Goal: Task Accomplishment & Management: Use online tool/utility

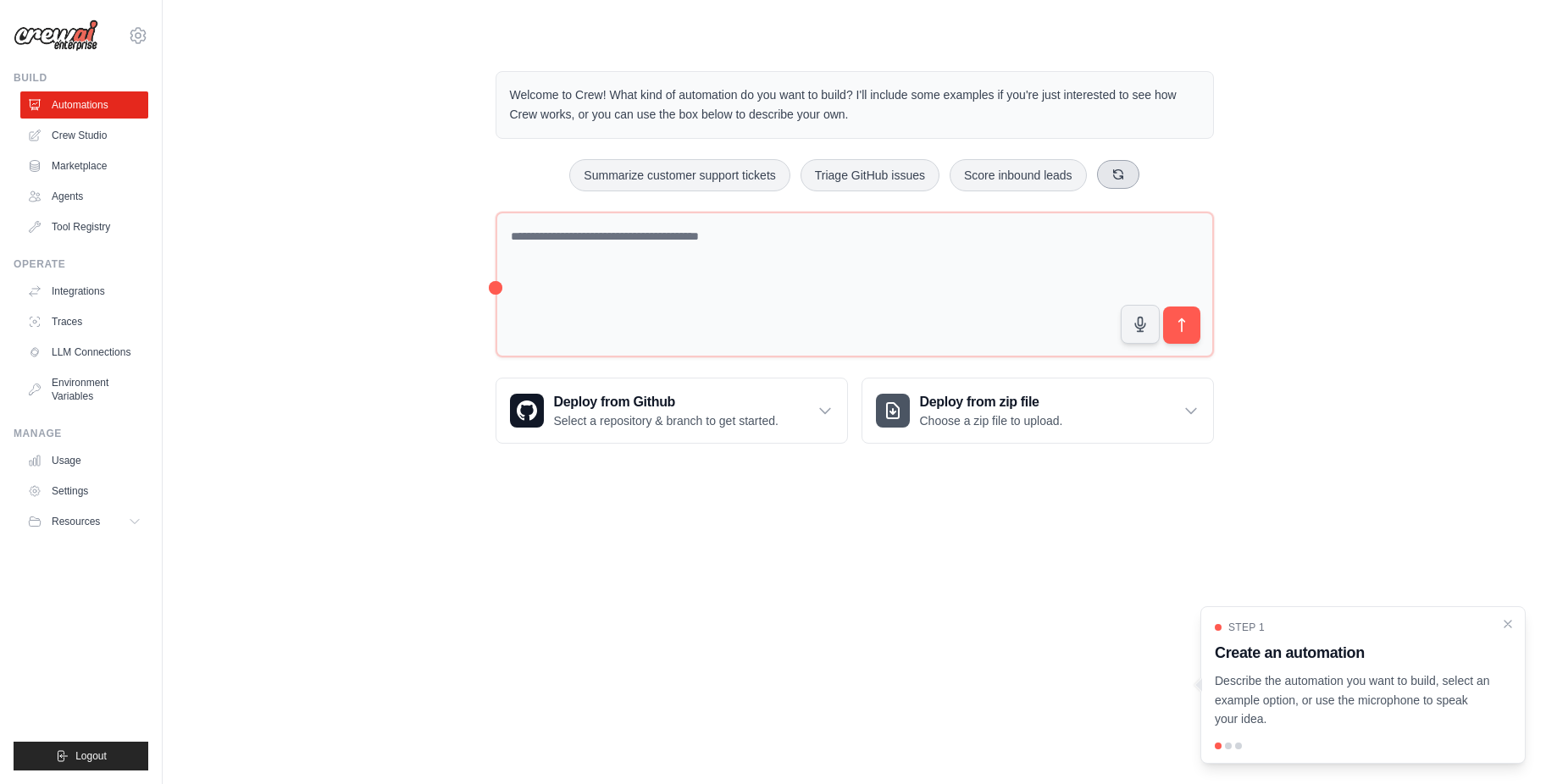
click at [1112, 178] on icon at bounding box center [1118, 174] width 14 height 14
click at [1056, 163] on button "Generate weekly reports" at bounding box center [1031, 175] width 159 height 32
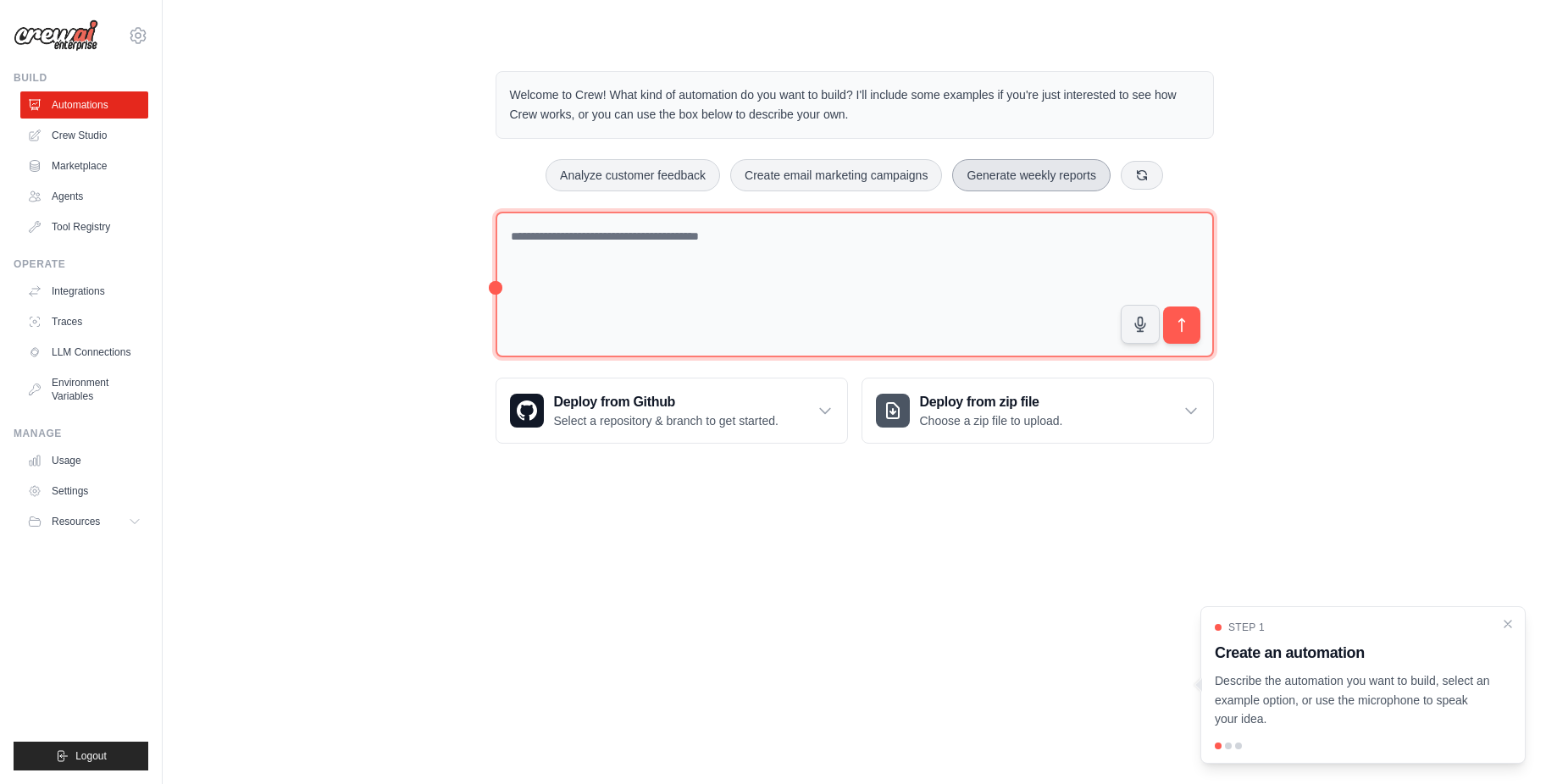
type textarea "**********"
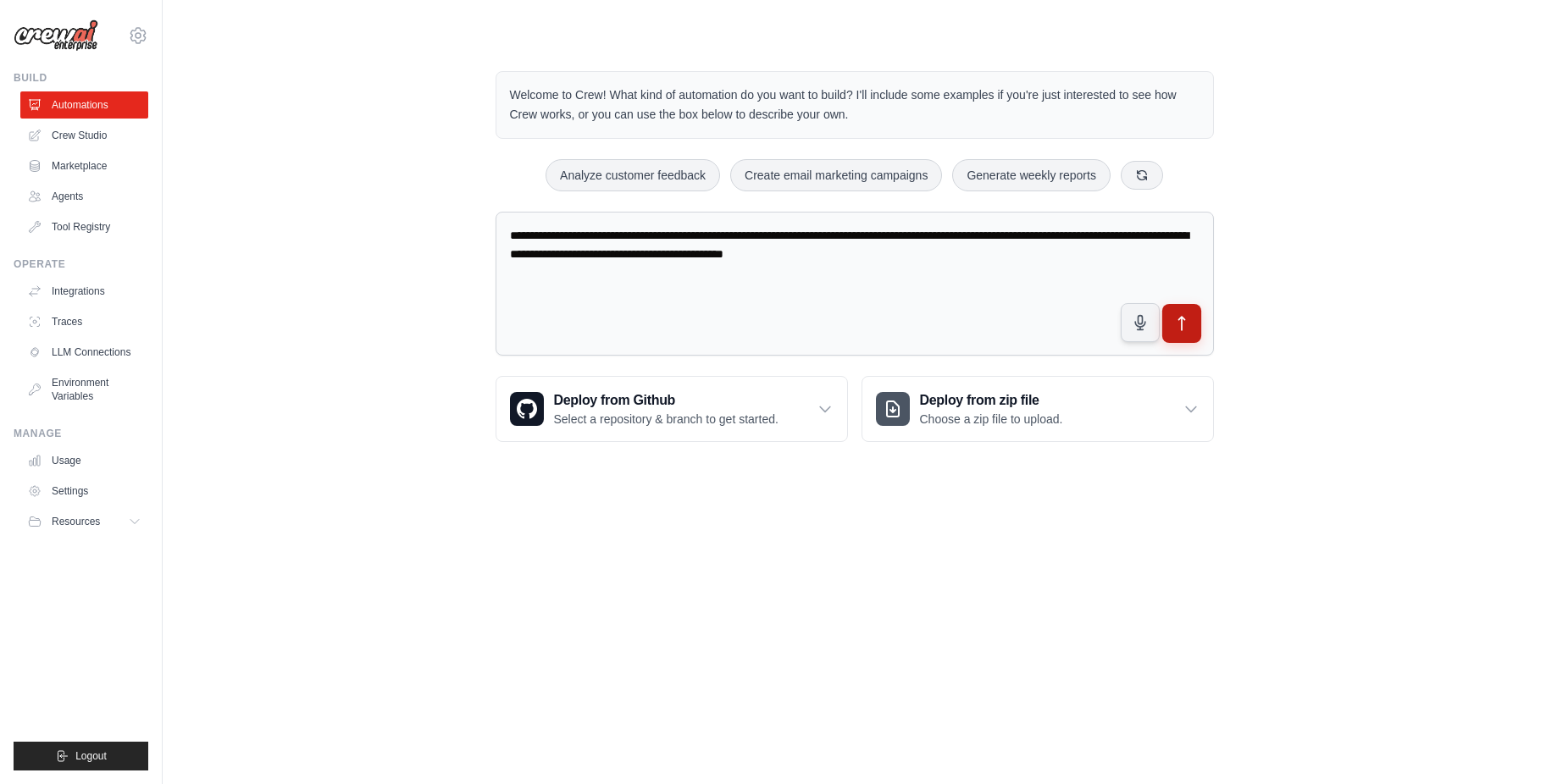
click at [1180, 325] on icon "submit" at bounding box center [1181, 324] width 18 height 18
click at [1150, 169] on button at bounding box center [1142, 174] width 42 height 28
click at [1150, 169] on div "Analyze customer feedback Monitor website uptime Generate weekly reports" at bounding box center [855, 175] width 719 height 32
click at [1118, 173] on button at bounding box center [1110, 174] width 42 height 28
click at [1159, 178] on icon at bounding box center [1158, 174] width 14 height 14
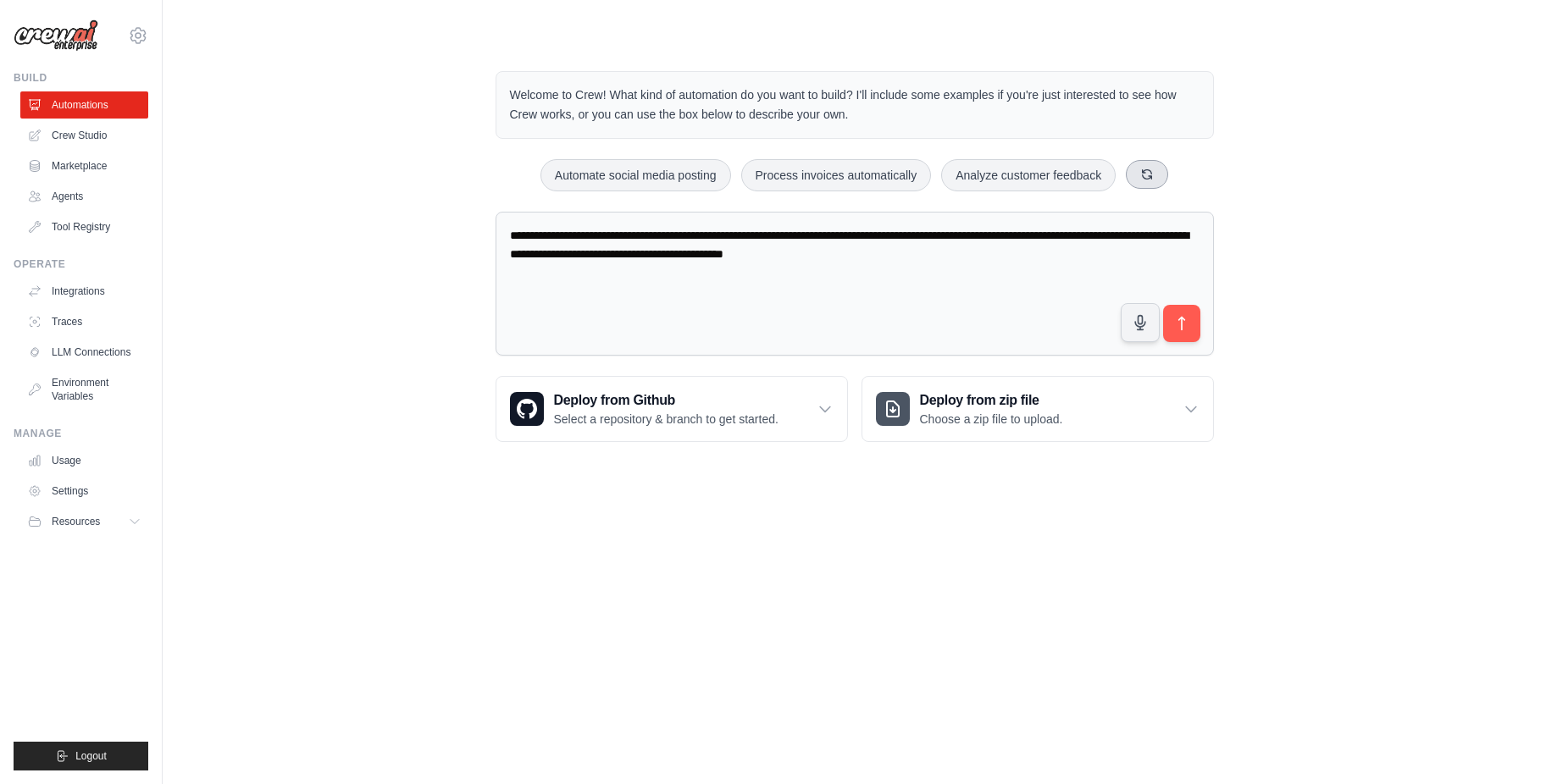
click at [1159, 178] on button at bounding box center [1147, 174] width 42 height 28
drag, startPoint x: 557, startPoint y: 229, endPoint x: 999, endPoint y: 311, distance: 449.5
click at [982, 307] on textarea "**********" at bounding box center [855, 284] width 719 height 145
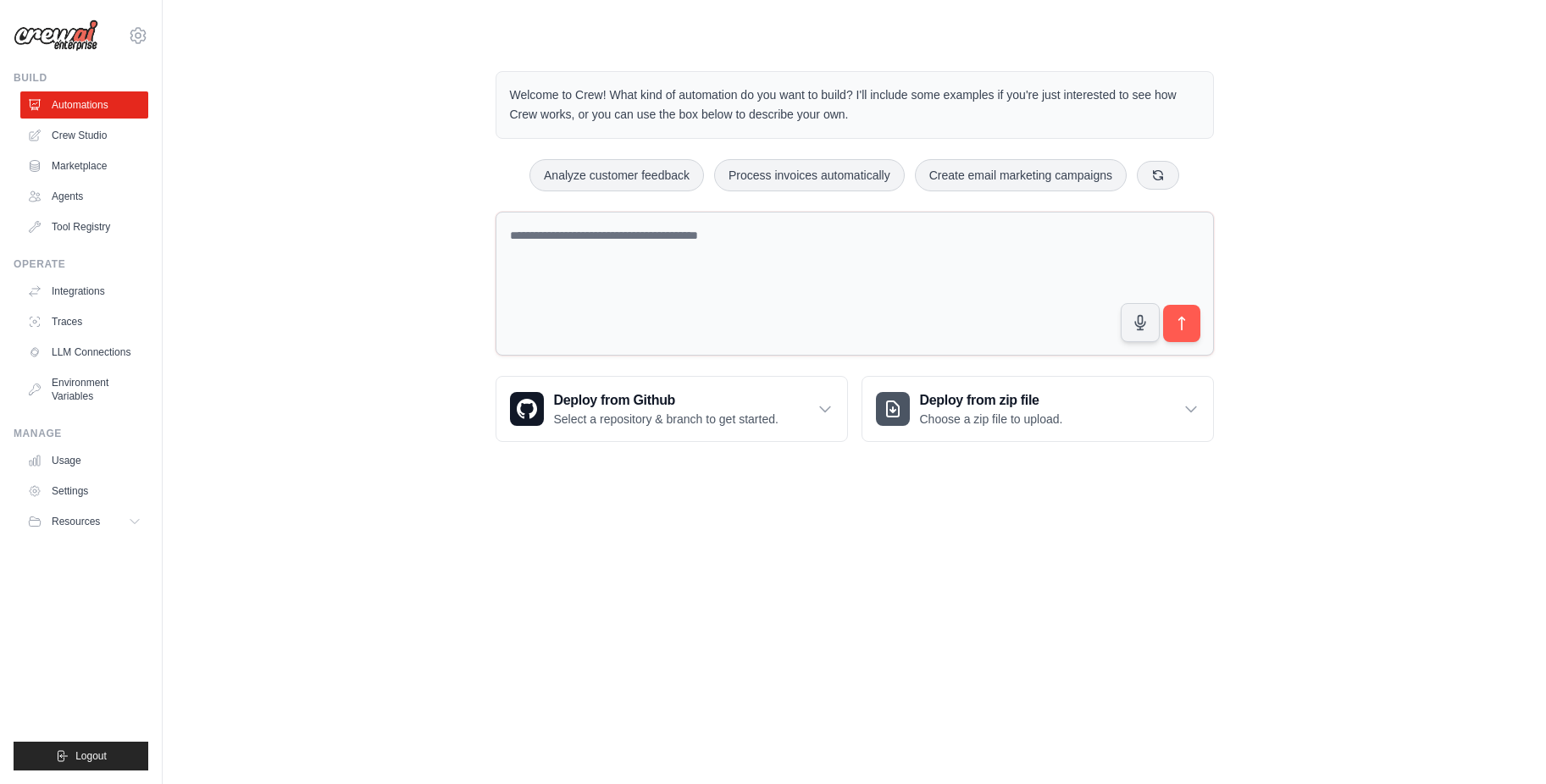
click at [716, 259] on textarea at bounding box center [855, 284] width 719 height 145
click at [946, 254] on textarea at bounding box center [855, 284] width 719 height 145
type textarea "*"
click at [676, 234] on textarea "**********" at bounding box center [855, 284] width 719 height 145
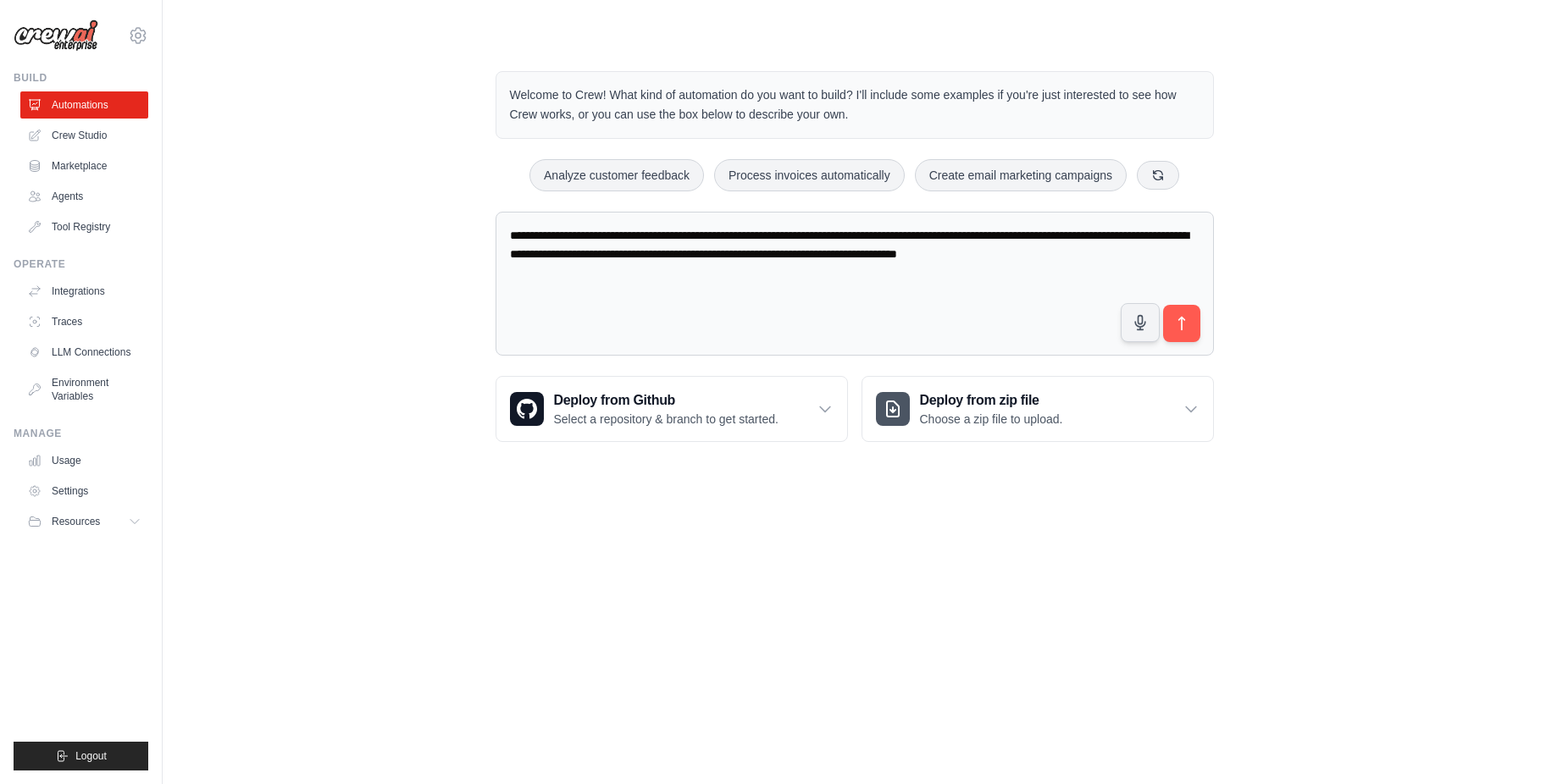
drag, startPoint x: 614, startPoint y: 279, endPoint x: 492, endPoint y: 272, distance: 122.2
click at [492, 272] on div "**********" at bounding box center [854, 256] width 759 height 425
type textarea "**********"
click at [1178, 336] on button "submit" at bounding box center [1181, 324] width 39 height 39
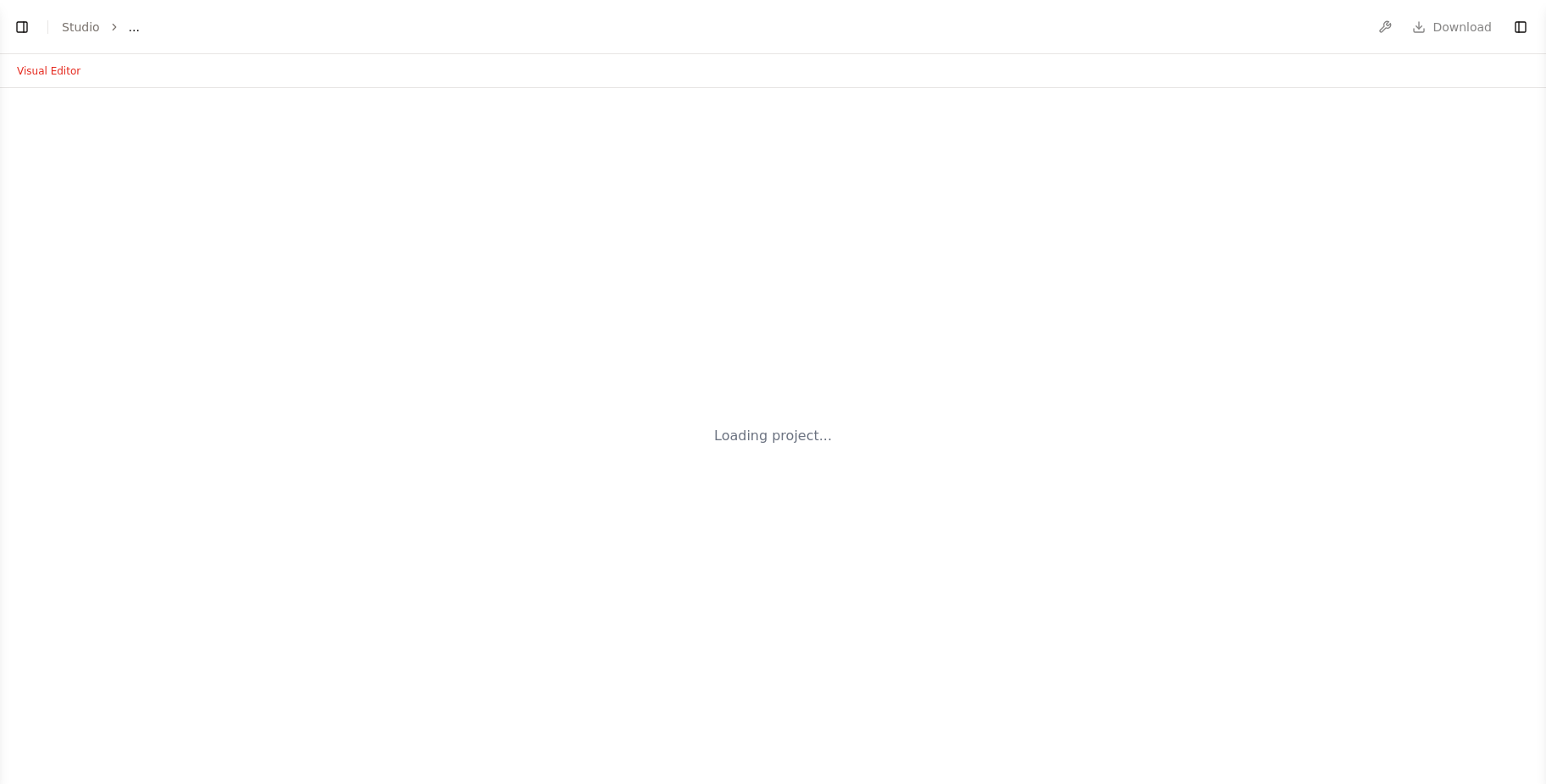
select select "****"
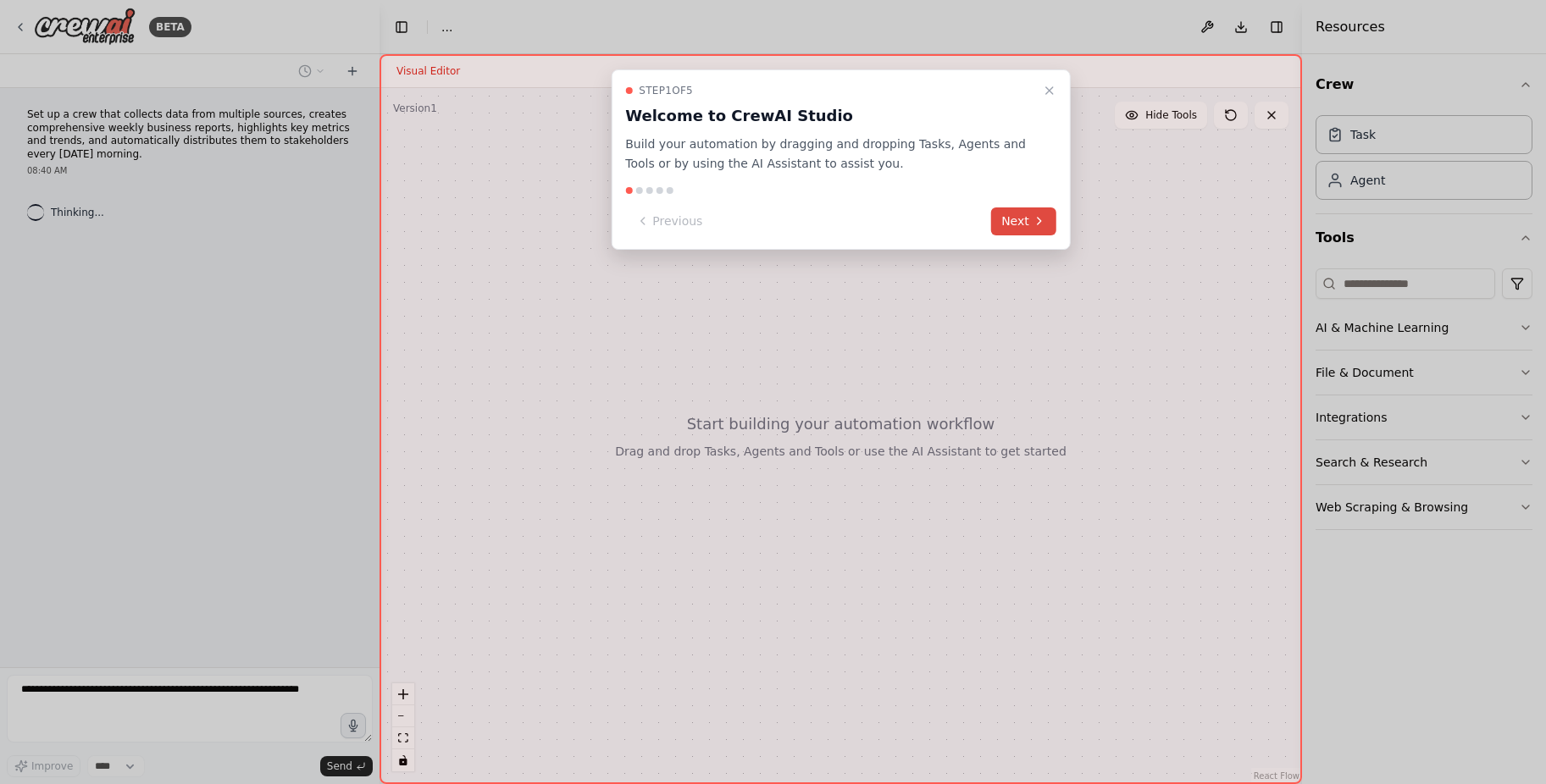
click at [1033, 221] on icon at bounding box center [1040, 221] width 14 height 14
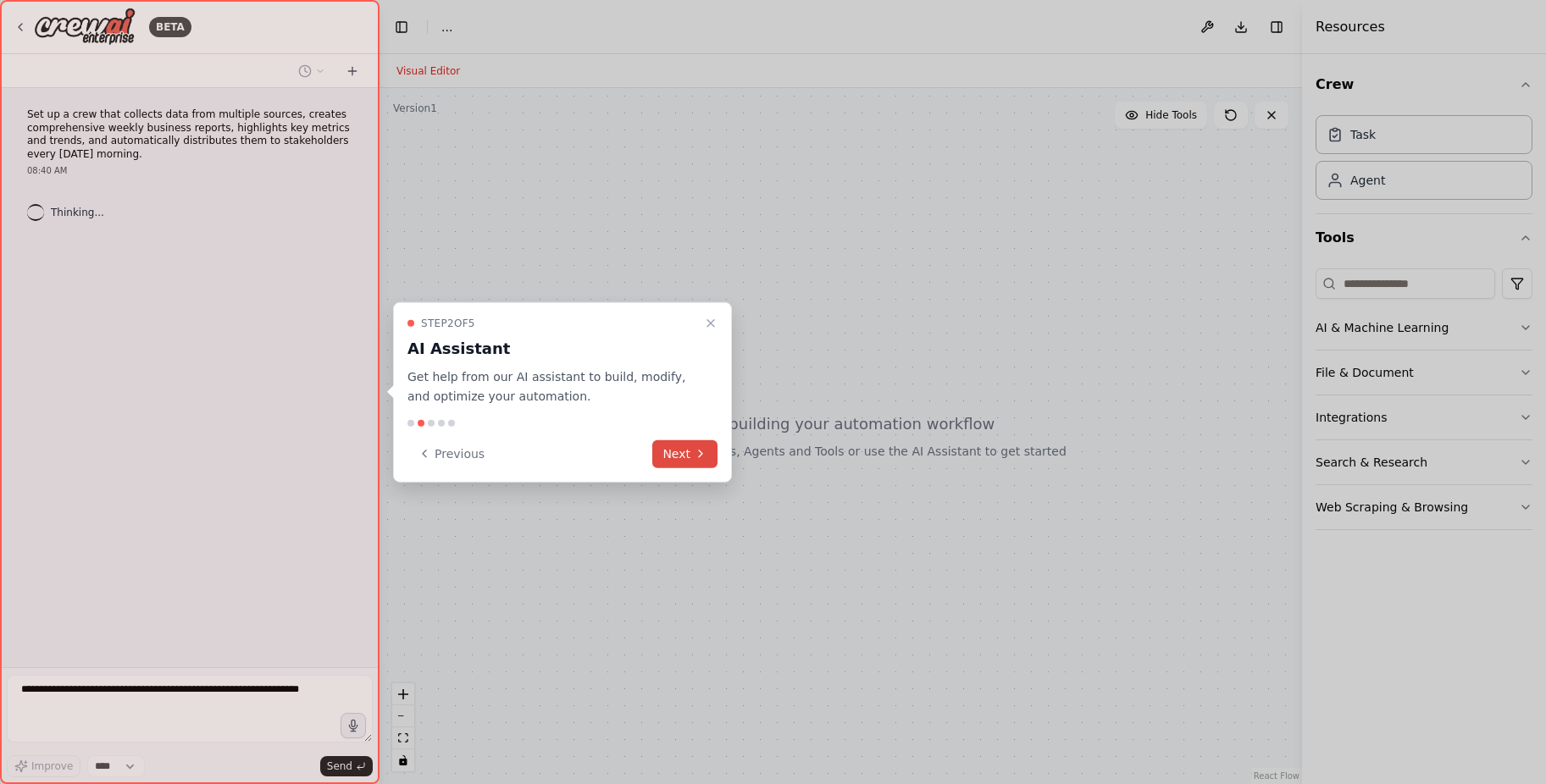
click at [703, 450] on icon at bounding box center [701, 454] width 14 height 14
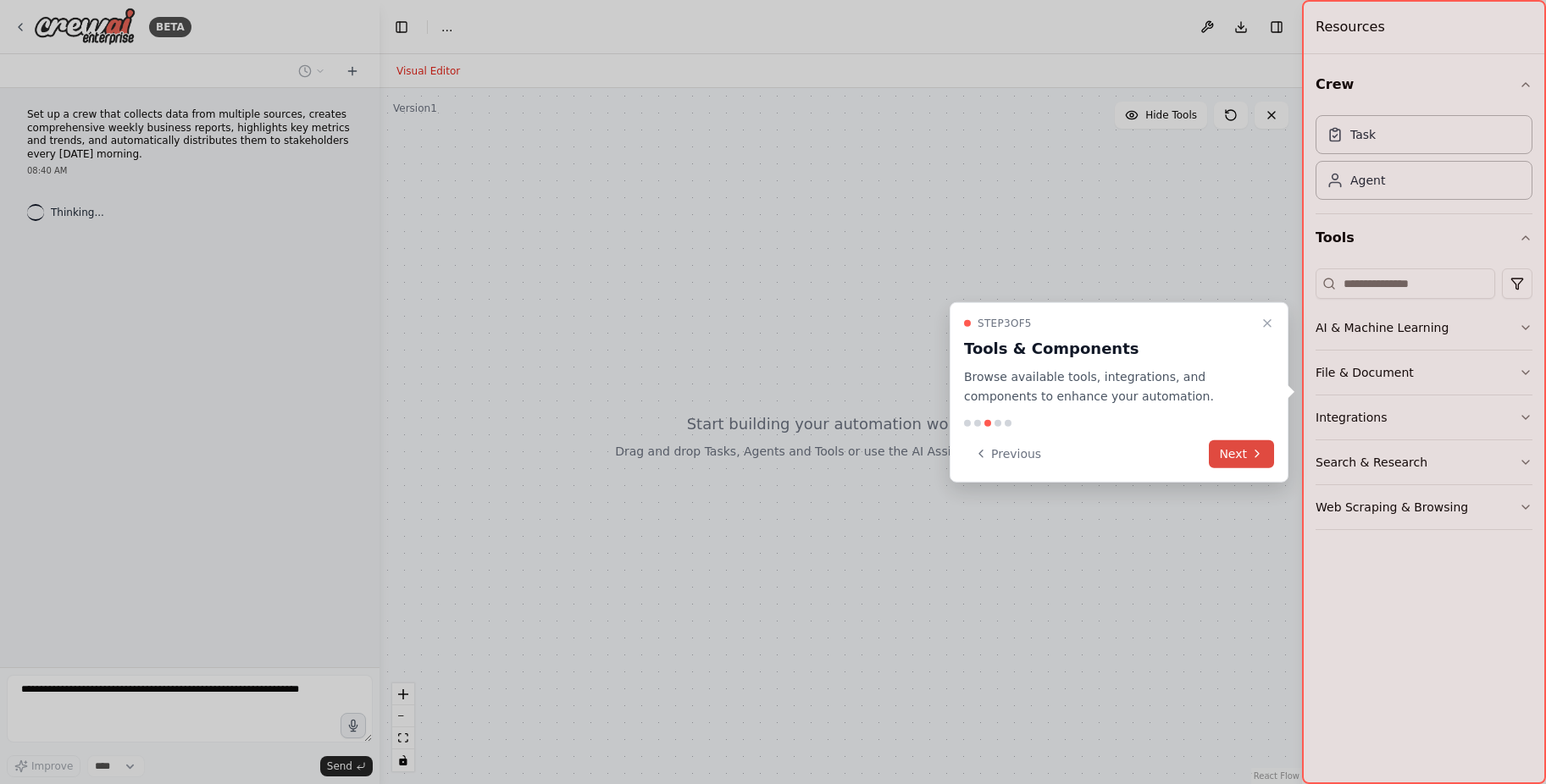
click at [1237, 452] on button "Next" at bounding box center [1241, 453] width 66 height 28
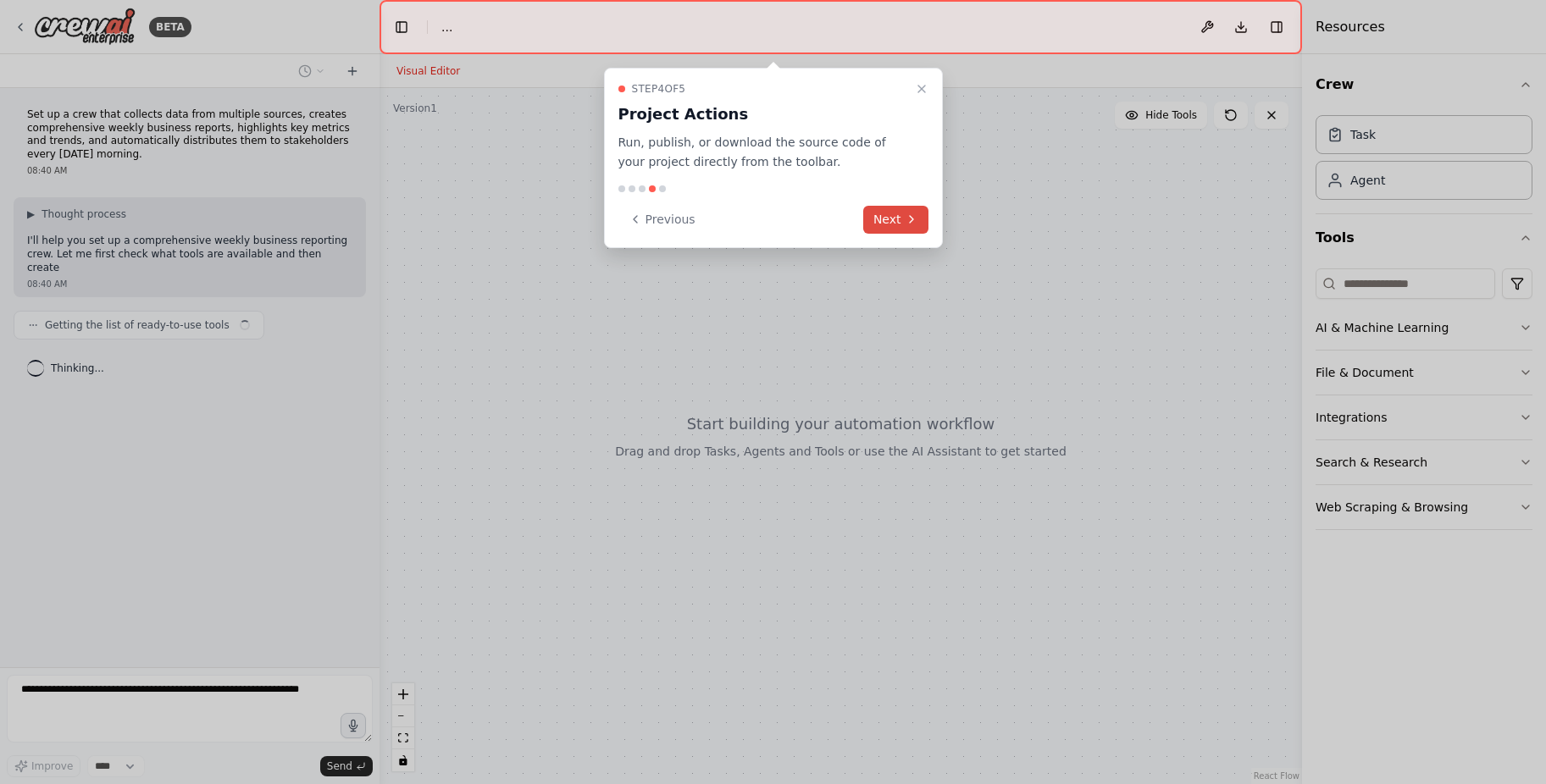
click at [898, 229] on button "Next" at bounding box center [896, 219] width 66 height 28
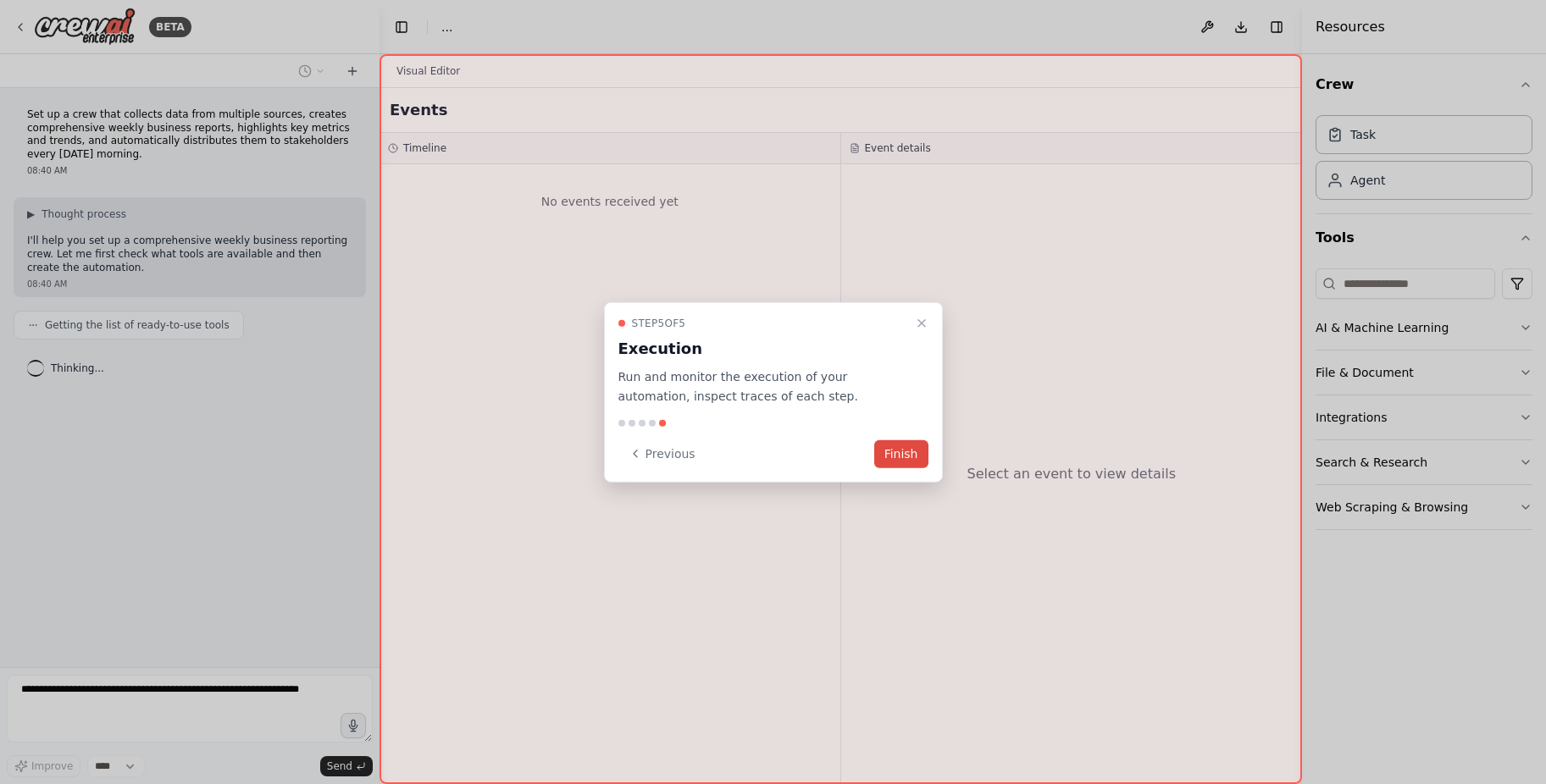
click at [907, 444] on button "Finish" at bounding box center [901, 453] width 54 height 28
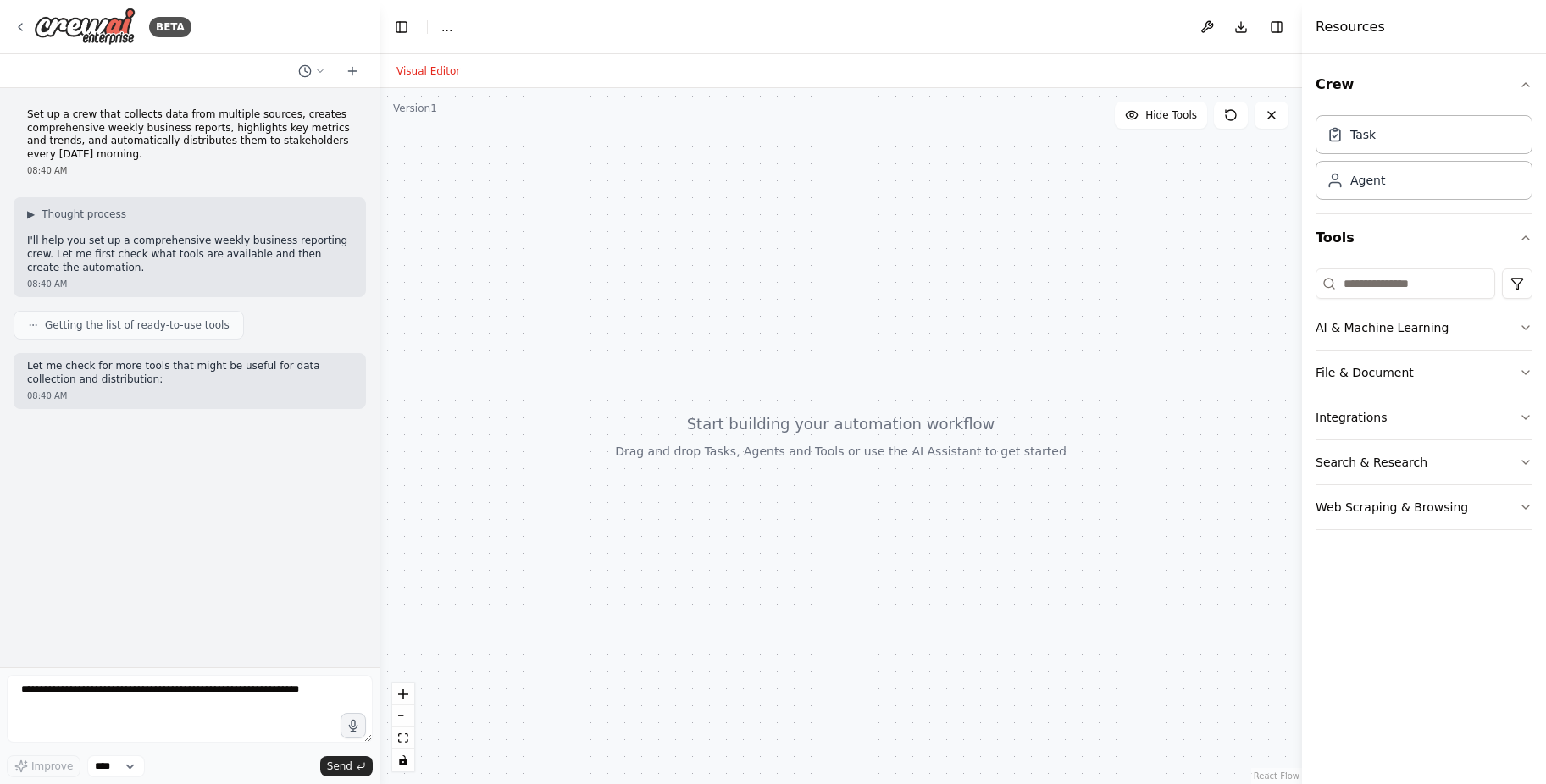
click at [627, 374] on div at bounding box center [841, 436] width 922 height 696
click at [205, 365] on p "Let me check for more tools that might be useful for data collection and distri…" at bounding box center [190, 373] width 325 height 26
click at [153, 318] on span "Getting the list of ready-to-use tools" at bounding box center [137, 325] width 185 height 14
click at [77, 318] on span "Getting the list of ready-to-use tools" at bounding box center [137, 325] width 185 height 14
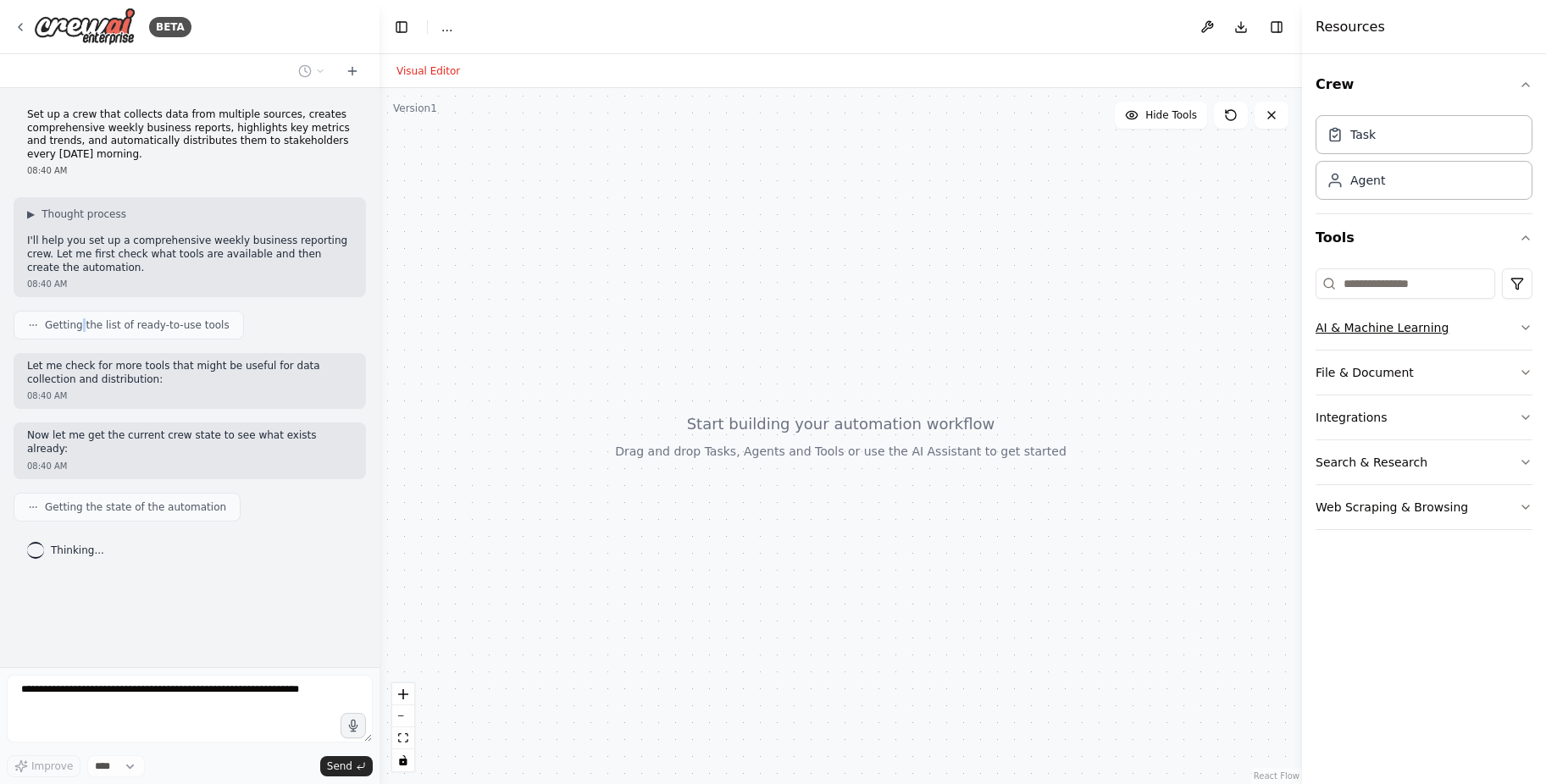
click at [1377, 325] on button "AI & Machine Learning" at bounding box center [1424, 327] width 216 height 44
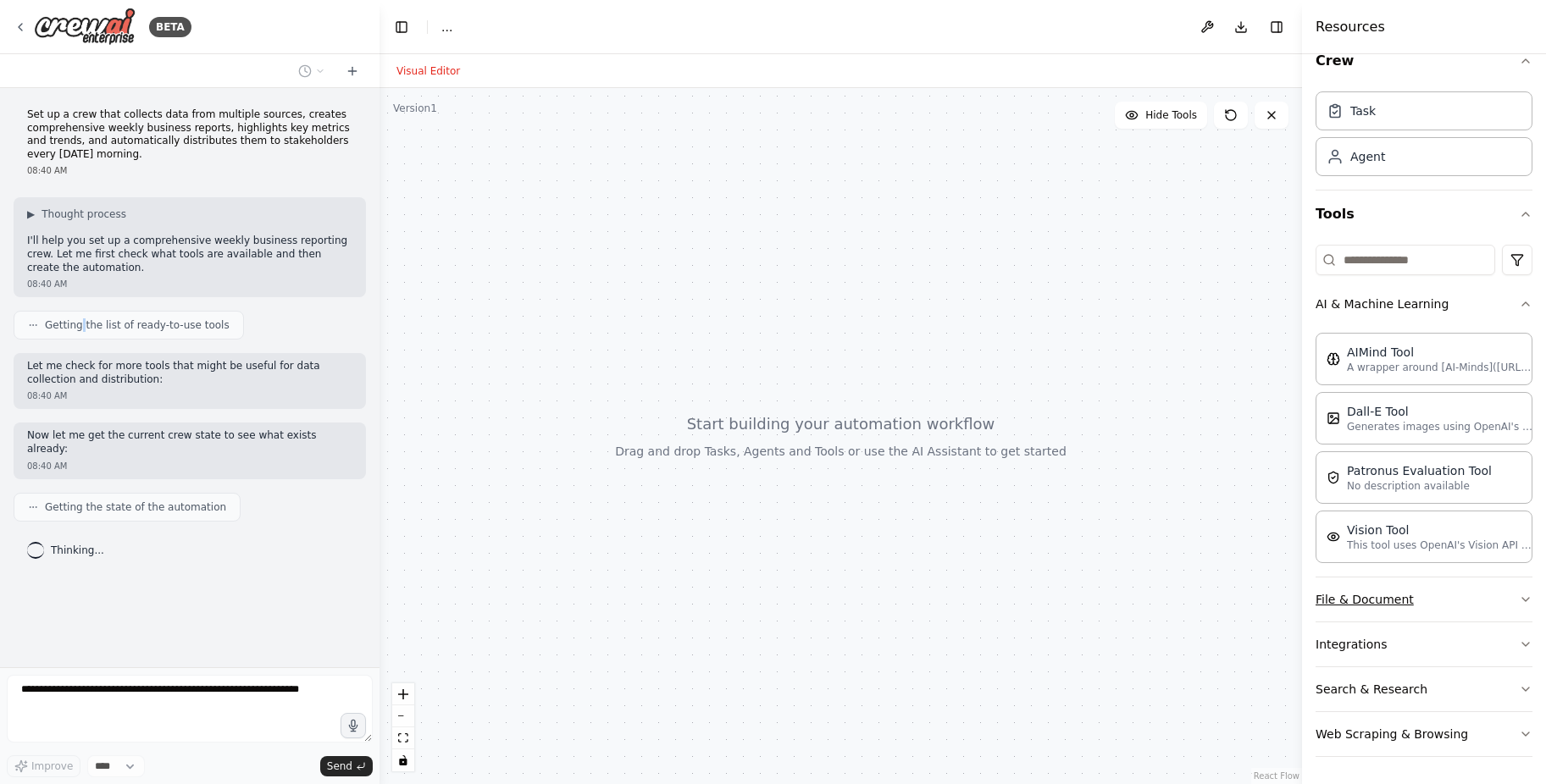
click at [1371, 601] on button "File & Document" at bounding box center [1424, 599] width 216 height 44
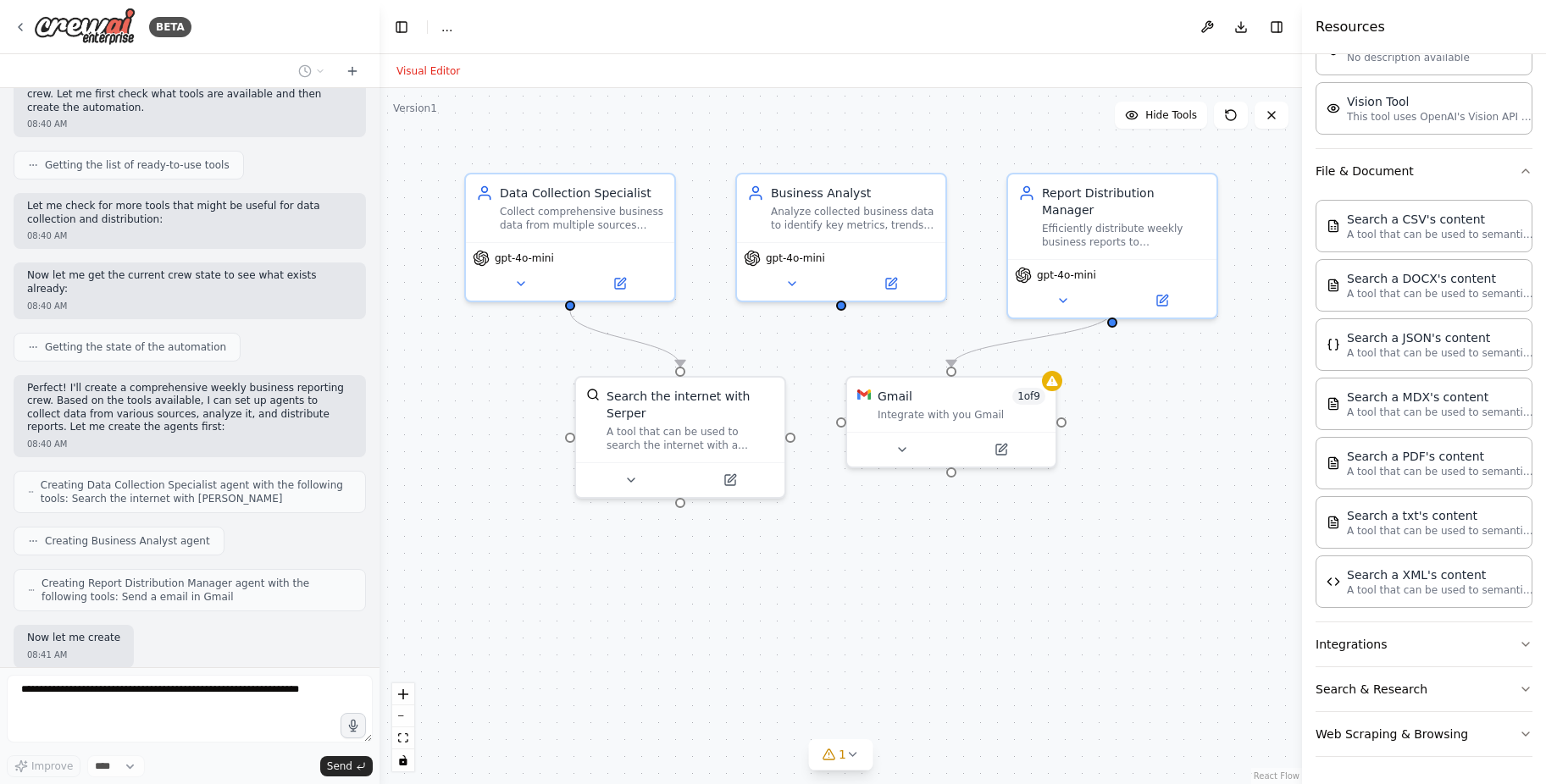
scroll to position [247, 0]
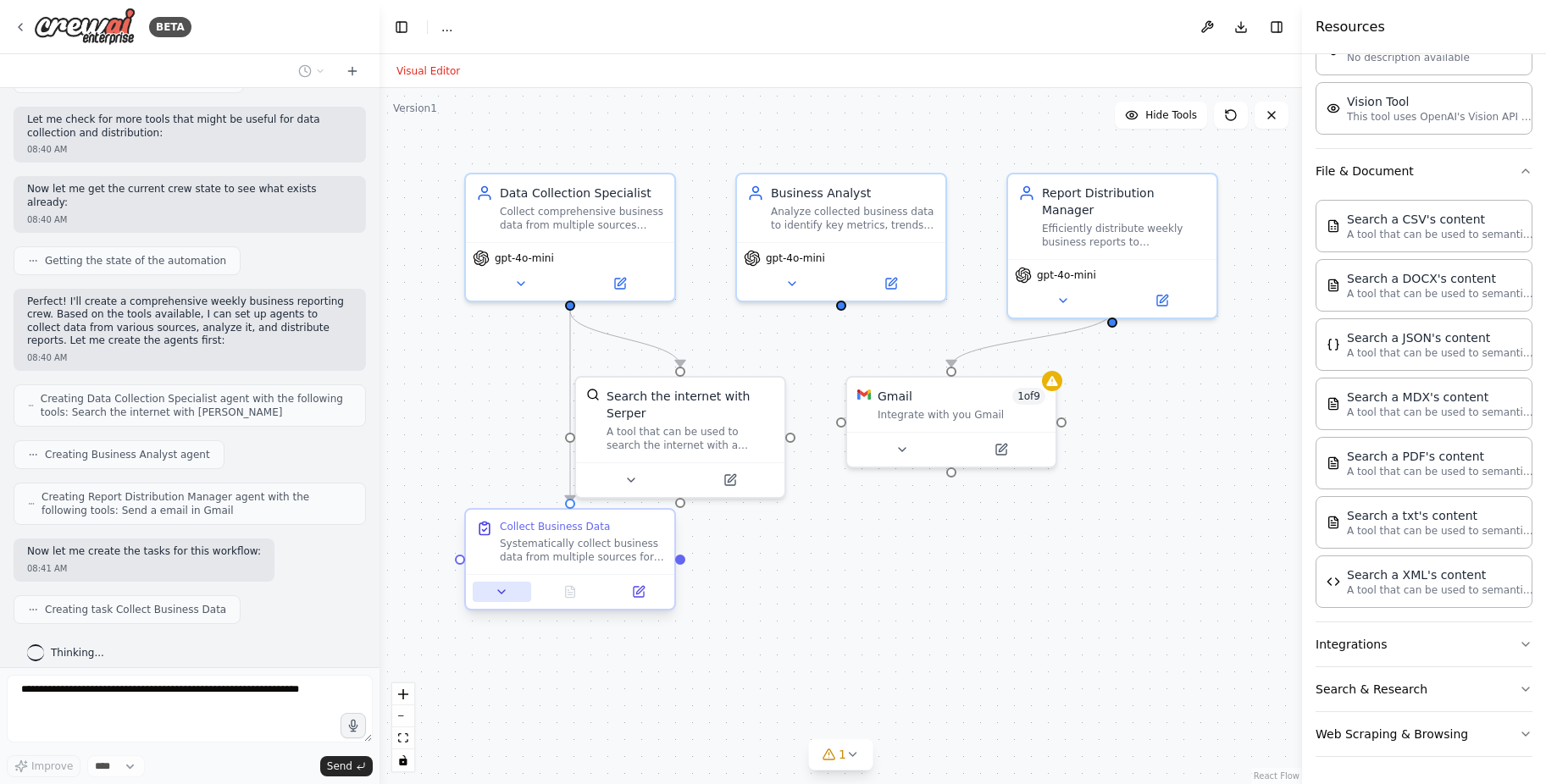
click at [495, 596] on icon at bounding box center [501, 592] width 14 height 14
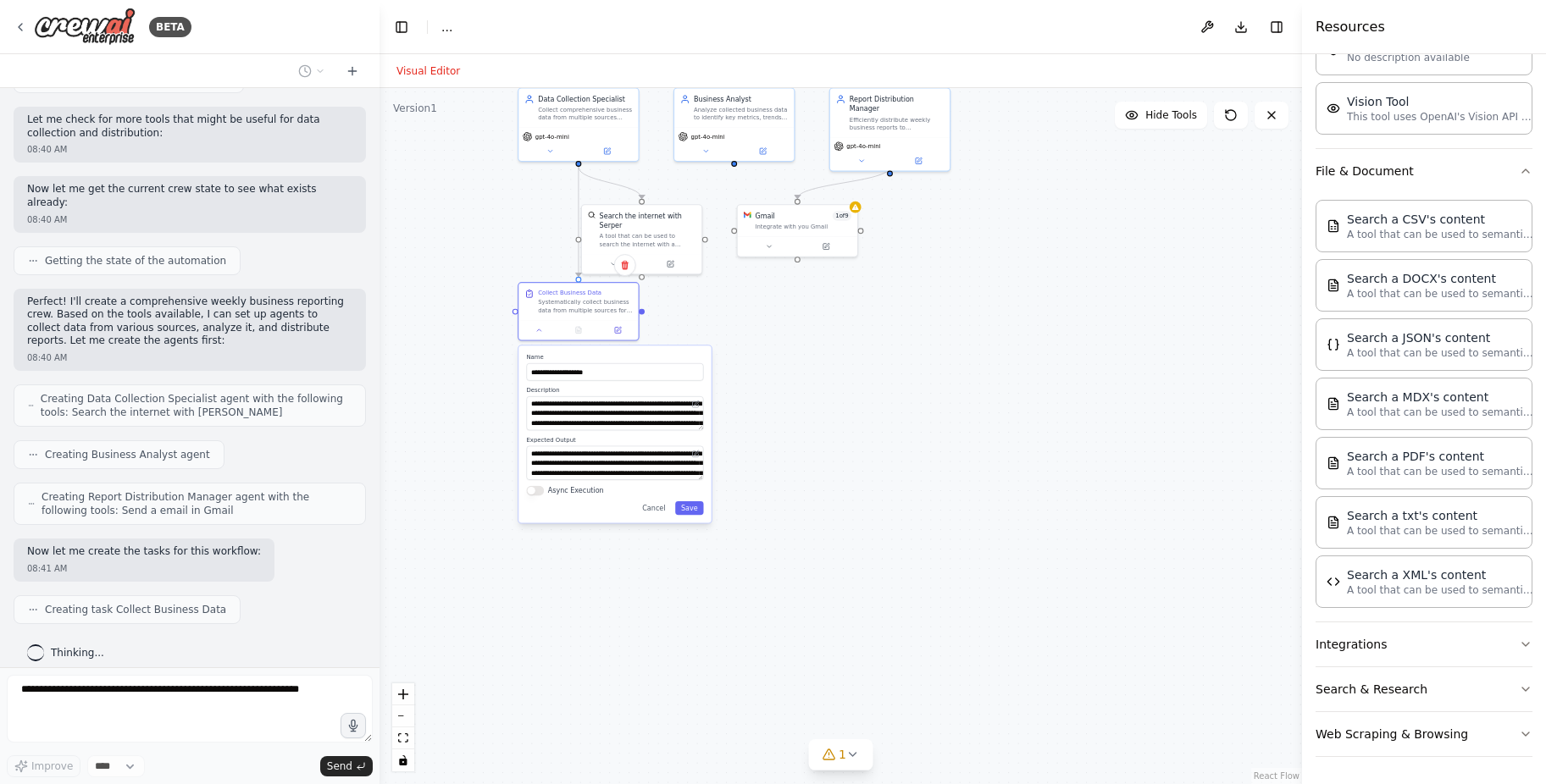
drag, startPoint x: 928, startPoint y: 693, endPoint x: 960, endPoint y: 420, distance: 274.9
click at [960, 420] on div ".deletable-edge-delete-btn { width: 20px; height: 20px; border: 0px solid #ffff…" at bounding box center [841, 436] width 922 height 696
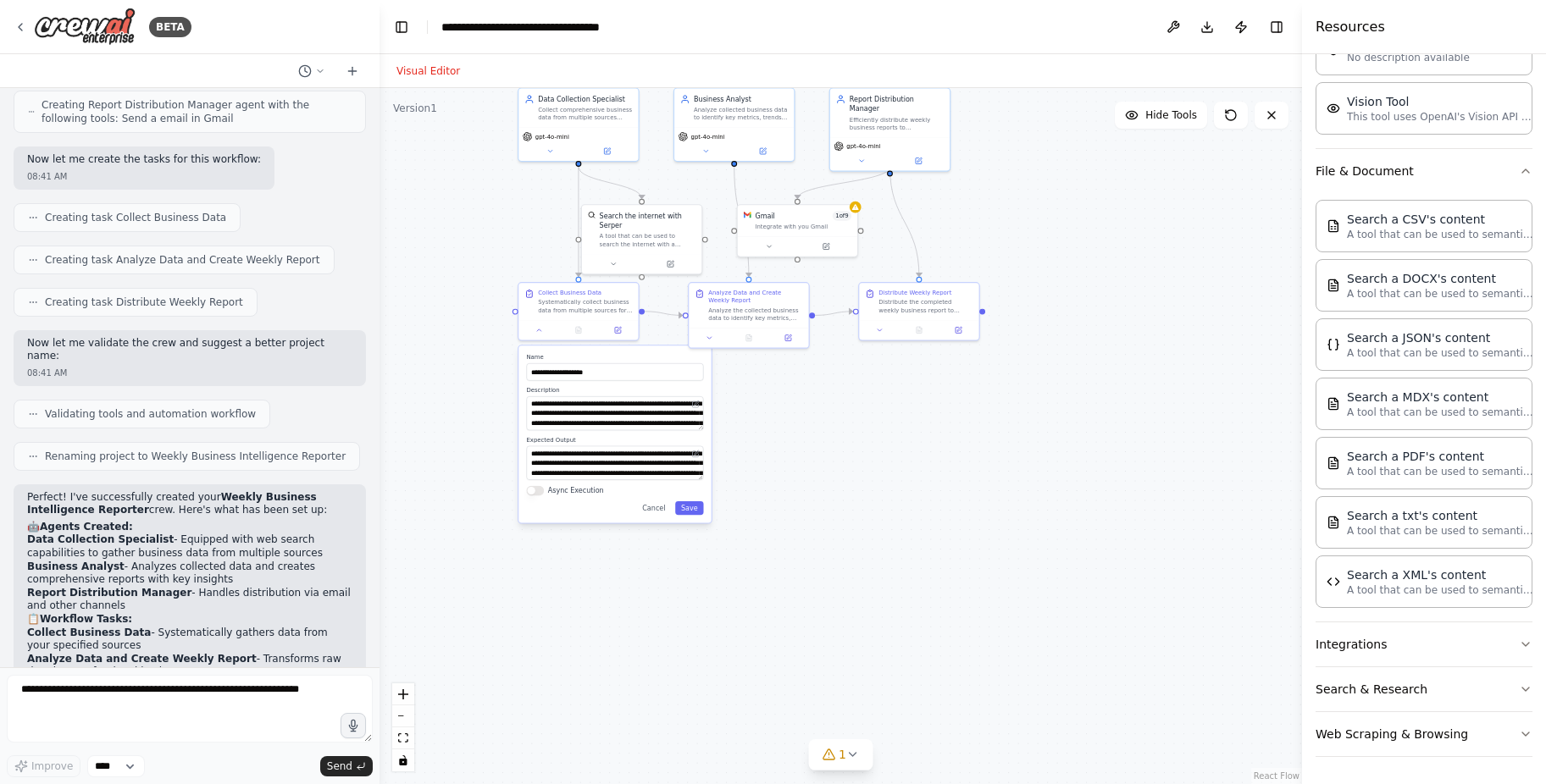
scroll to position [0, 0]
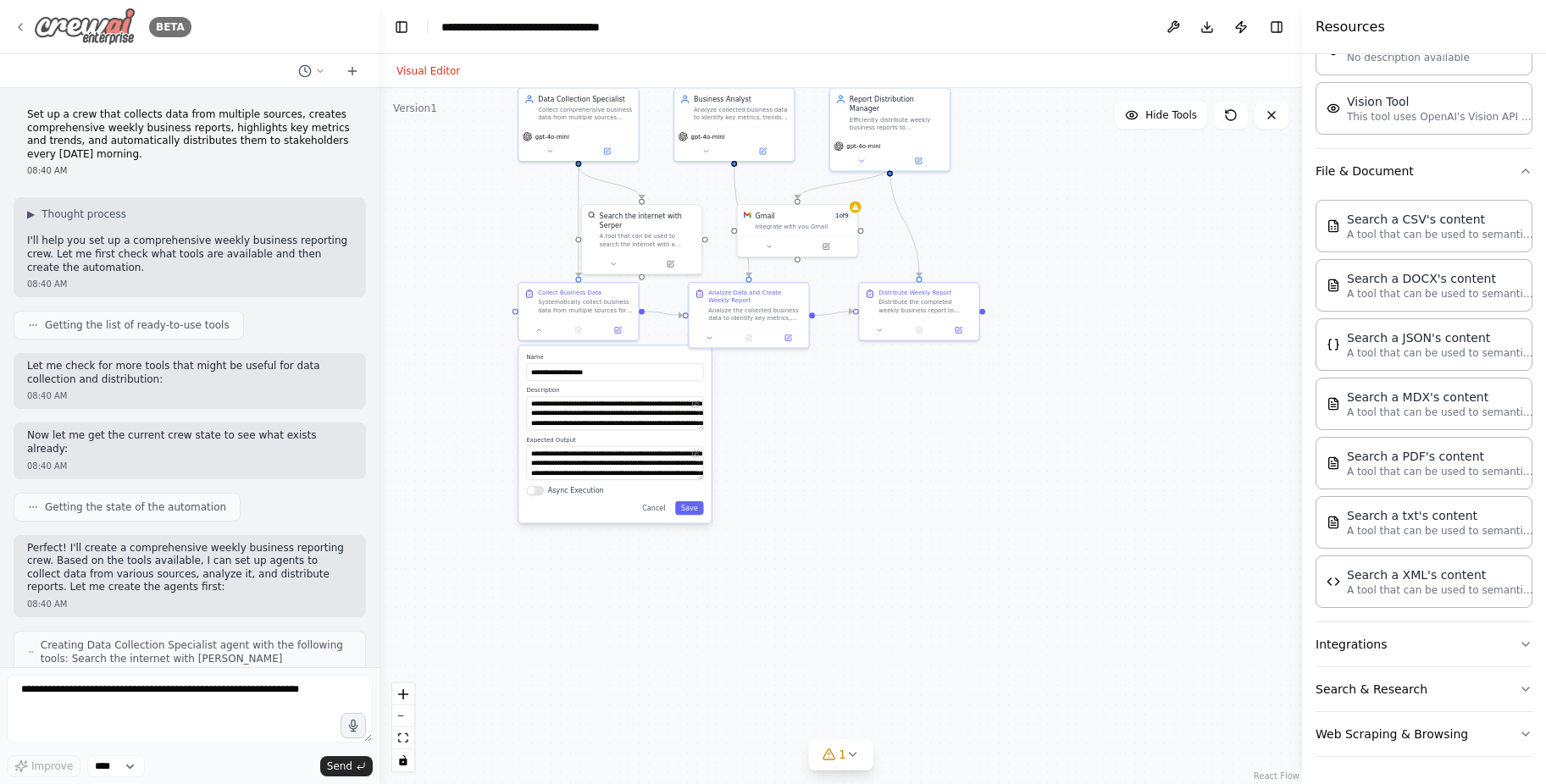
click at [16, 22] on icon at bounding box center [21, 27] width 14 height 14
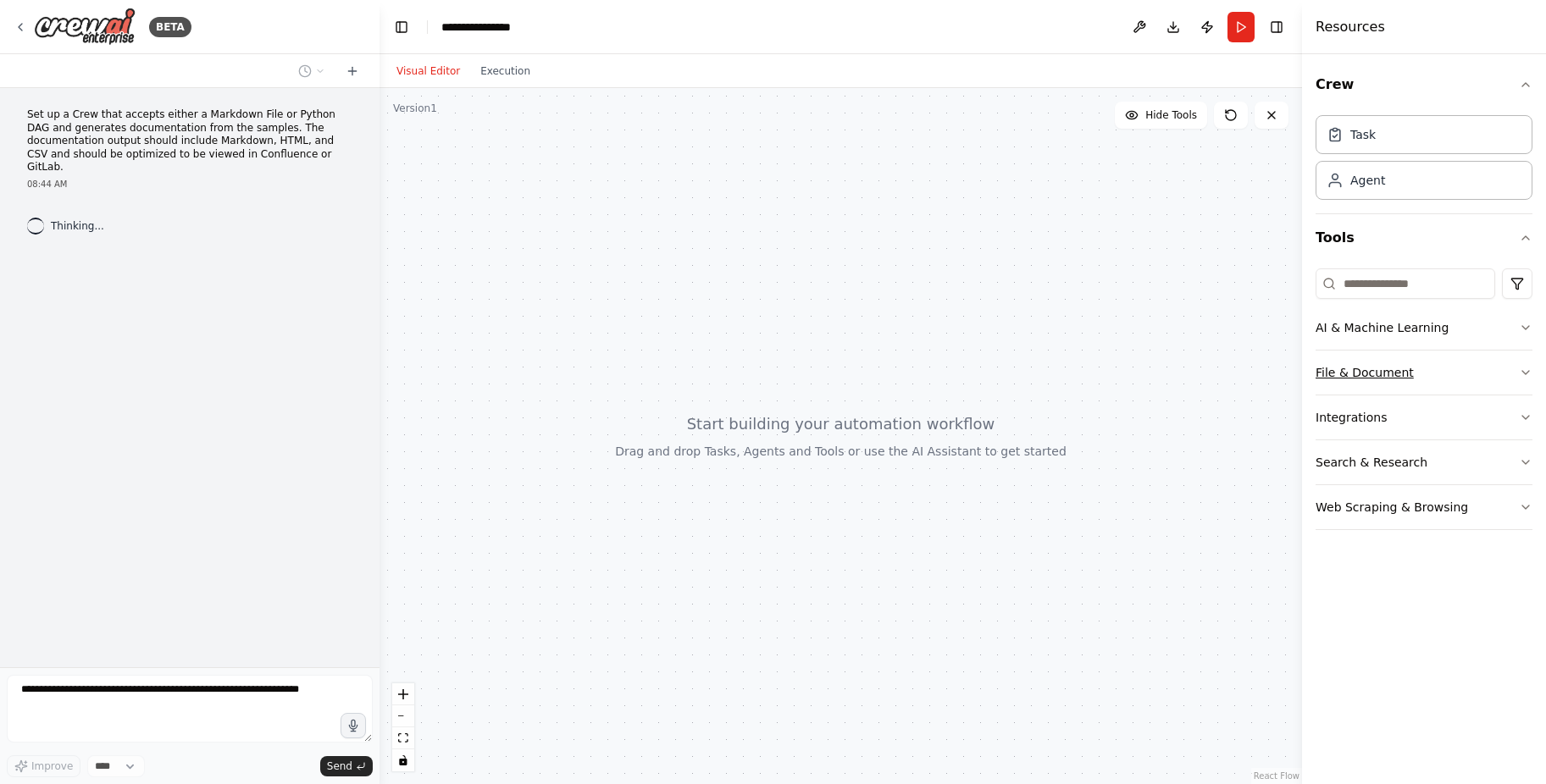
click at [1416, 381] on button "File & Document" at bounding box center [1424, 372] width 216 height 44
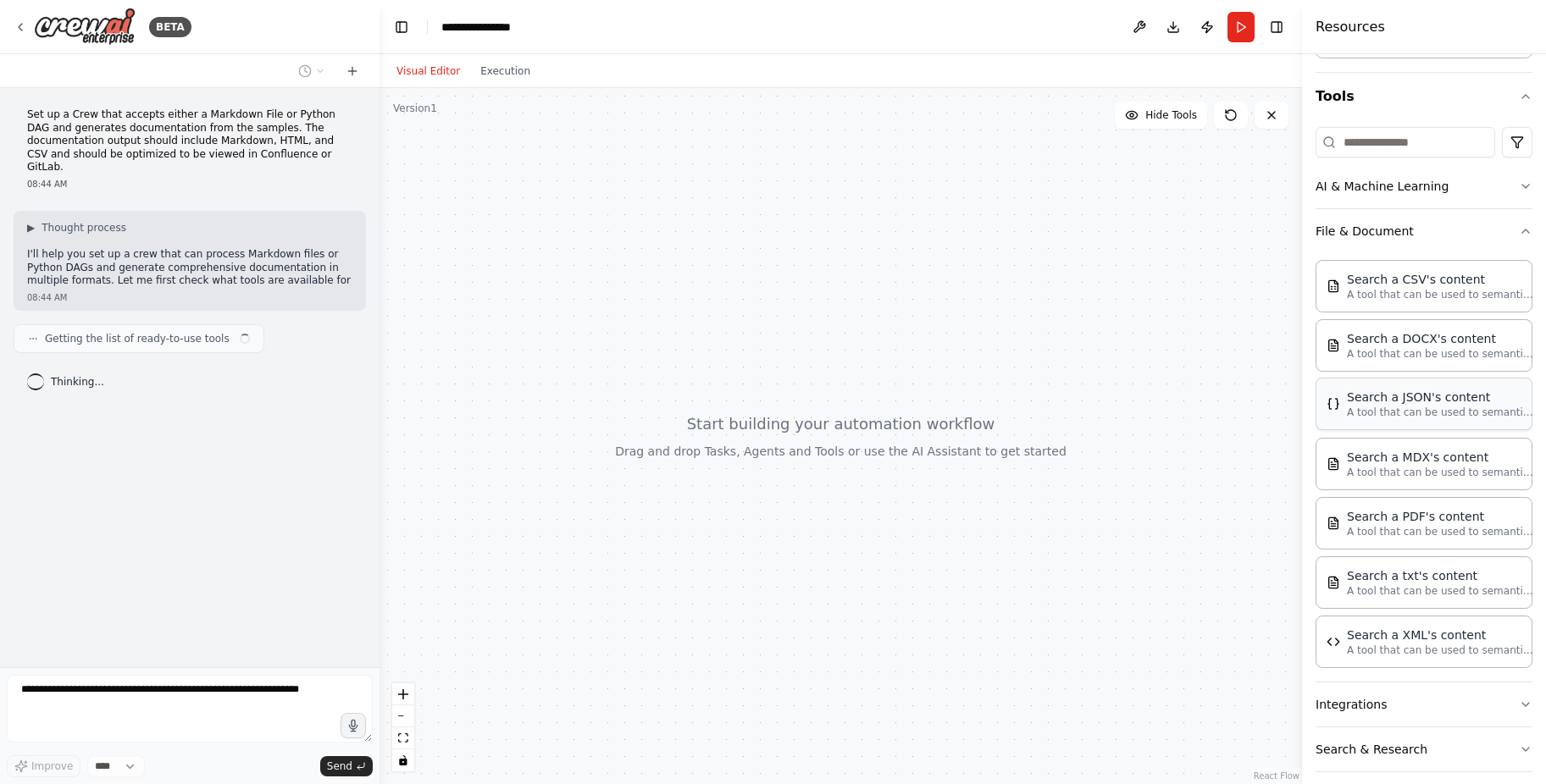
scroll to position [202, 0]
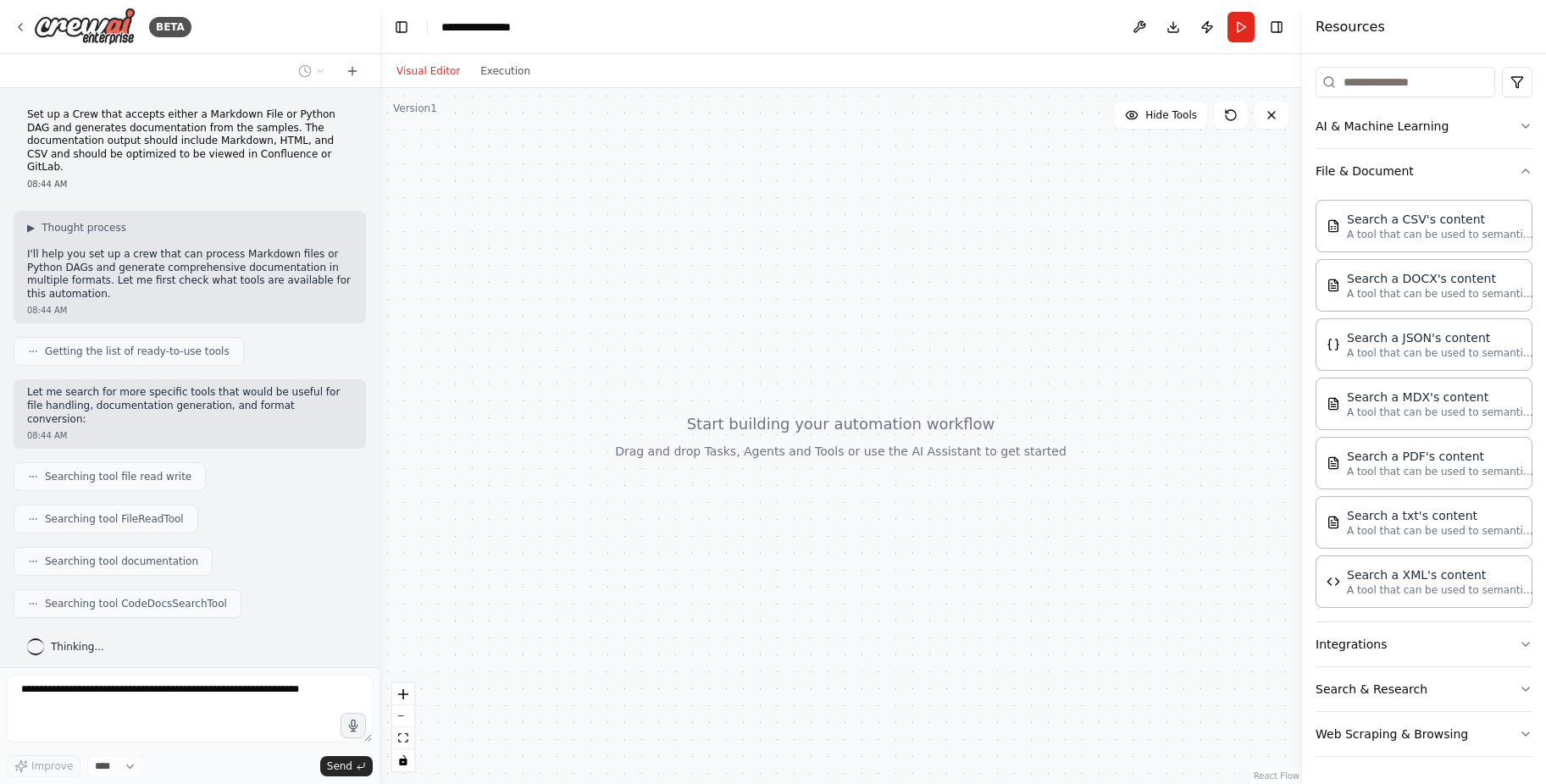
click at [1009, 276] on div at bounding box center [841, 436] width 922 height 696
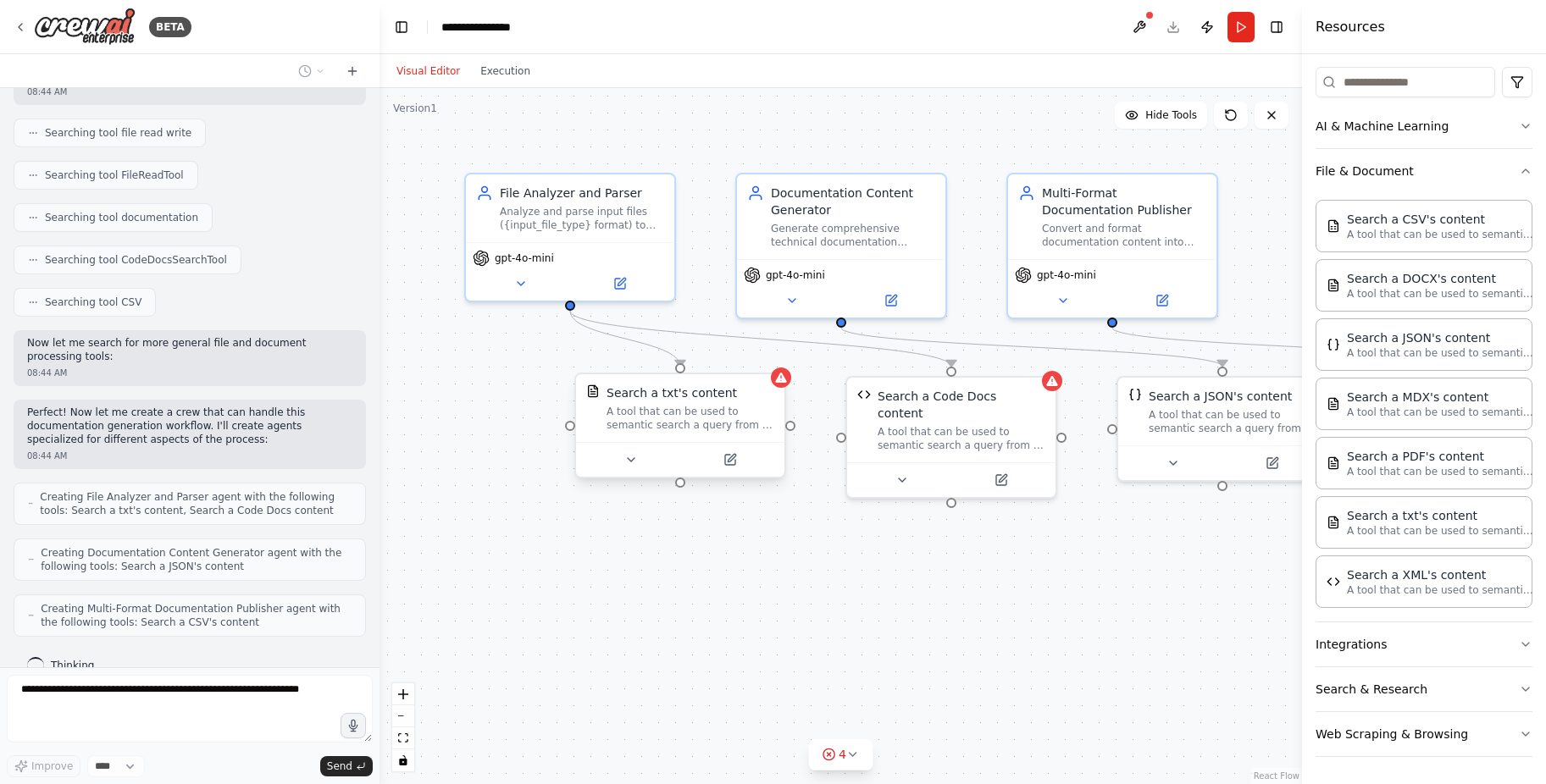
scroll to position [442, 0]
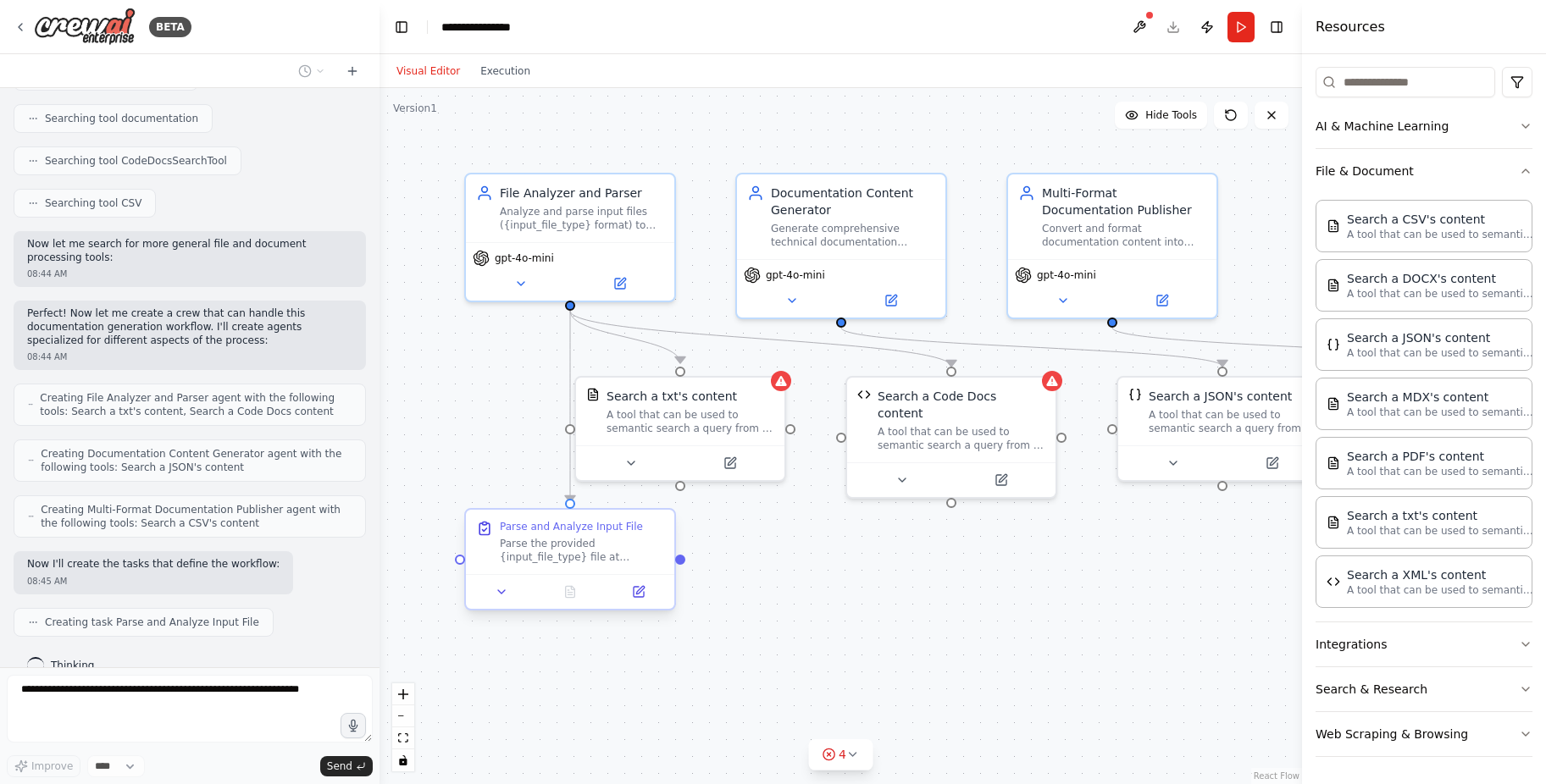
click at [560, 560] on div "Parse the provided {input_file_type} file at {input_file_path} and extract all …" at bounding box center [582, 551] width 164 height 27
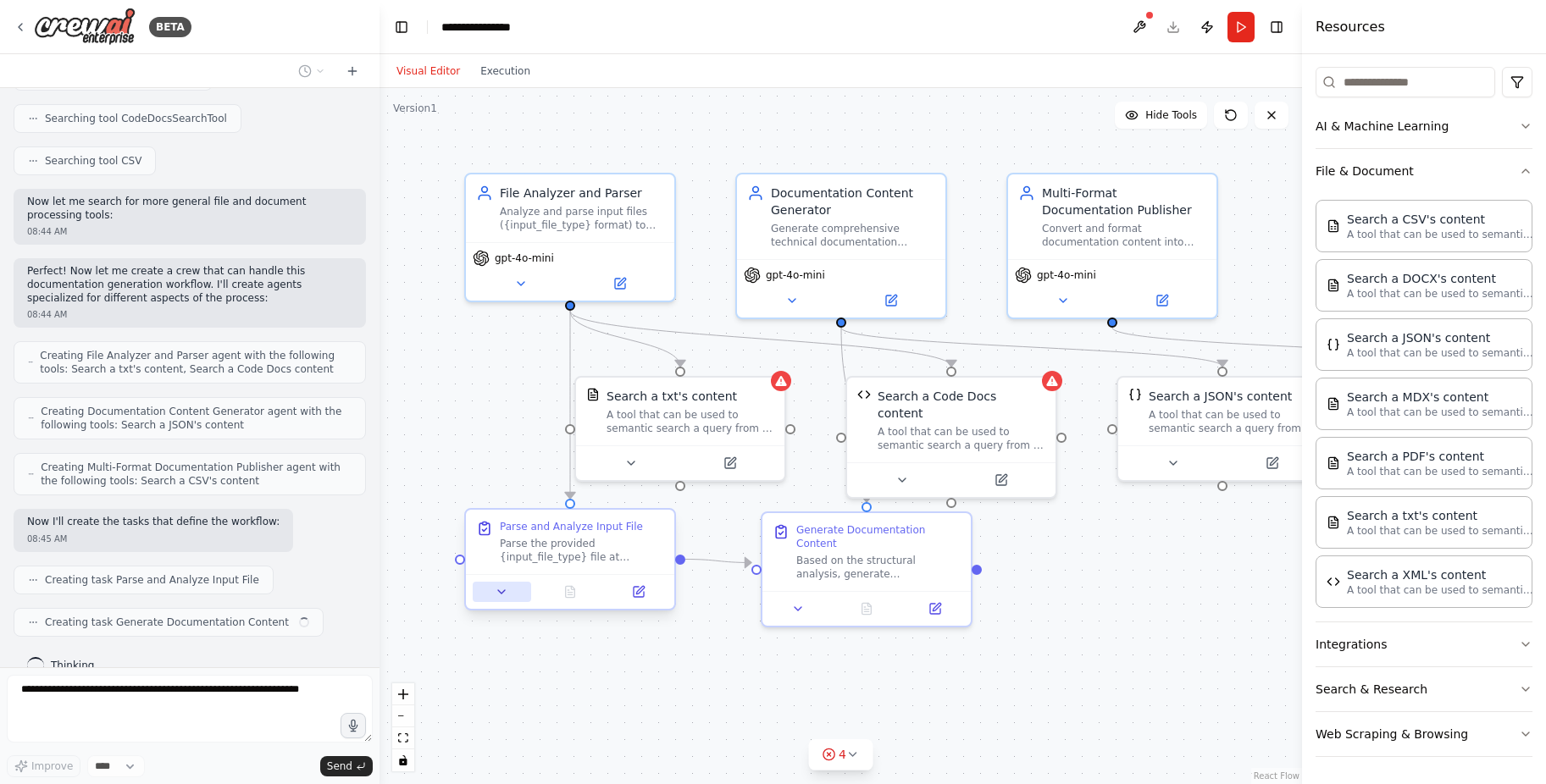
click at [493, 582] on button at bounding box center [502, 591] width 59 height 21
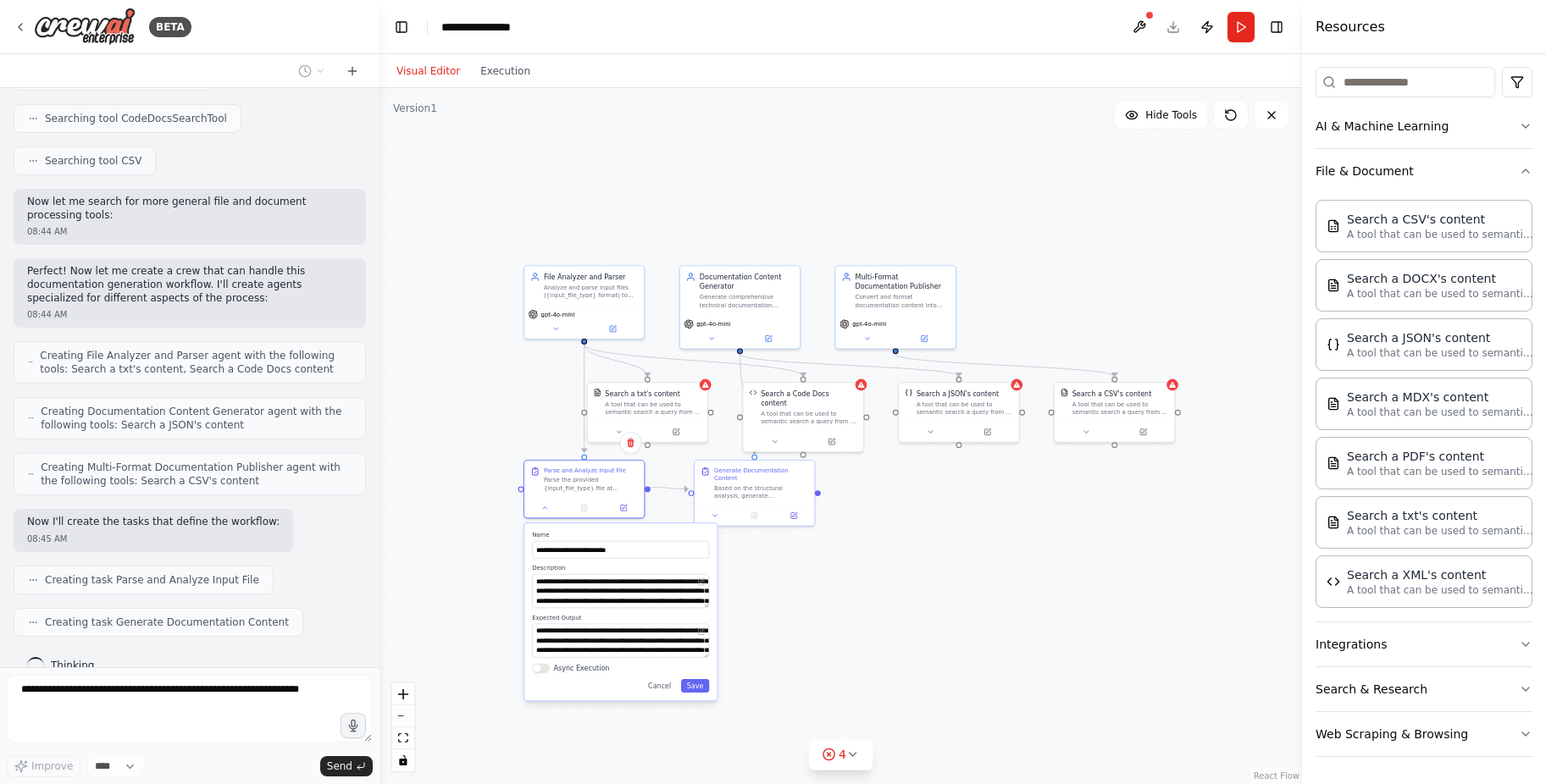
drag, startPoint x: 803, startPoint y: 681, endPoint x: 794, endPoint y: 588, distance: 93.4
click at [794, 588] on div ".deletable-edge-delete-btn { width: 20px; height: 20px; border: 0px solid #ffff…" at bounding box center [841, 436] width 922 height 696
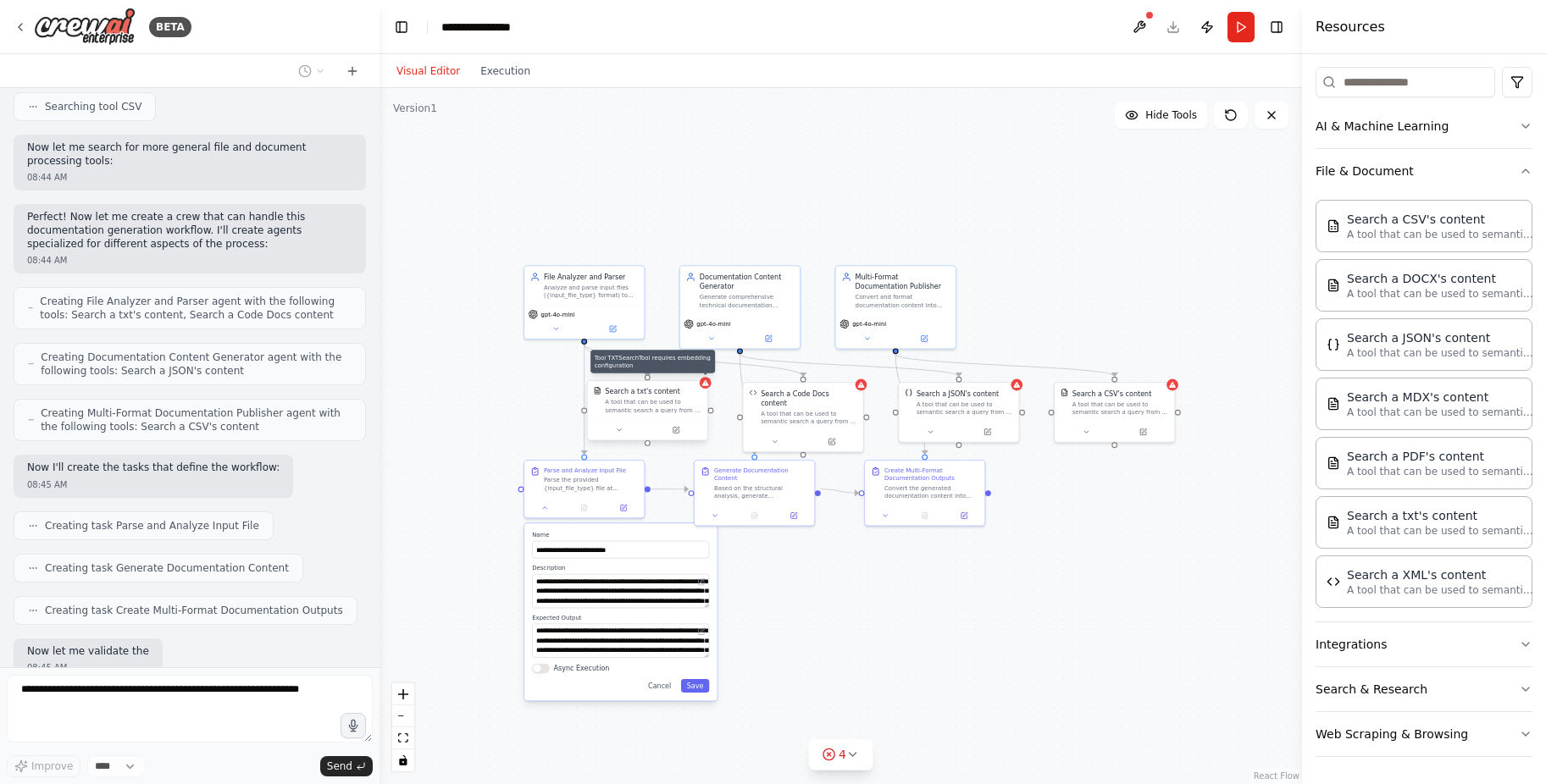
scroll to position [625, 0]
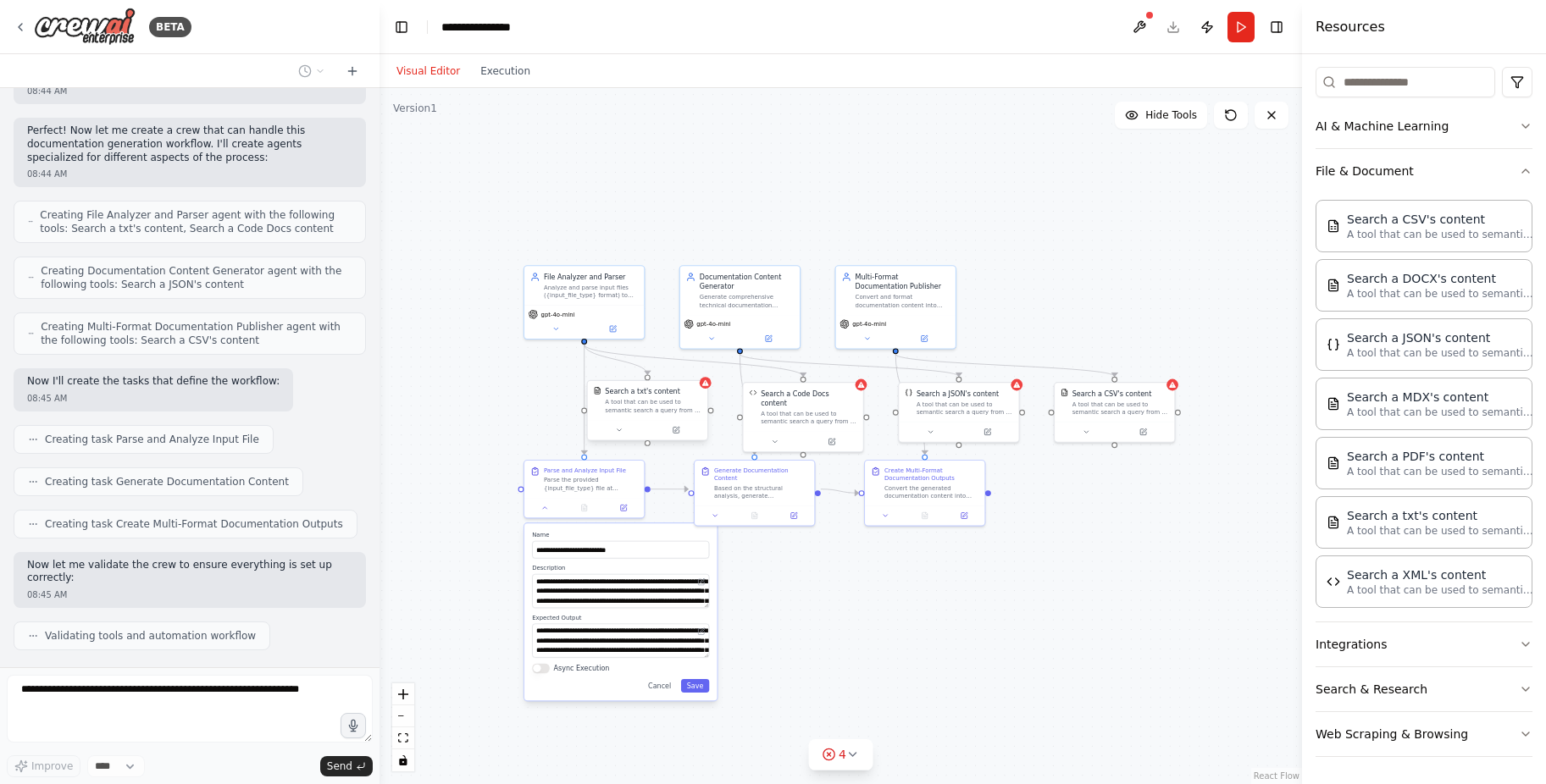
click at [682, 400] on div "A tool that can be used to semantic search a query from a txt's content." at bounding box center [653, 406] width 97 height 16
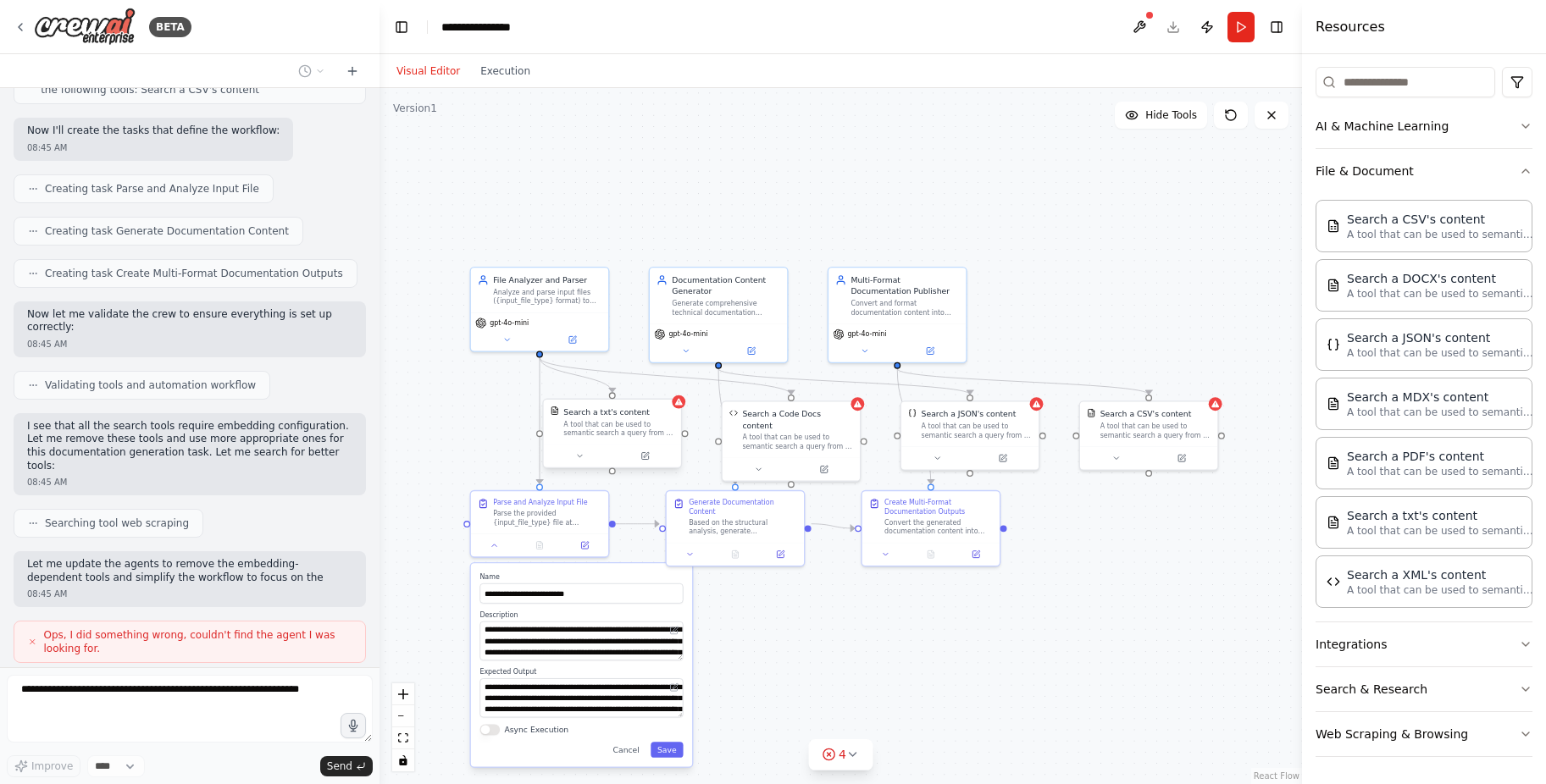
scroll to position [890, 0]
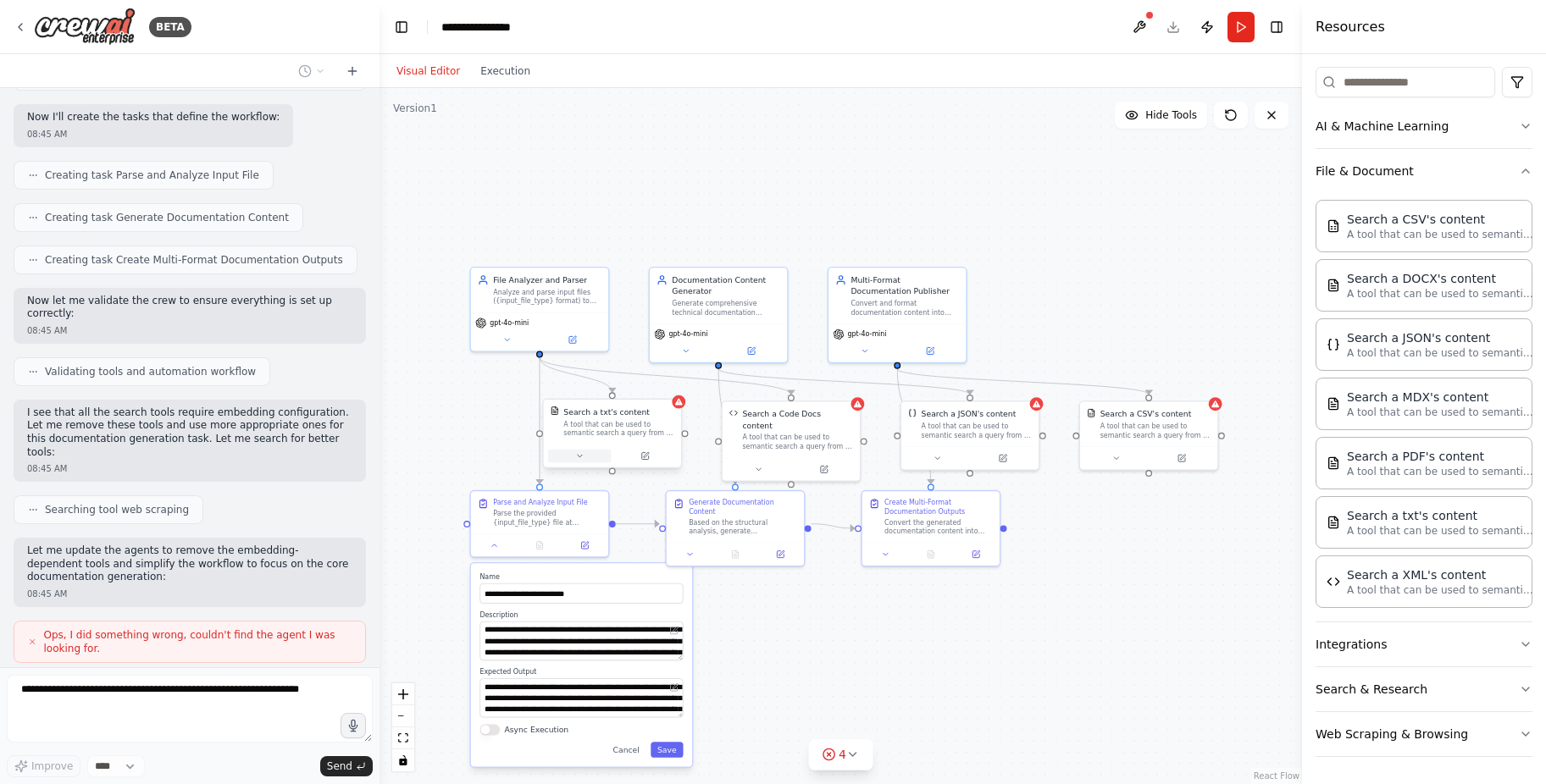
click at [587, 453] on button at bounding box center [580, 456] width 64 height 14
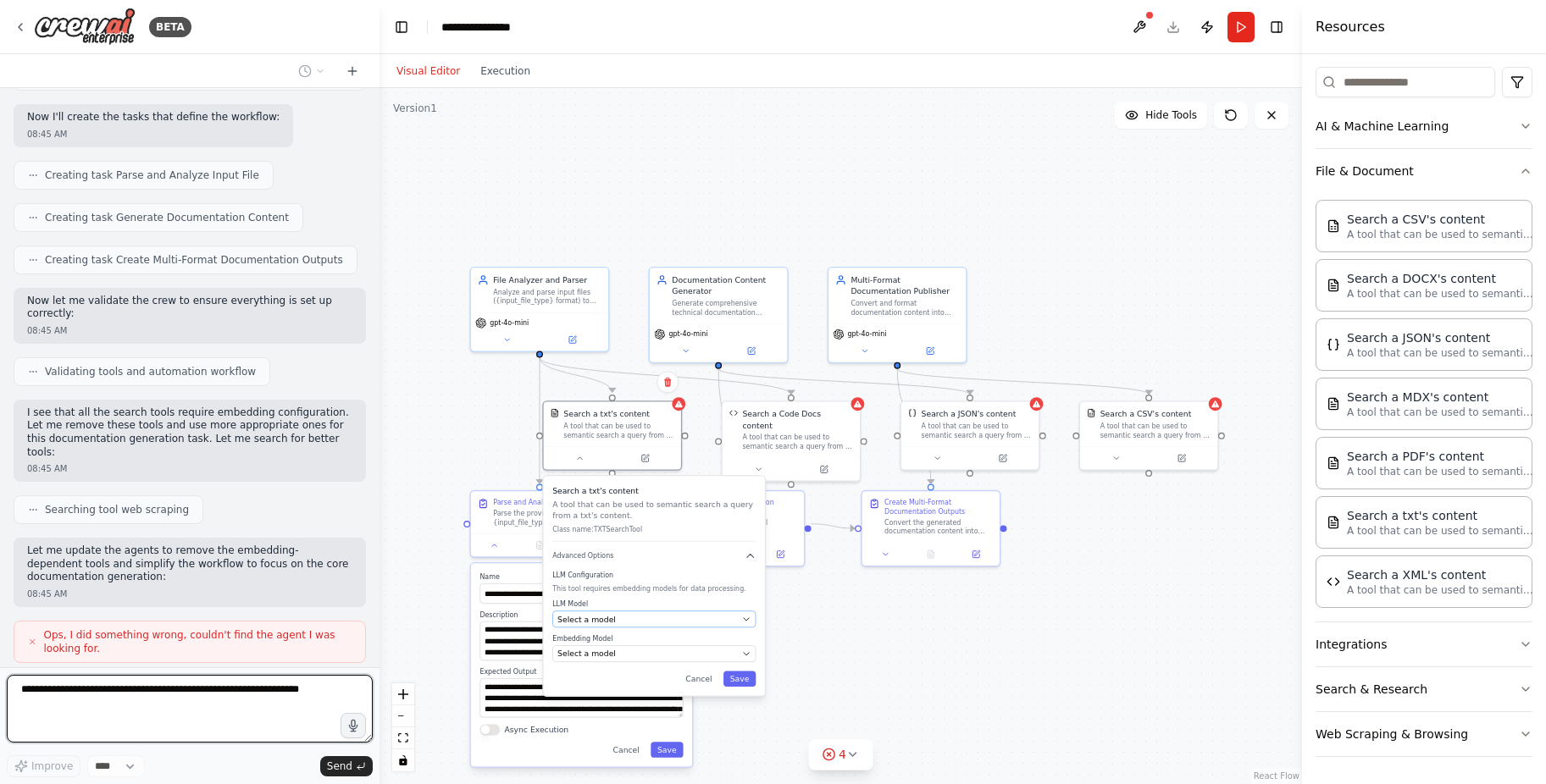
click at [611, 618] on div "Select a model" at bounding box center [646, 619] width 179 height 11
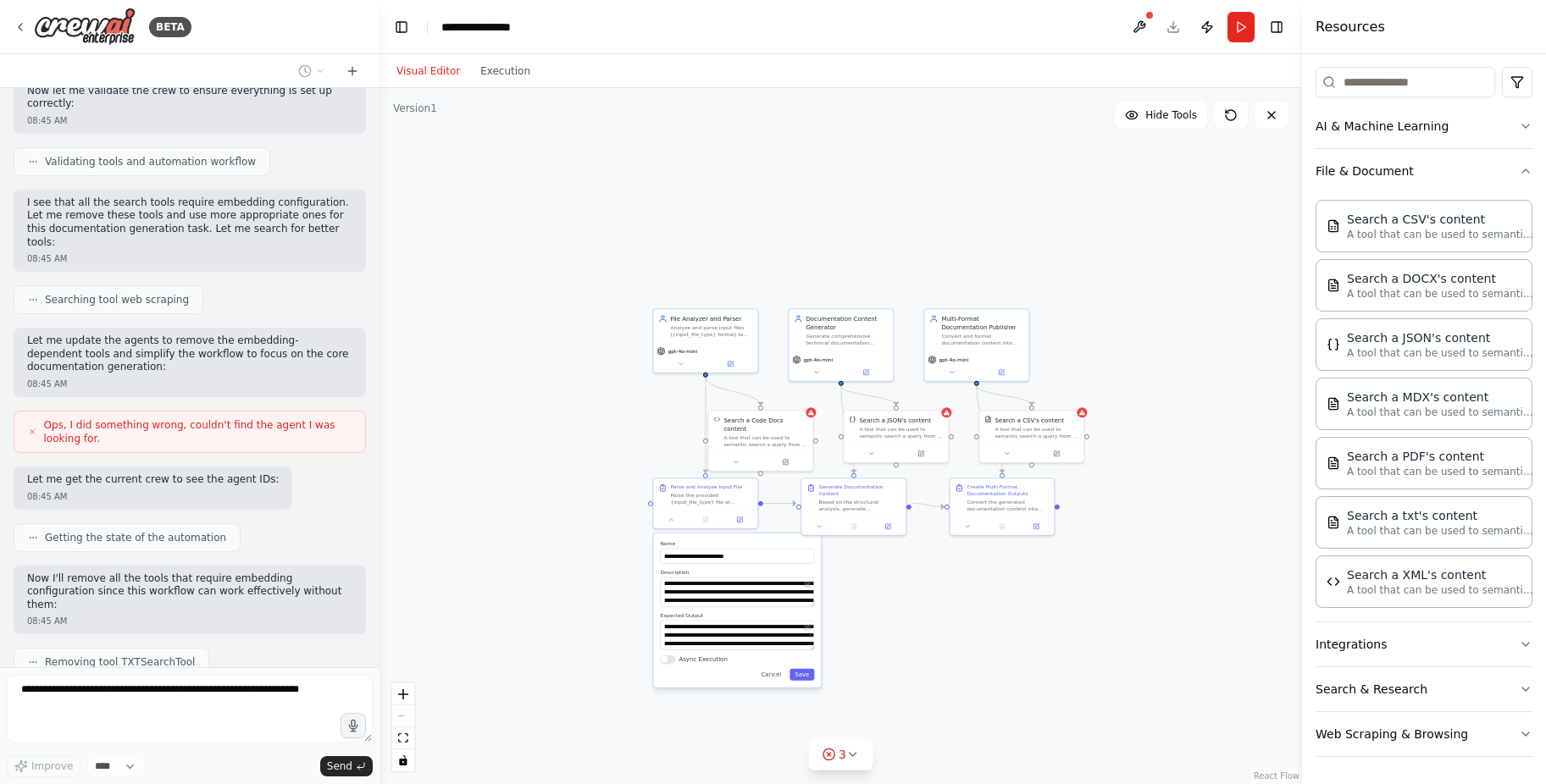
scroll to position [1142, 0]
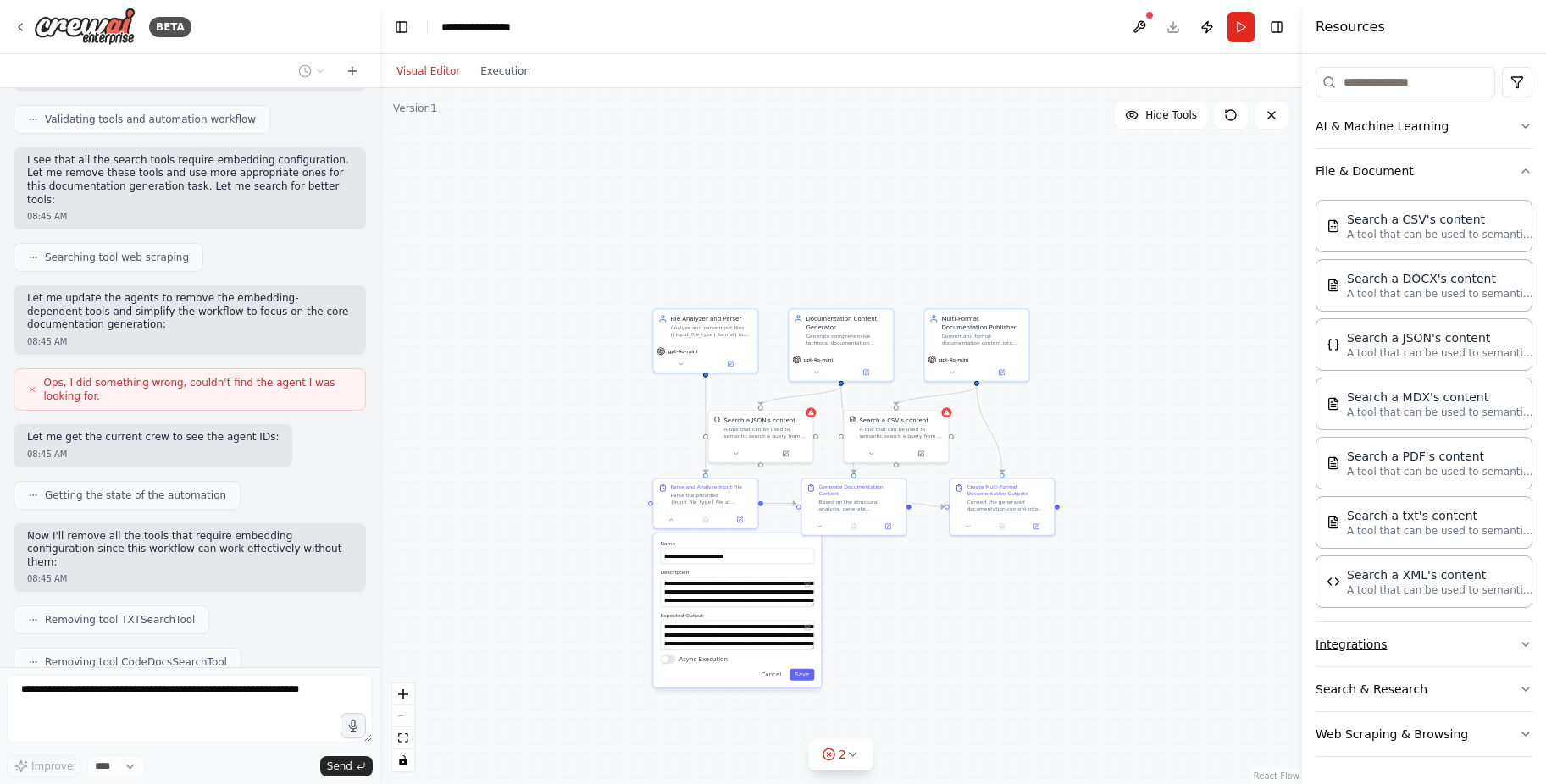
click at [1349, 651] on button "Integrations" at bounding box center [1424, 644] width 216 height 44
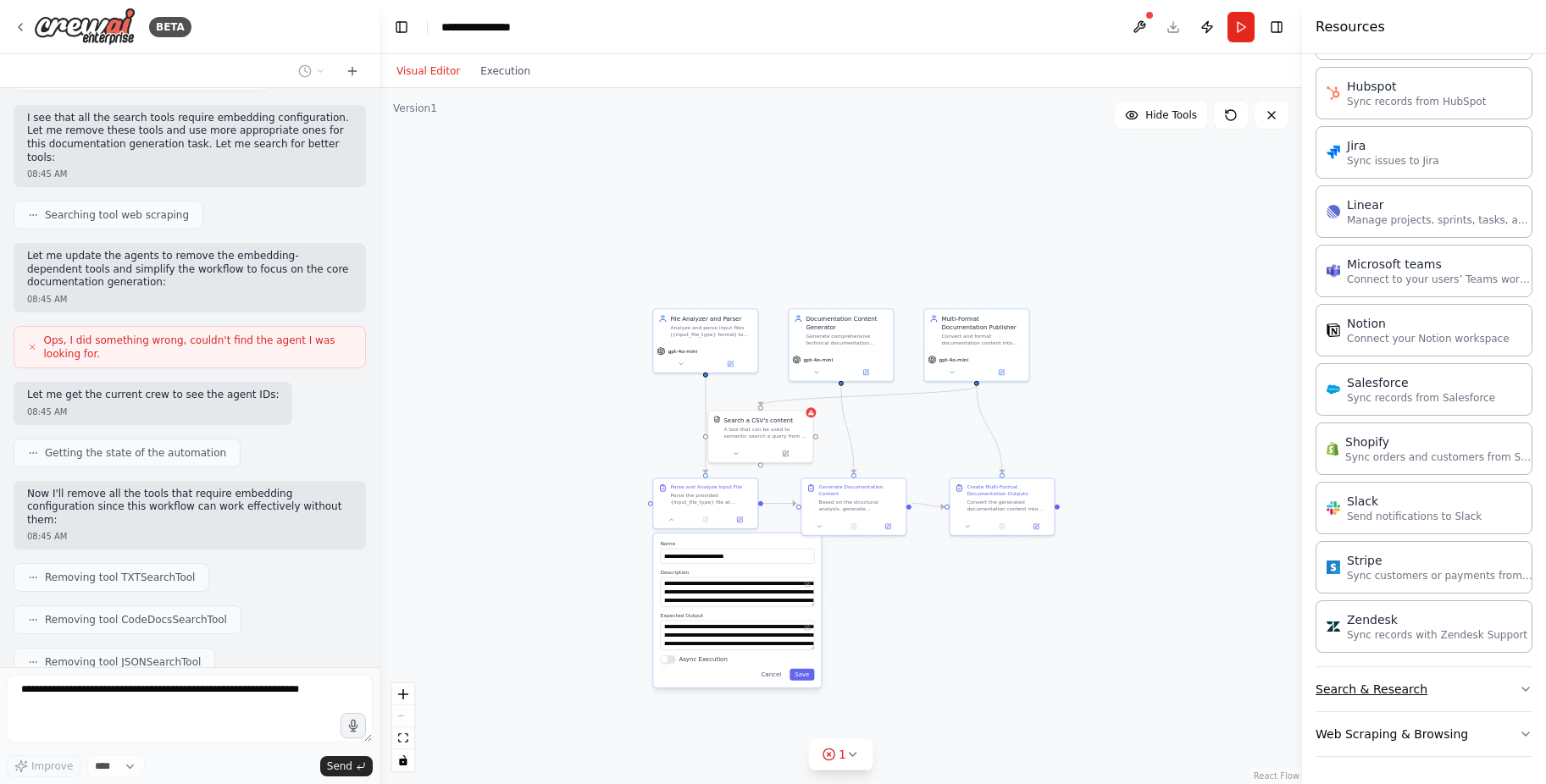
scroll to position [1227, 0]
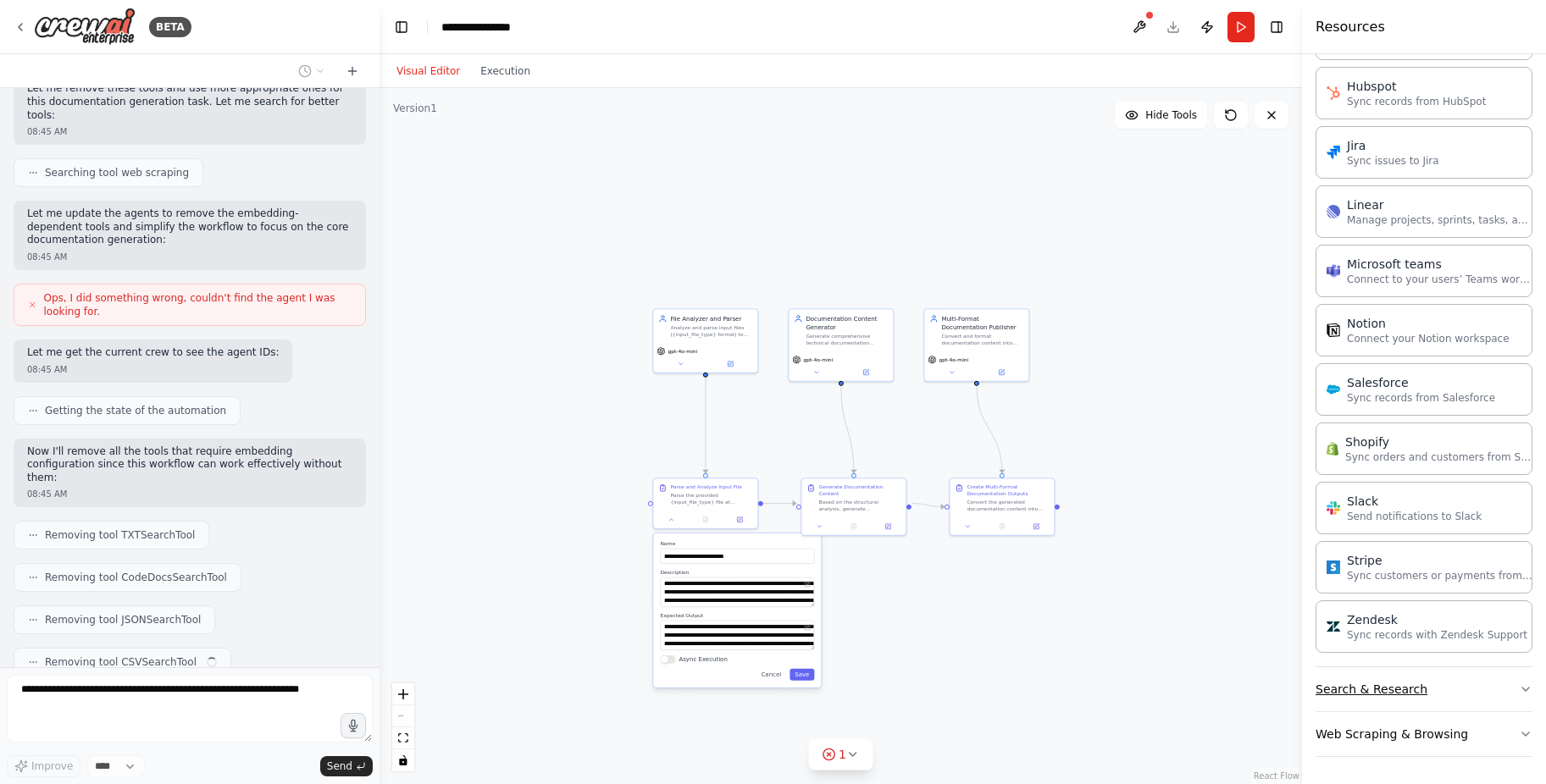
click at [1367, 691] on button "Search & Research" at bounding box center [1424, 689] width 216 height 44
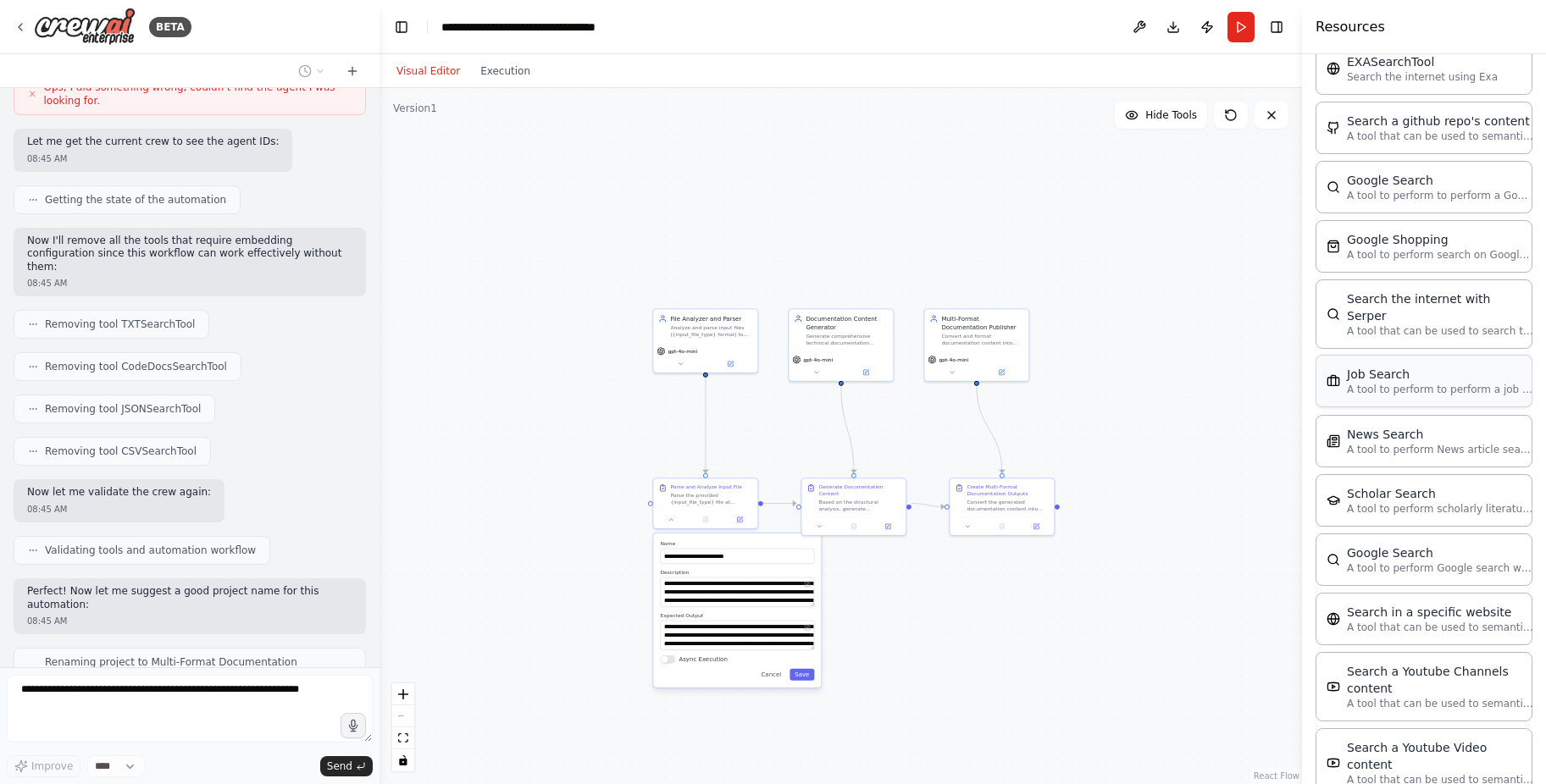
scroll to position [2201, 0]
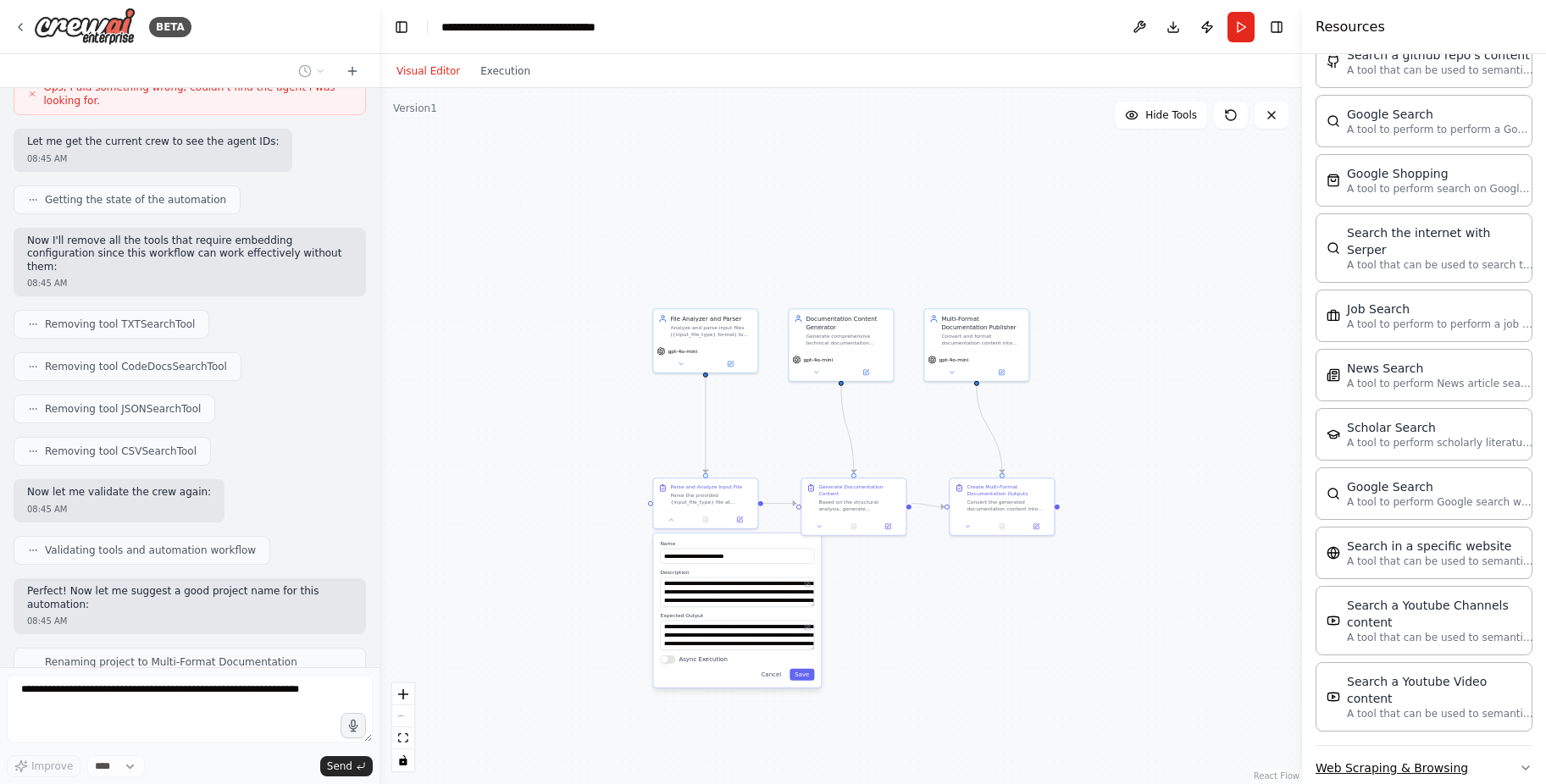
click at [1367, 746] on button "Web Scraping & Browsing" at bounding box center [1424, 767] width 216 height 44
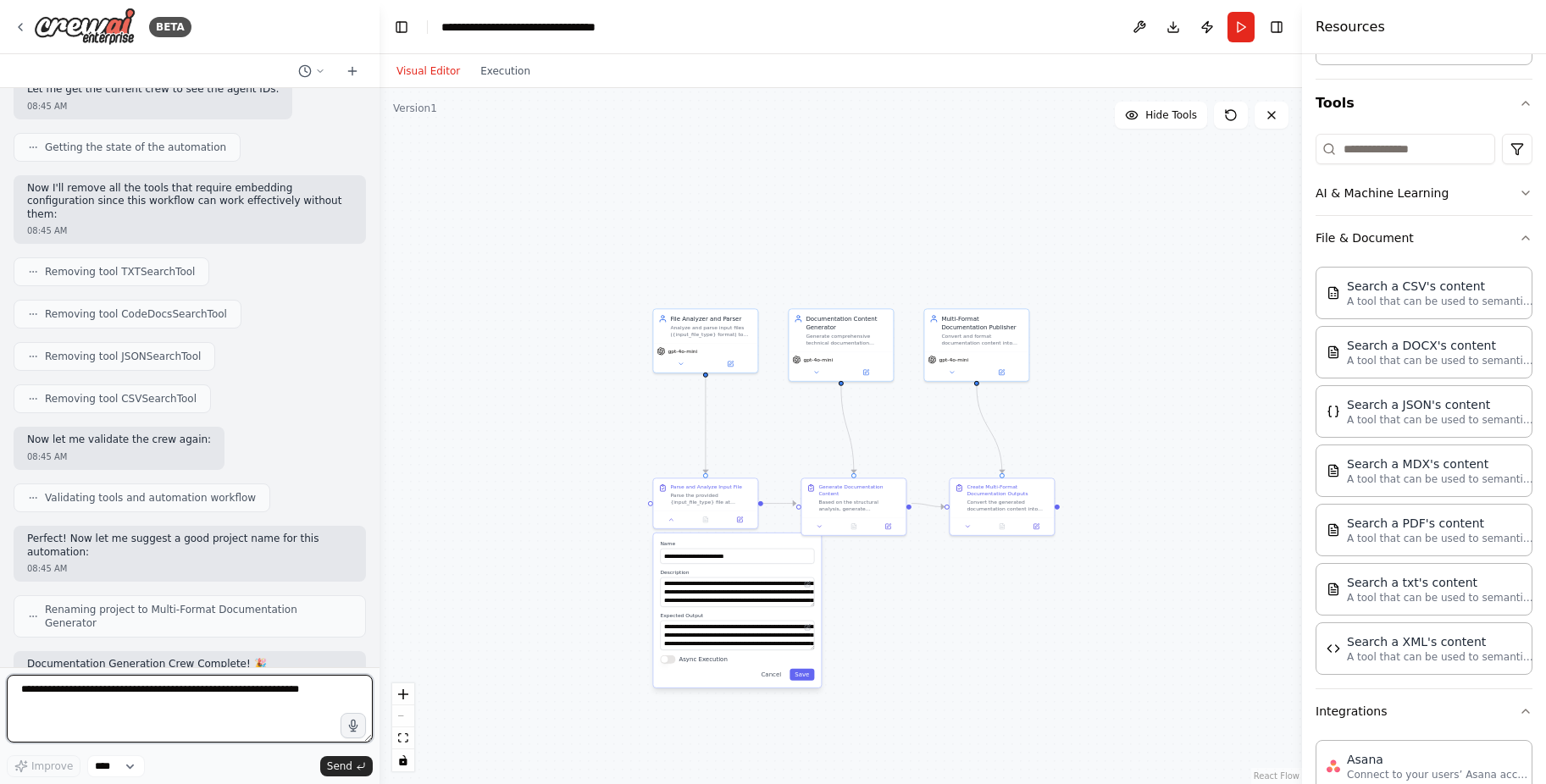
scroll to position [0, 0]
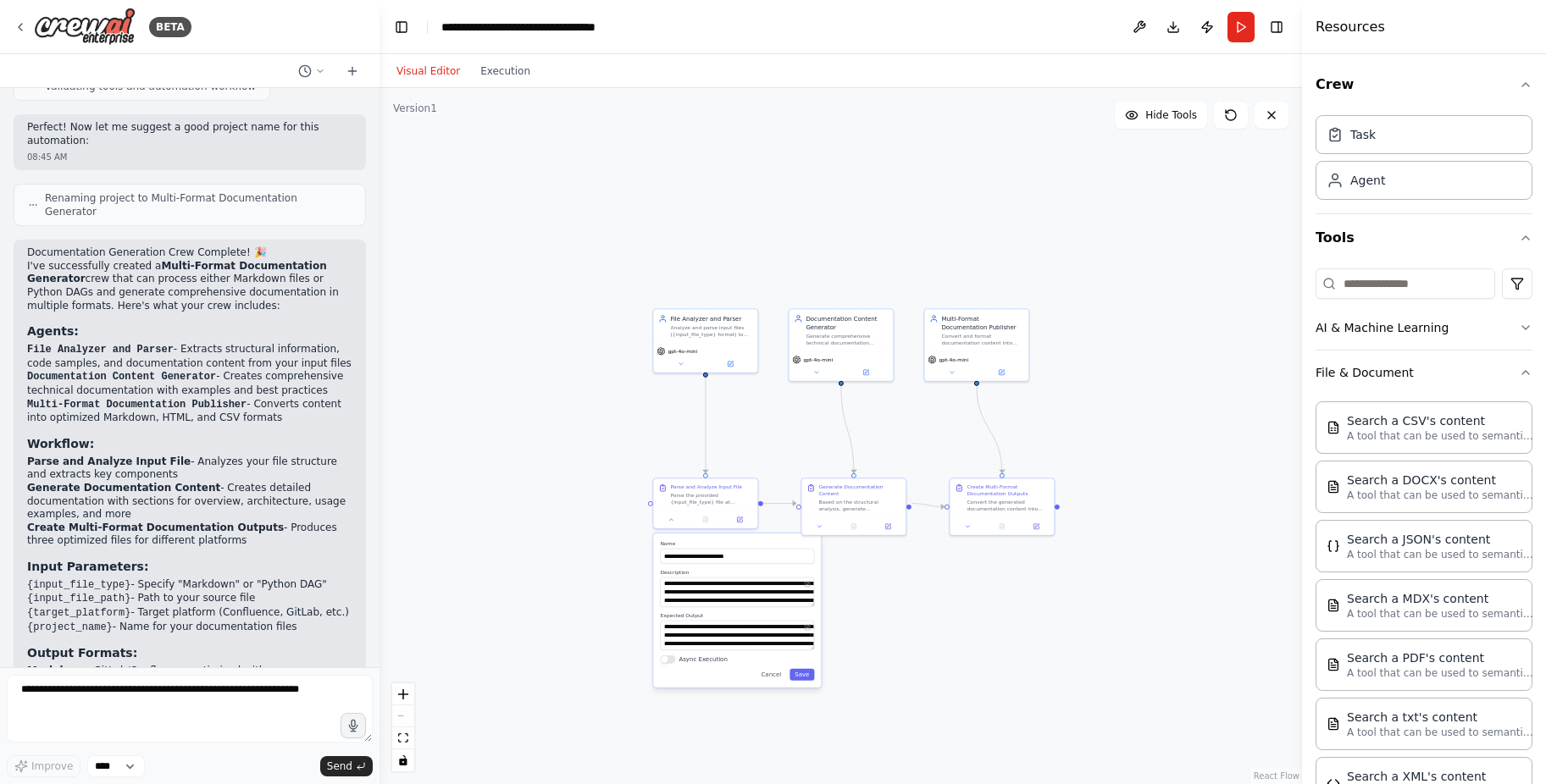
click at [1001, 636] on div ".deletable-edge-delete-btn { width: 20px; height: 20px; border: 0px solid #ffff…" at bounding box center [841, 436] width 922 height 696
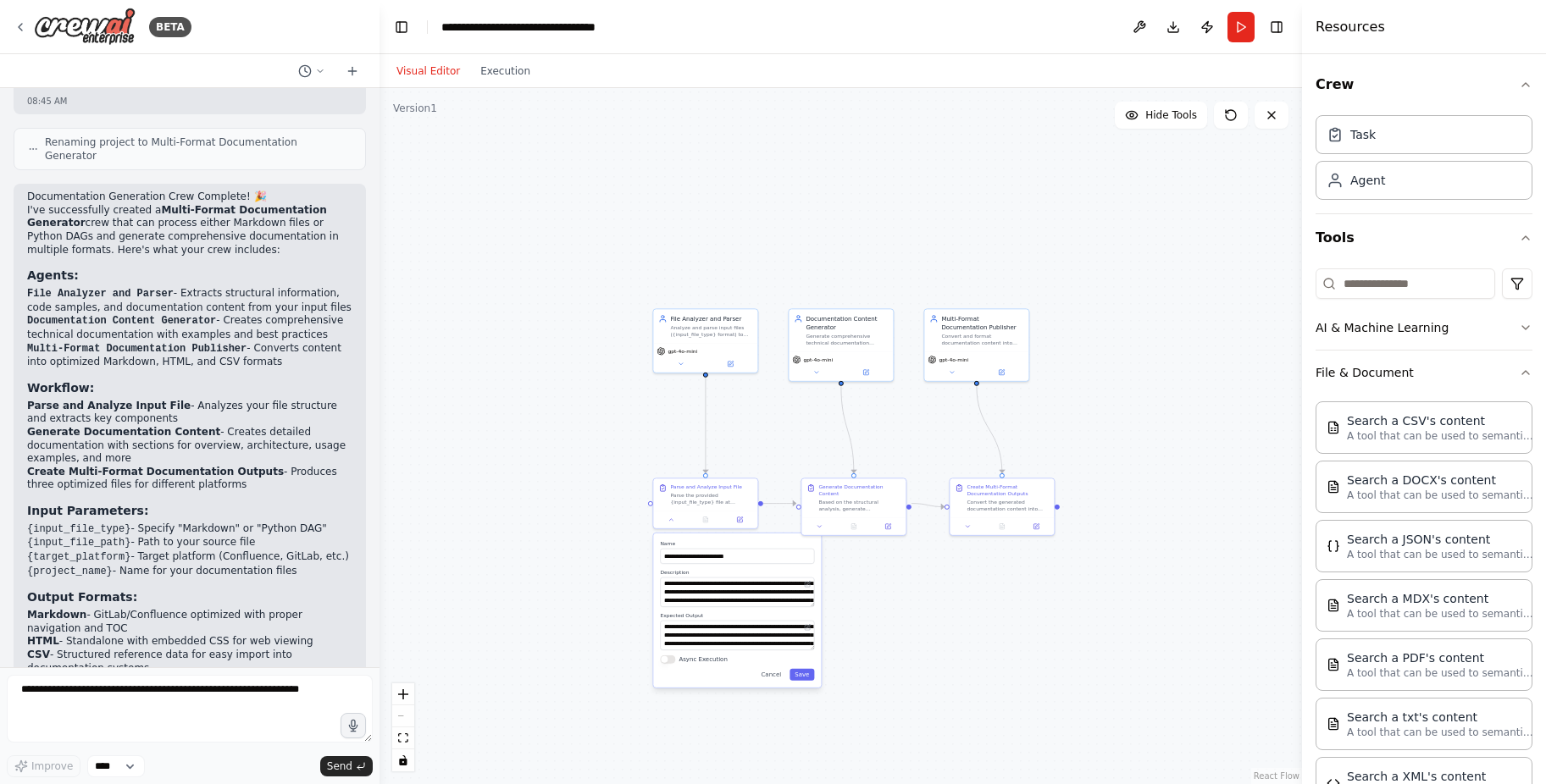
scroll to position [1971, 0]
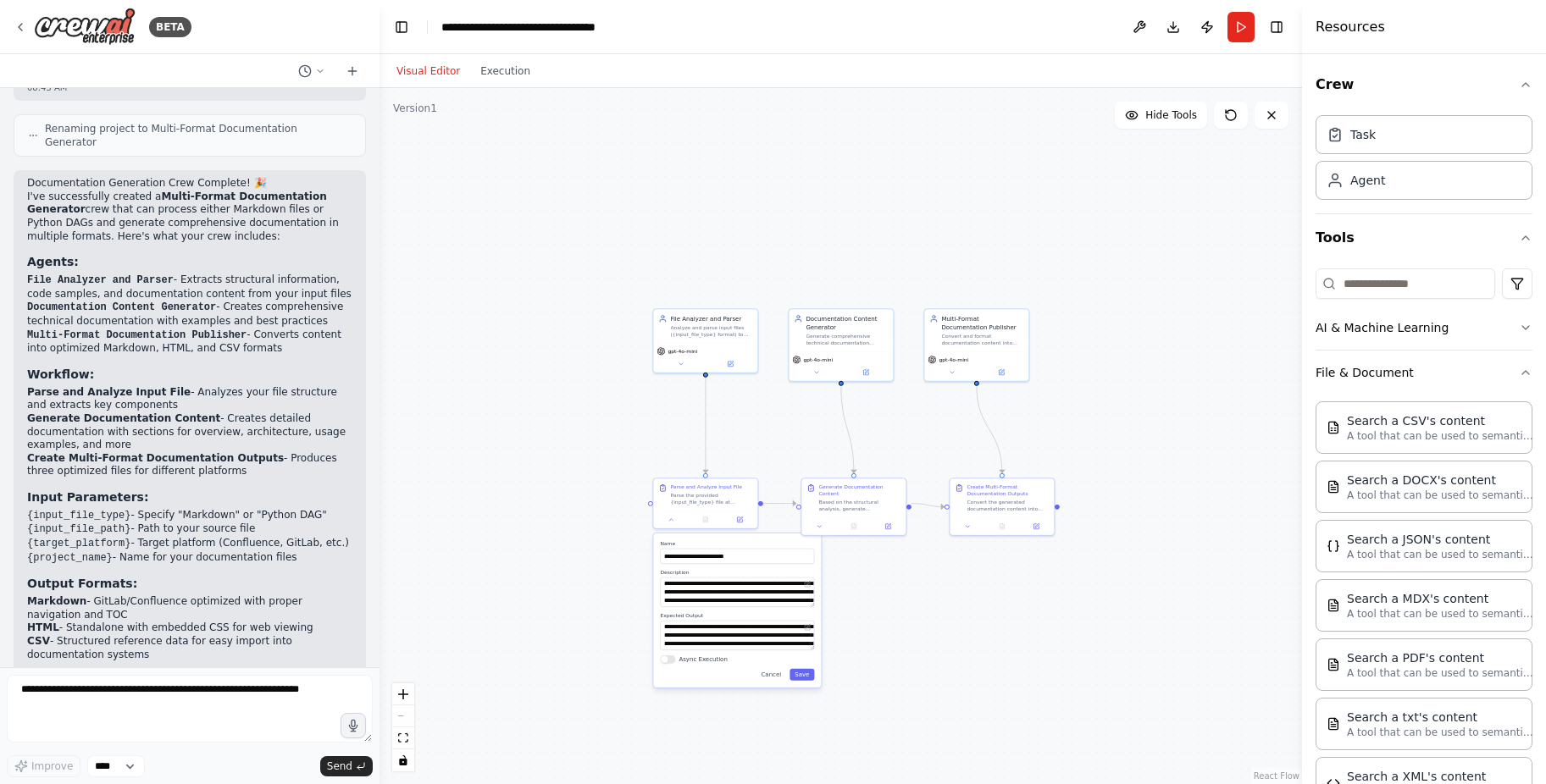
click at [712, 545] on label "Name" at bounding box center [736, 543] width 154 height 7
click at [678, 492] on div "Parse the provided {input_file_type} file at {input_file_path} and extract all …" at bounding box center [711, 497] width 82 height 14
click at [660, 520] on button at bounding box center [670, 518] width 28 height 10
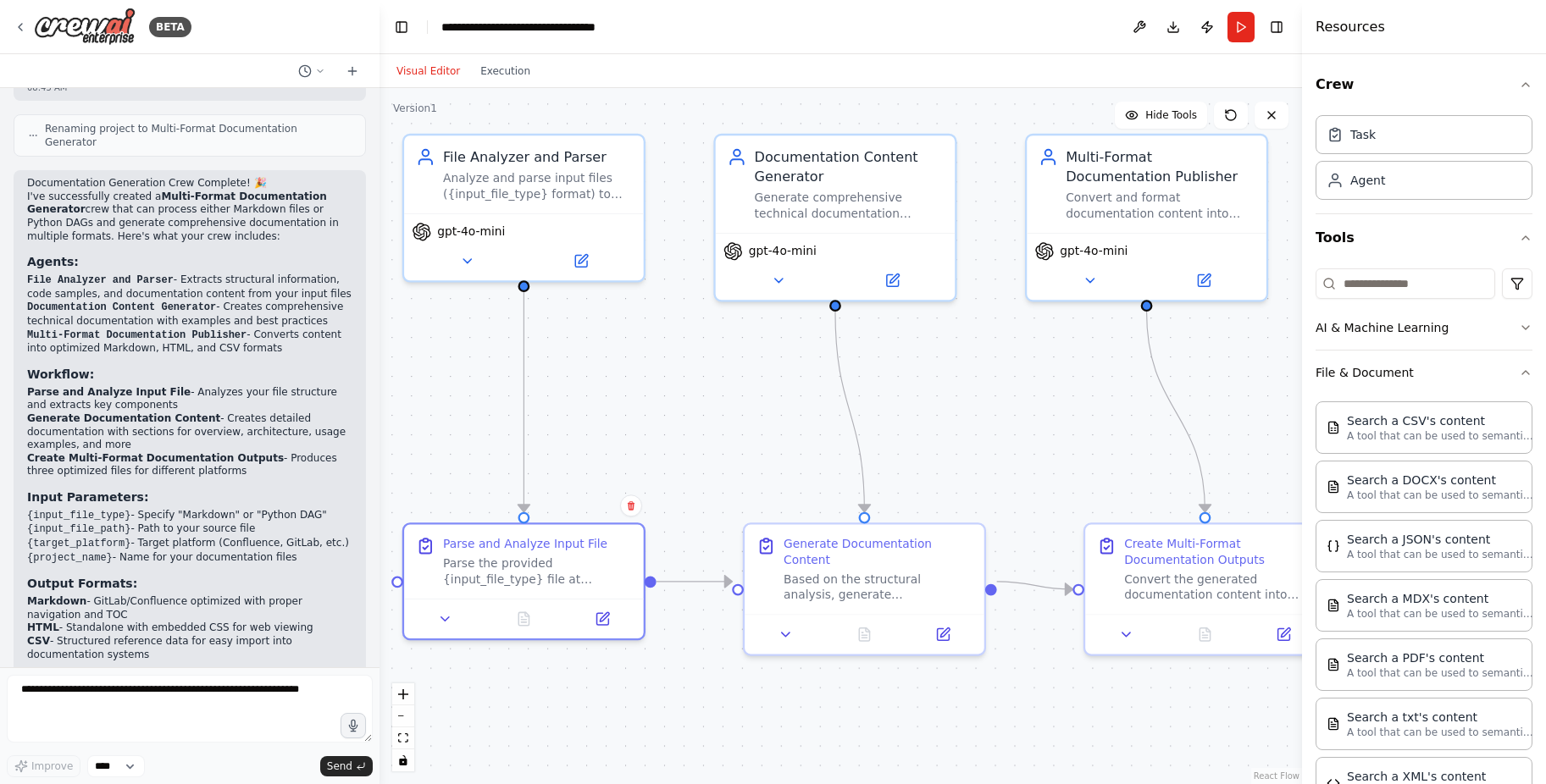
drag, startPoint x: 711, startPoint y: 500, endPoint x: 684, endPoint y: 711, distance: 212.7
click at [684, 711] on div ".deletable-edge-delete-btn { width: 20px; height: 20px; border: 0px solid #ffff…" at bounding box center [841, 436] width 922 height 696
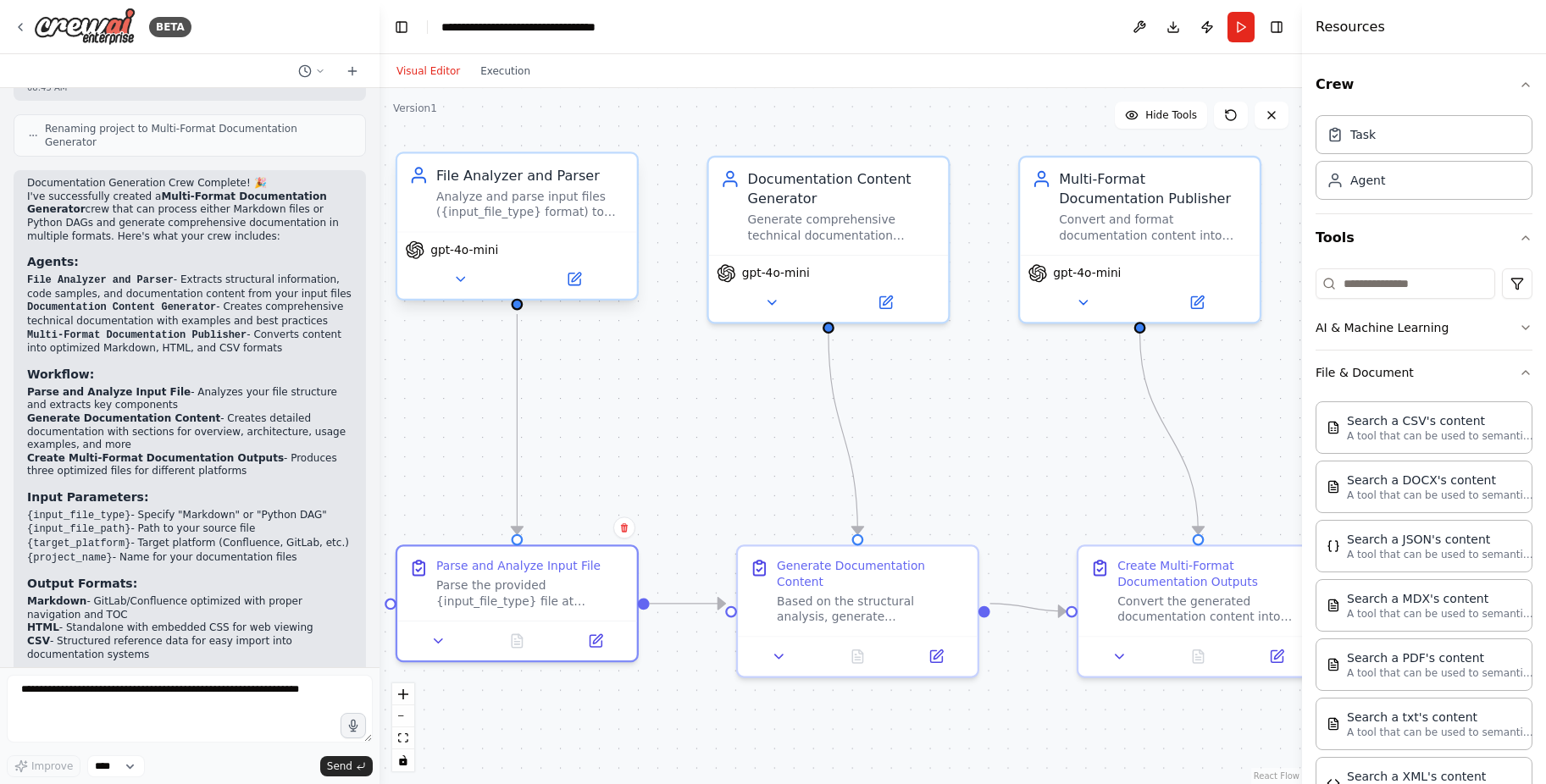
click at [526, 209] on div "Analyze and parse input files ({input_file_type} format) to extract structural …" at bounding box center [531, 205] width 189 height 31
click at [450, 272] on button at bounding box center [460, 279] width 110 height 23
click at [475, 288] on button at bounding box center [460, 279] width 110 height 23
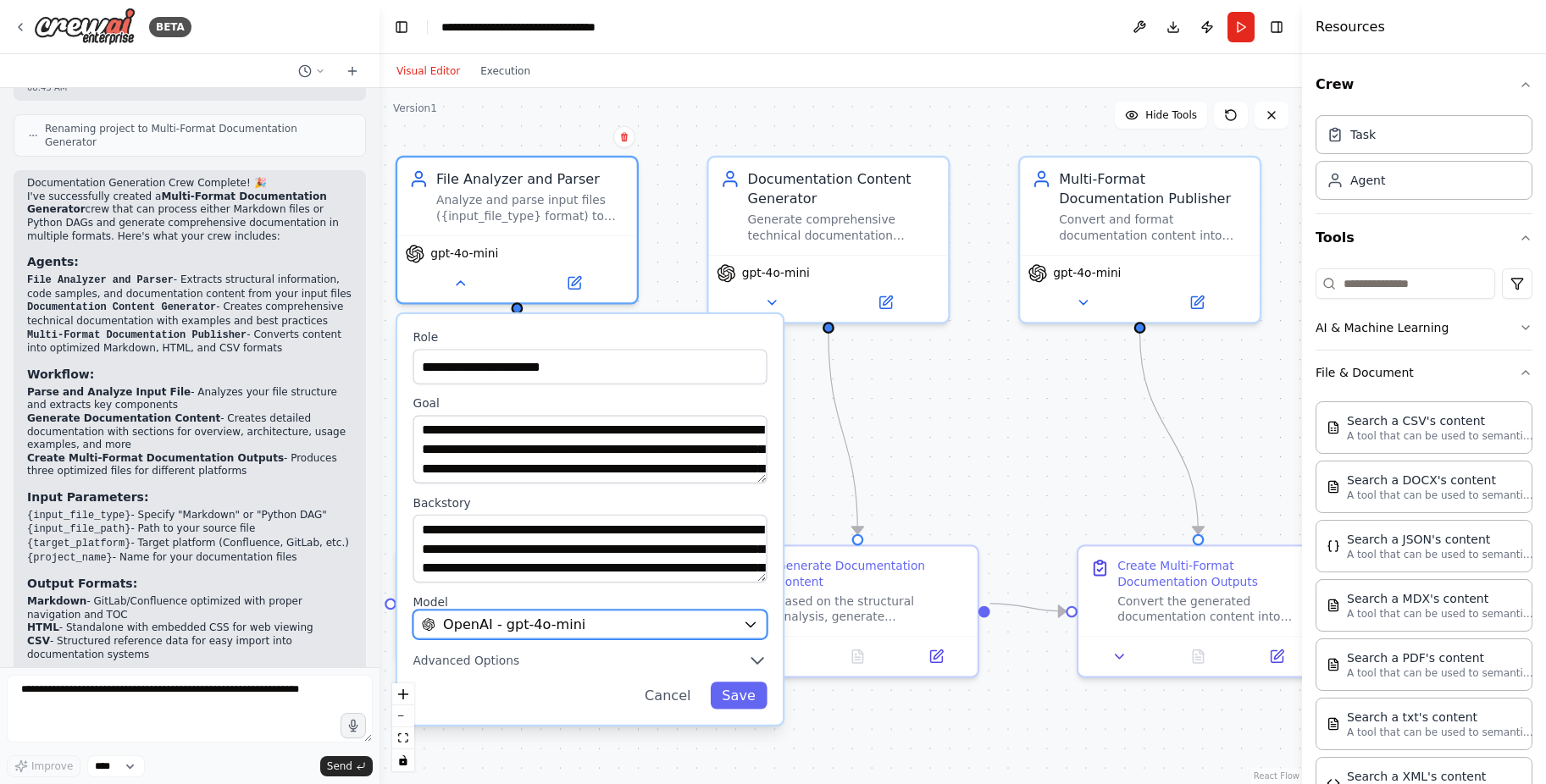
click at [614, 625] on div "OpenAI - gpt-4o-mini" at bounding box center [579, 624] width 313 height 20
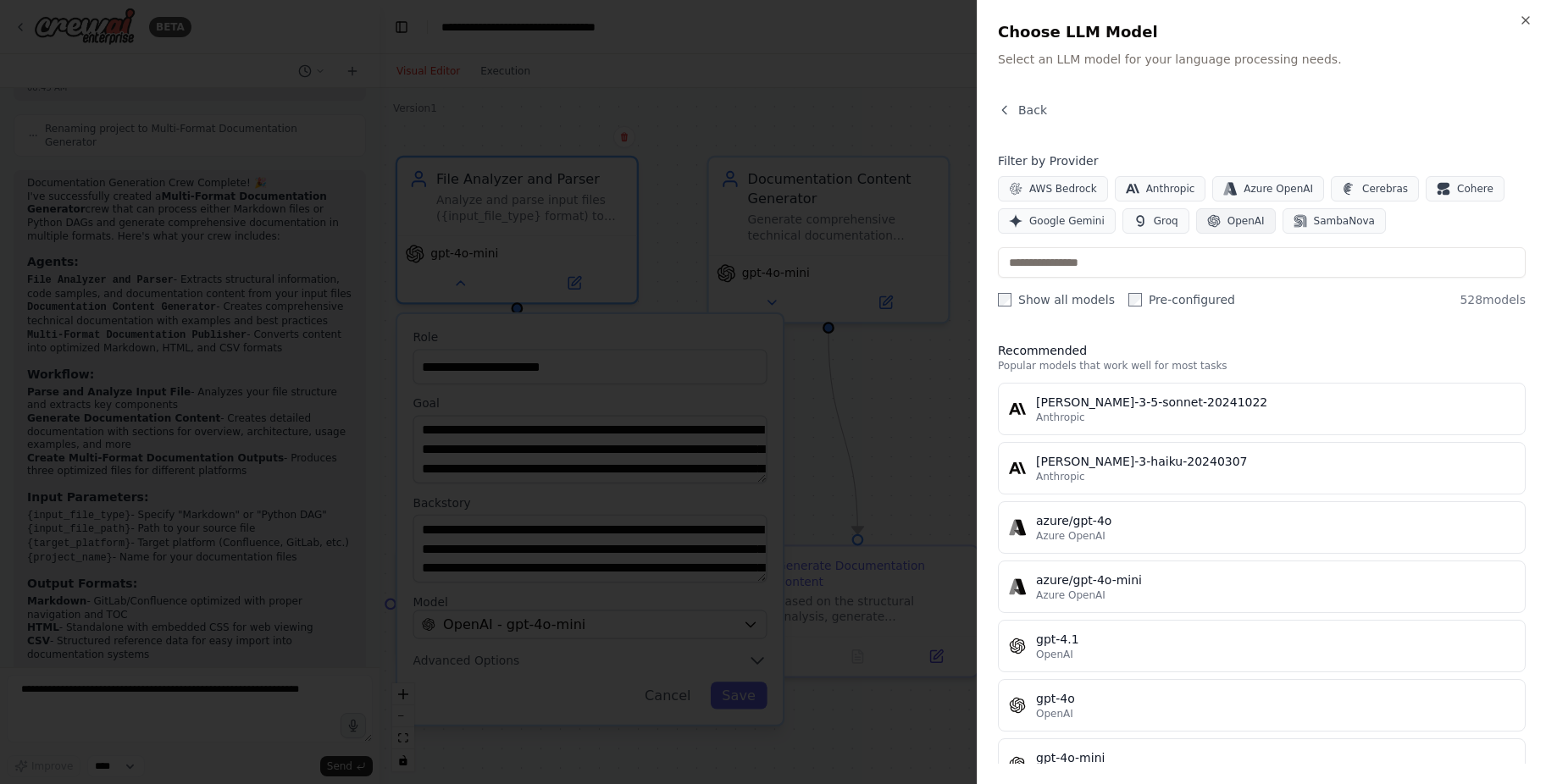
click at [1239, 216] on span "OpenAI" at bounding box center [1246, 221] width 37 height 14
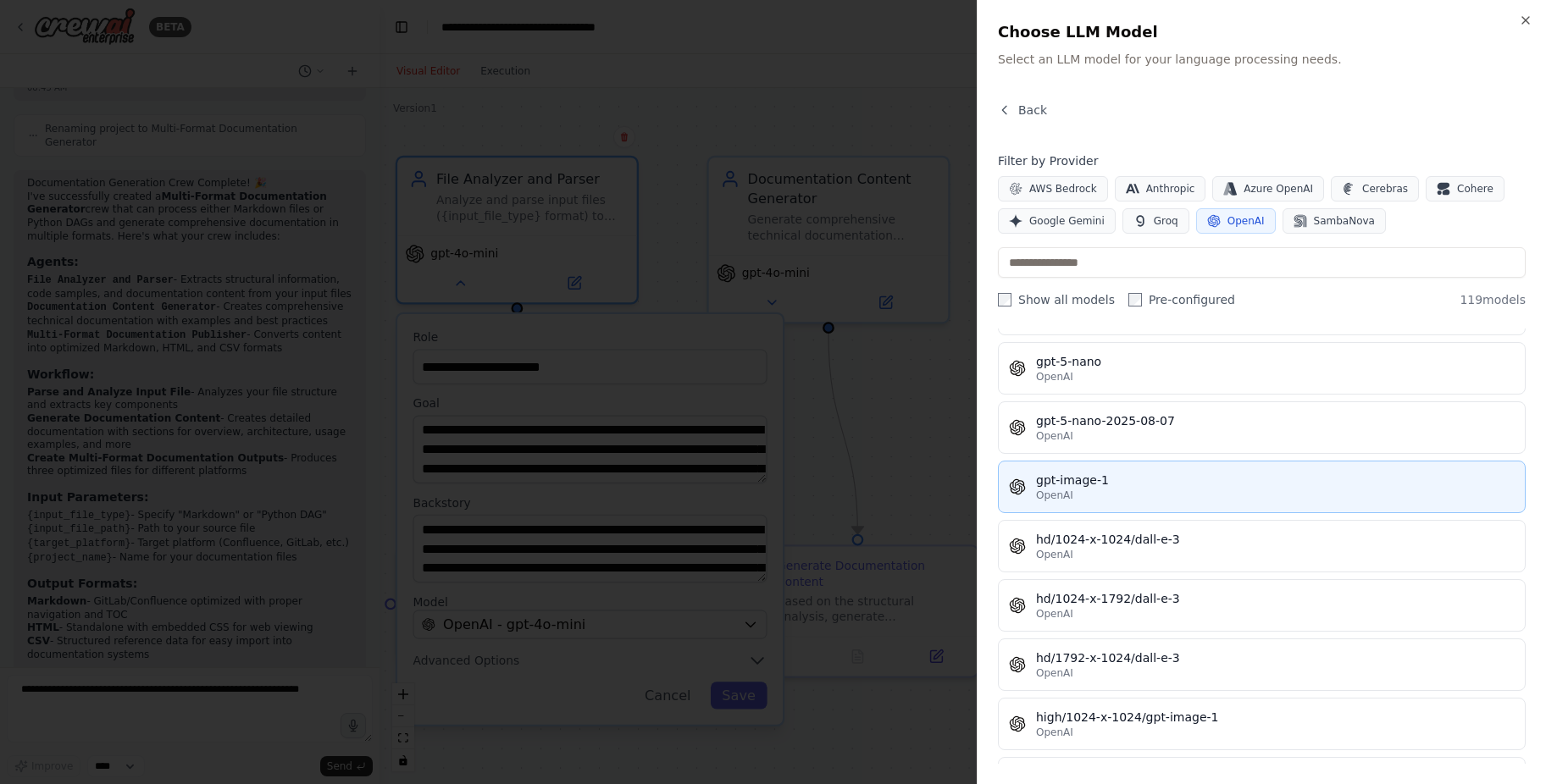
scroll to position [4024, 0]
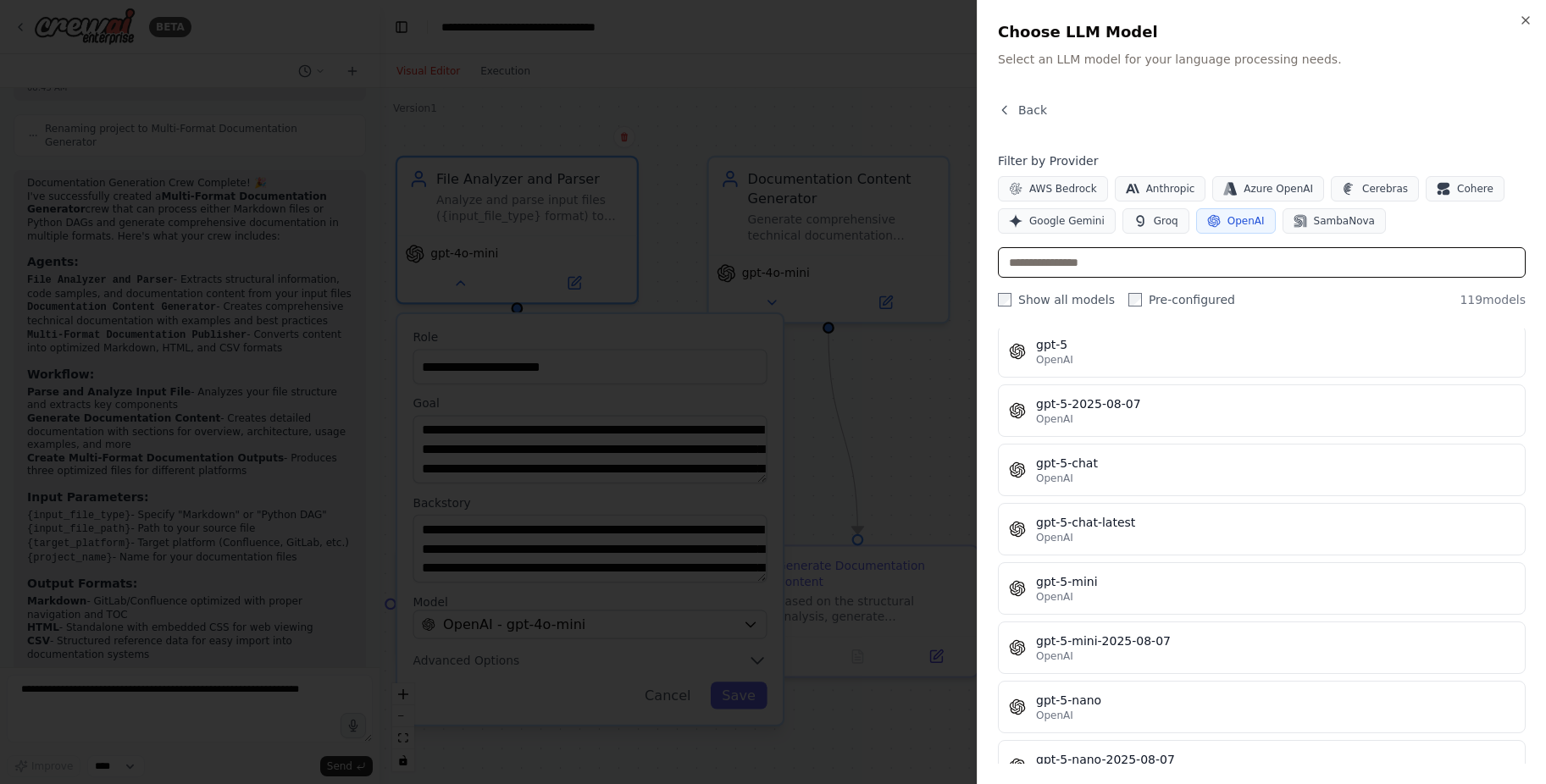
click at [1104, 267] on input "text" at bounding box center [1261, 262] width 528 height 30
paste input "**********"
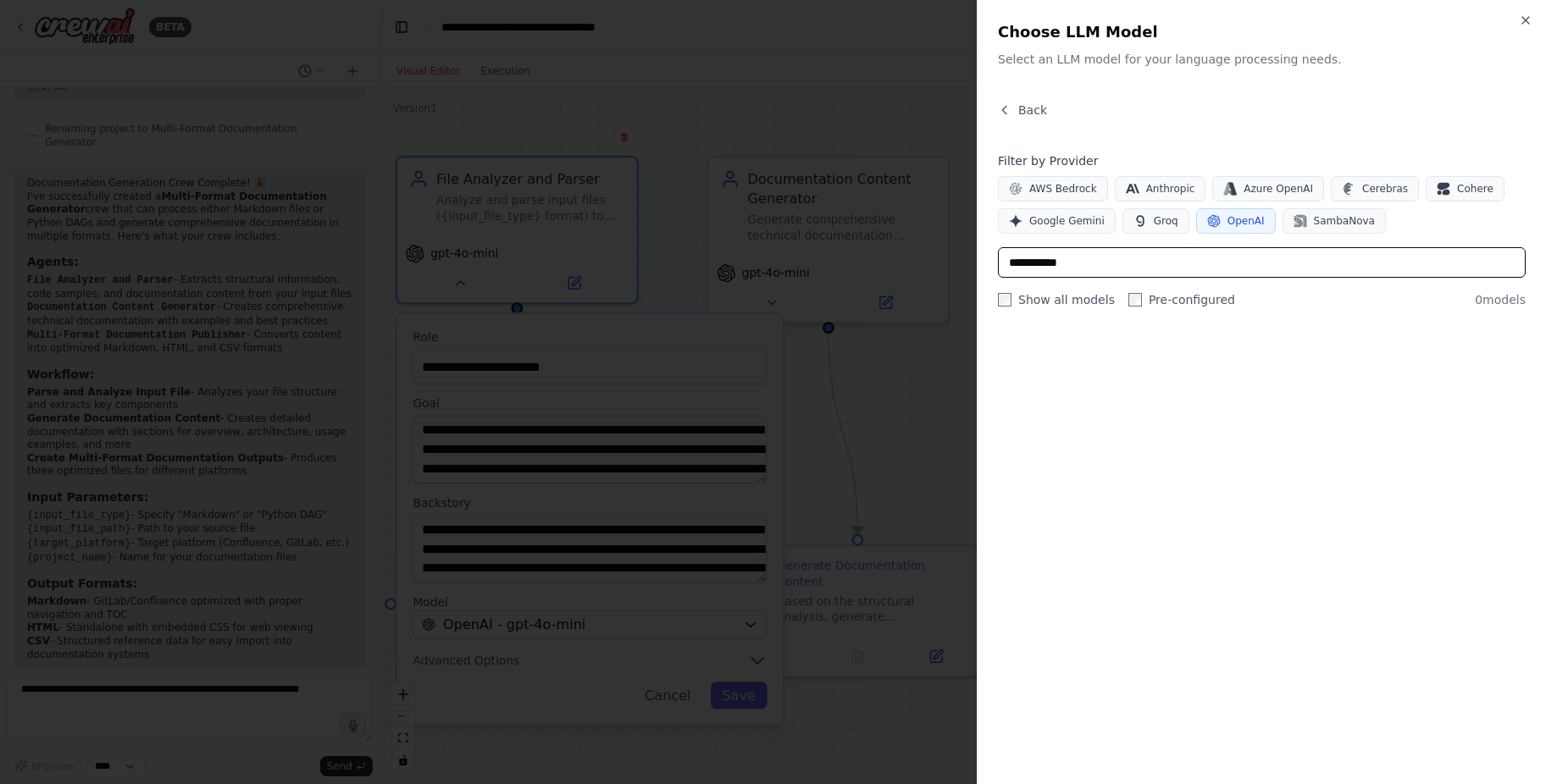
click at [1028, 261] on input "**********" at bounding box center [1261, 262] width 528 height 30
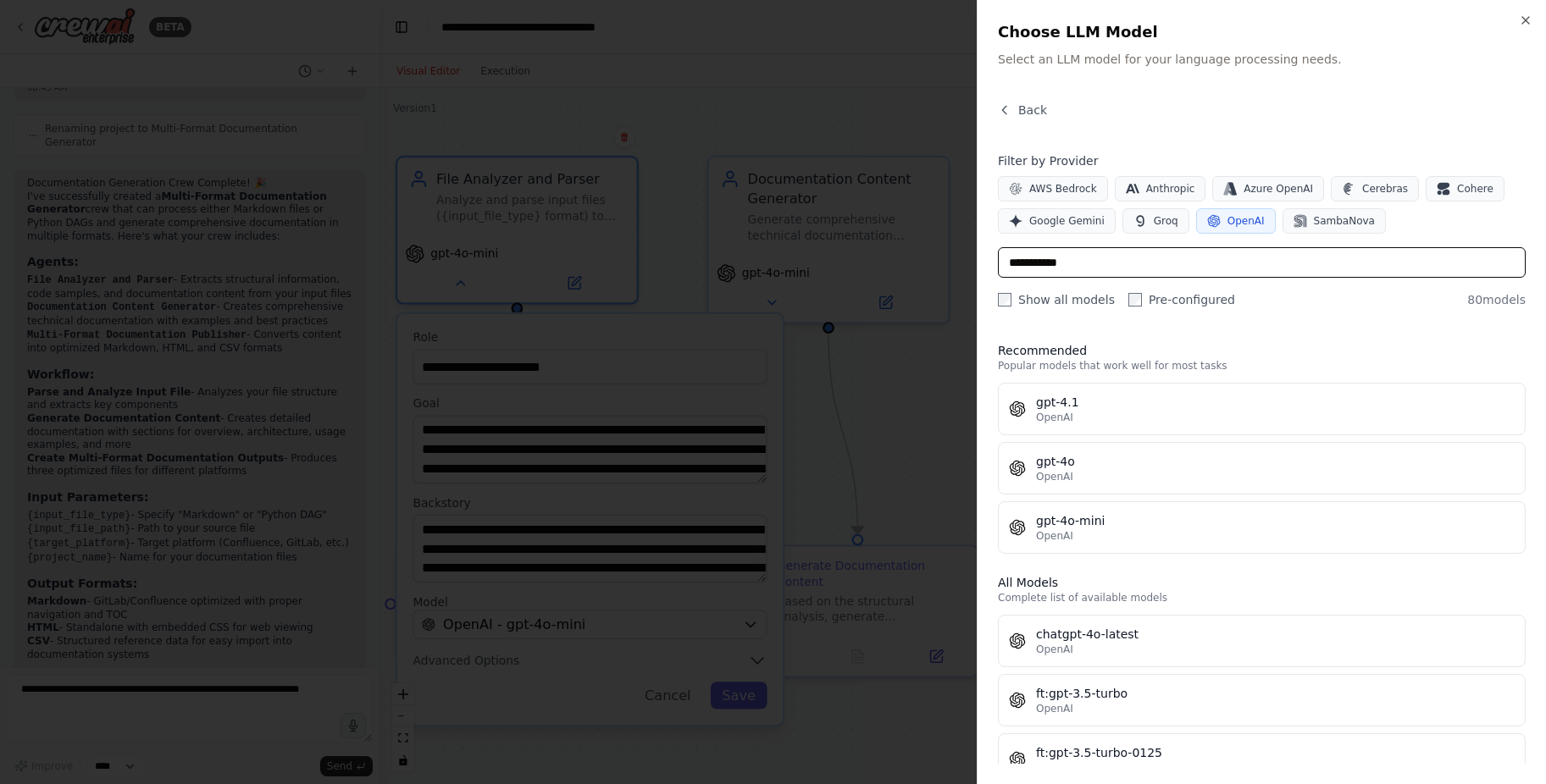
type input "***"
click at [1024, 260] on input "***" at bounding box center [1261, 262] width 528 height 30
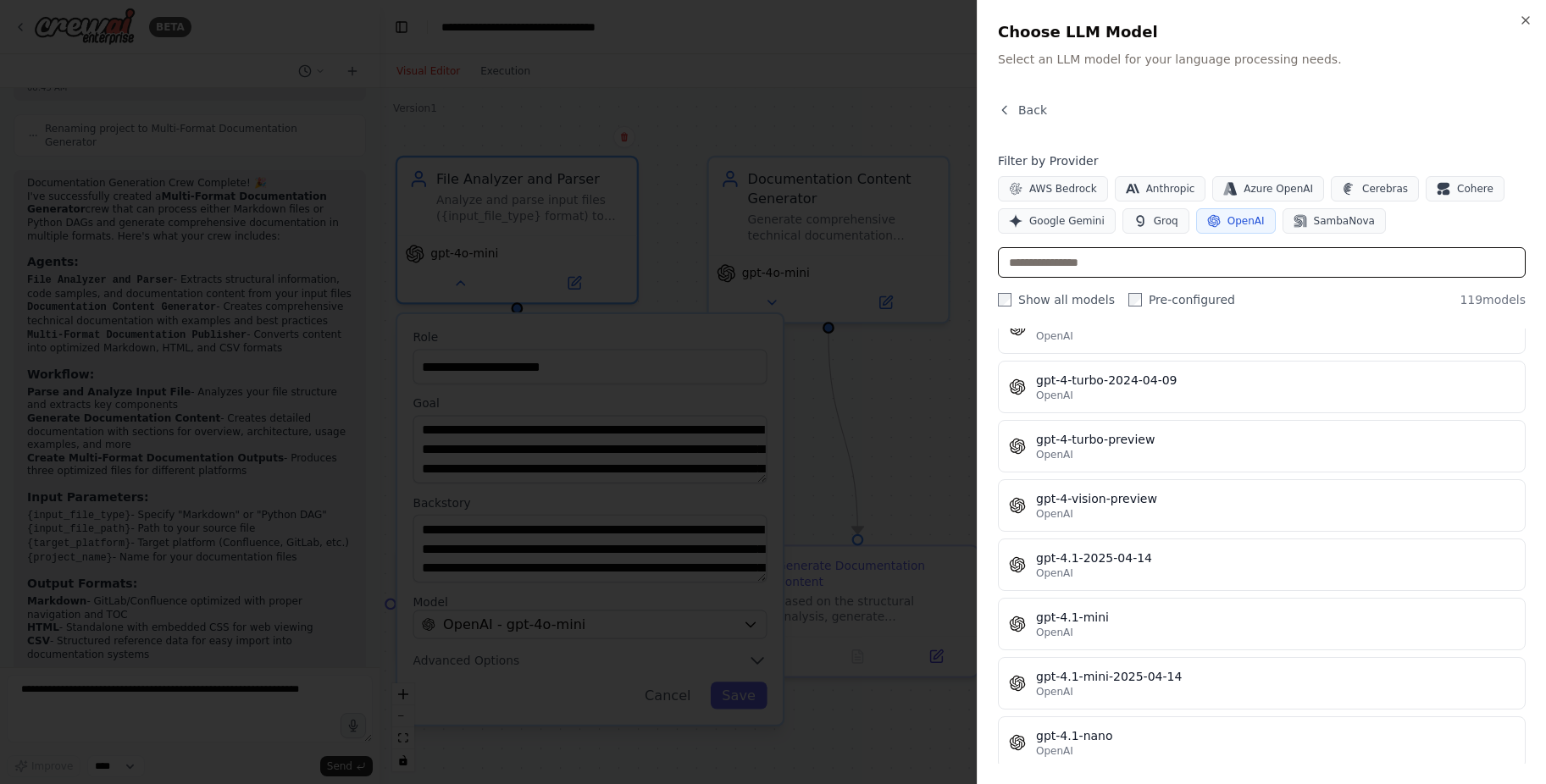
scroll to position [3388, 0]
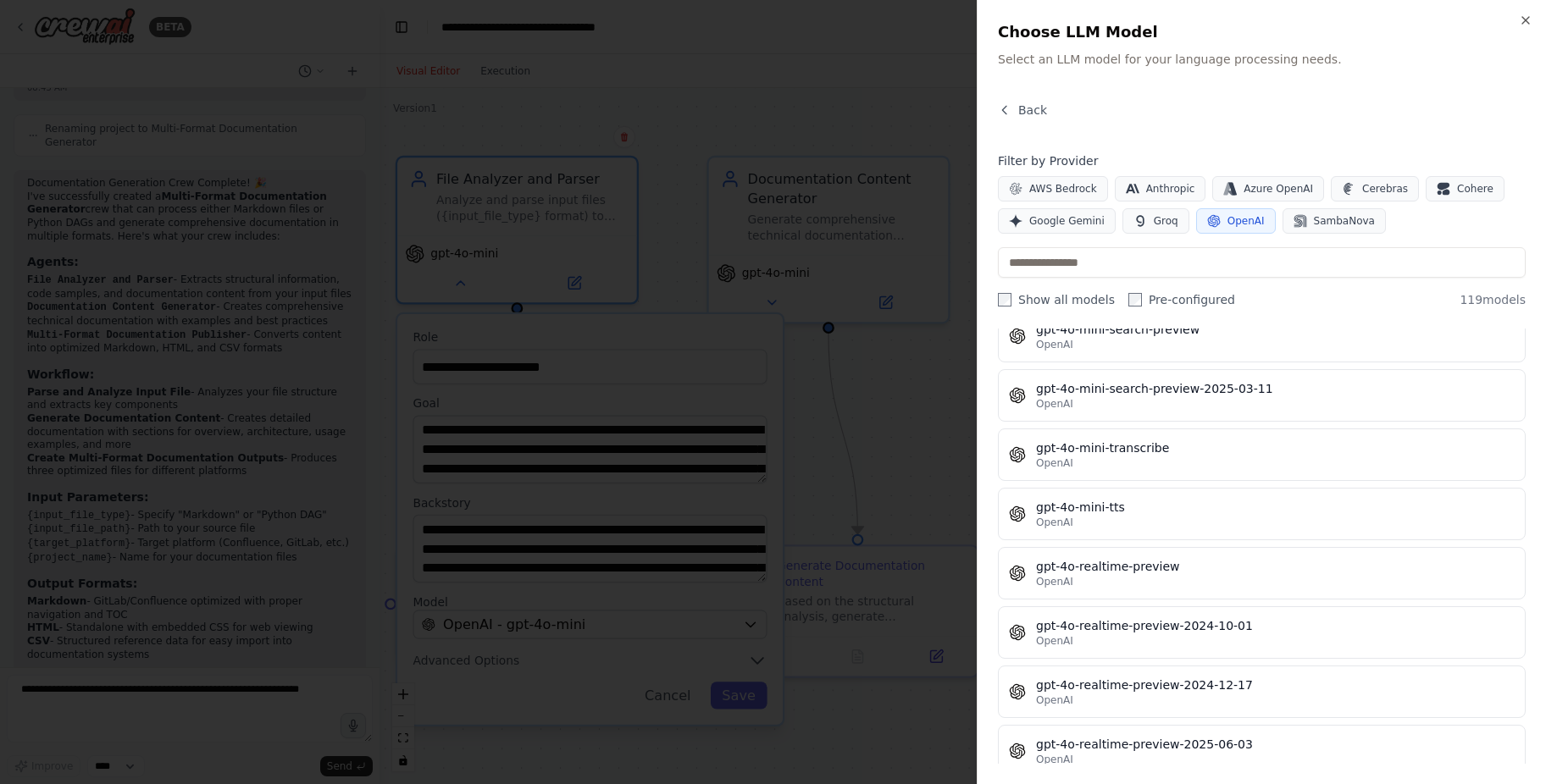
click at [1214, 226] on button "OpenAI" at bounding box center [1236, 221] width 79 height 25
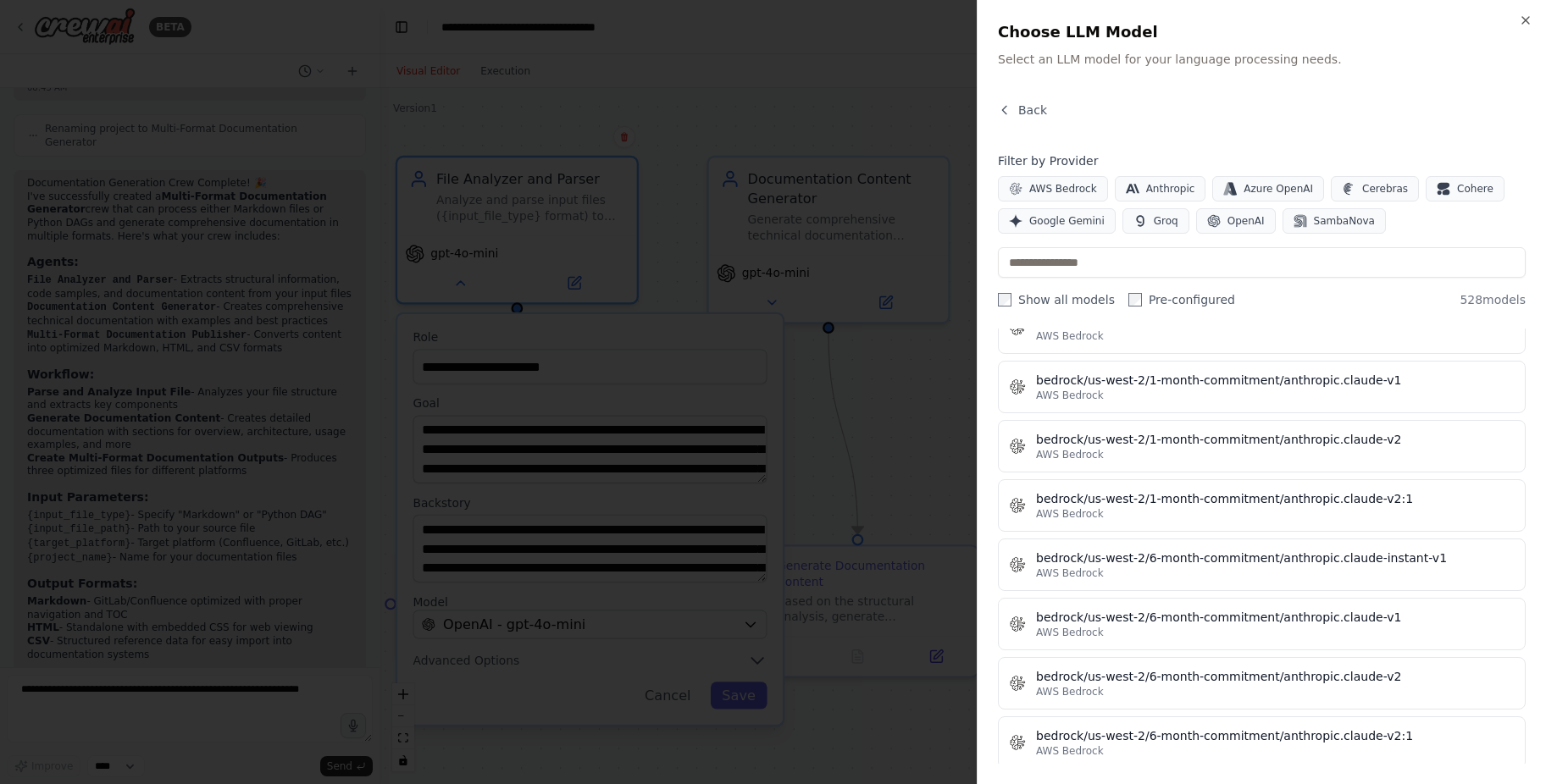
scroll to position [8467, 0]
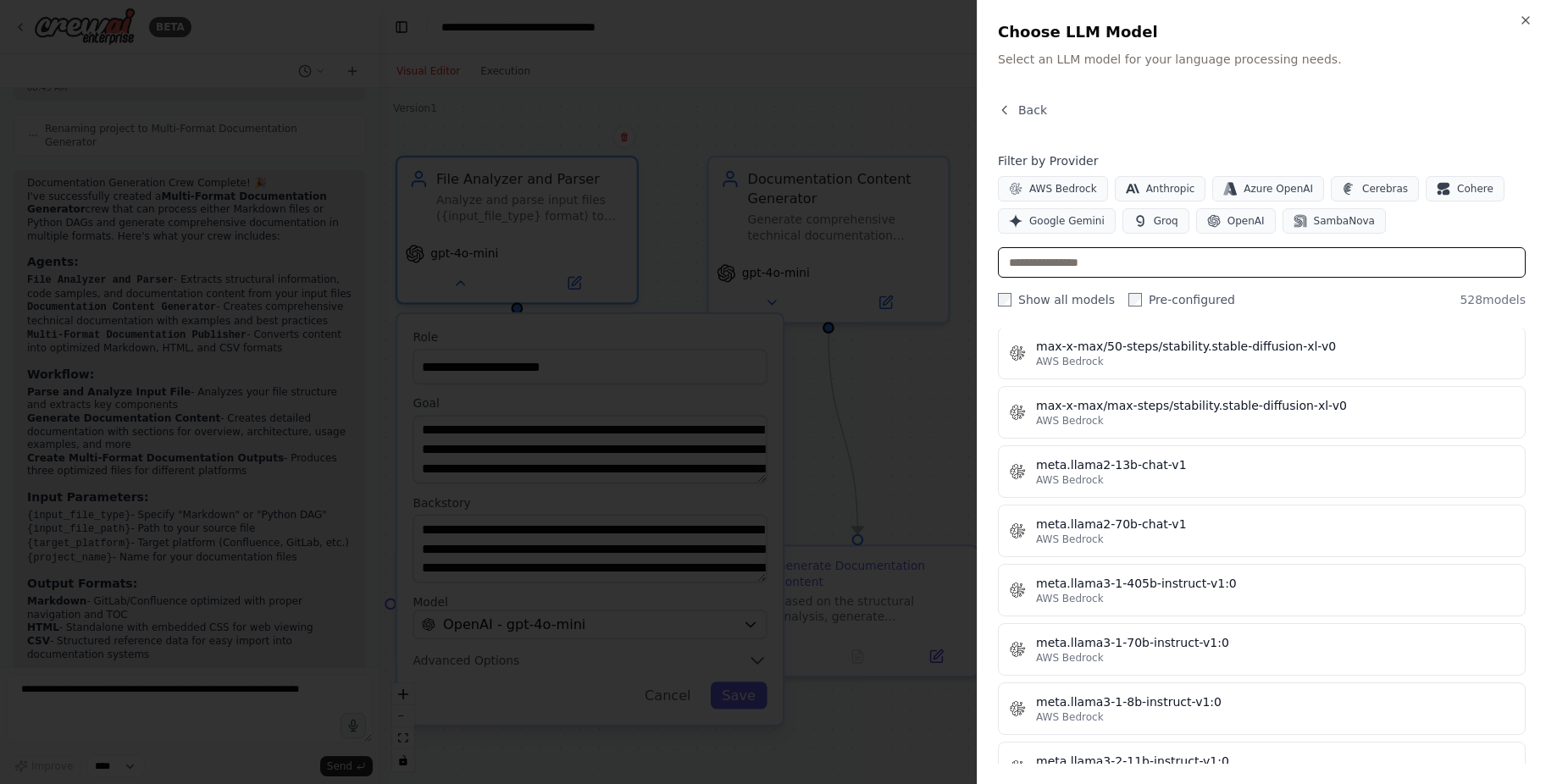
click at [1079, 268] on input "text" at bounding box center [1261, 262] width 528 height 30
paste input "**********"
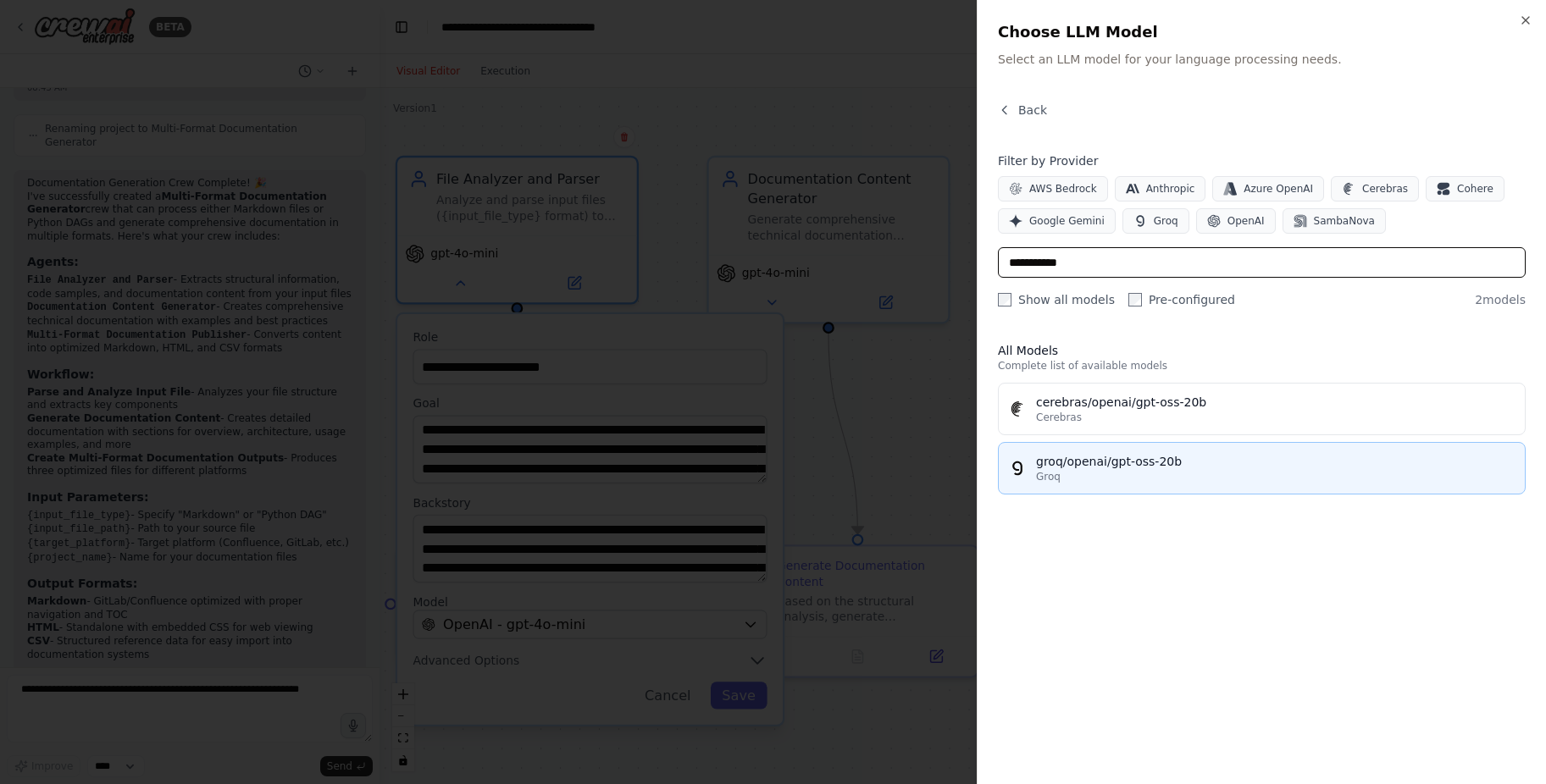
type input "**********"
click at [1141, 465] on div "groq/openai/gpt-oss-20b" at bounding box center [1275, 461] width 479 height 17
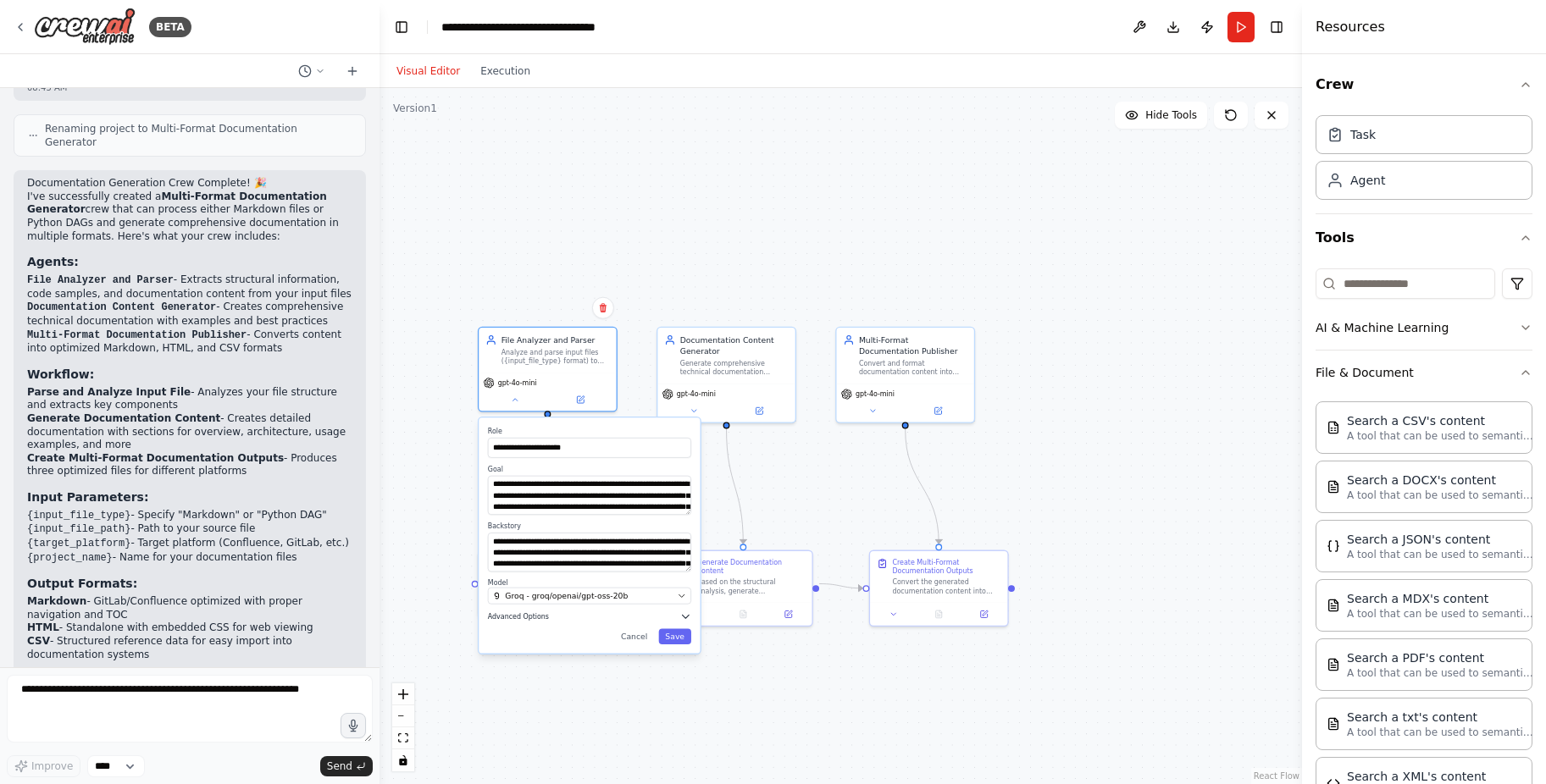
click at [687, 614] on icon "button" at bounding box center [685, 616] width 11 height 11
click at [768, 459] on div "**********" at bounding box center [841, 436] width 922 height 696
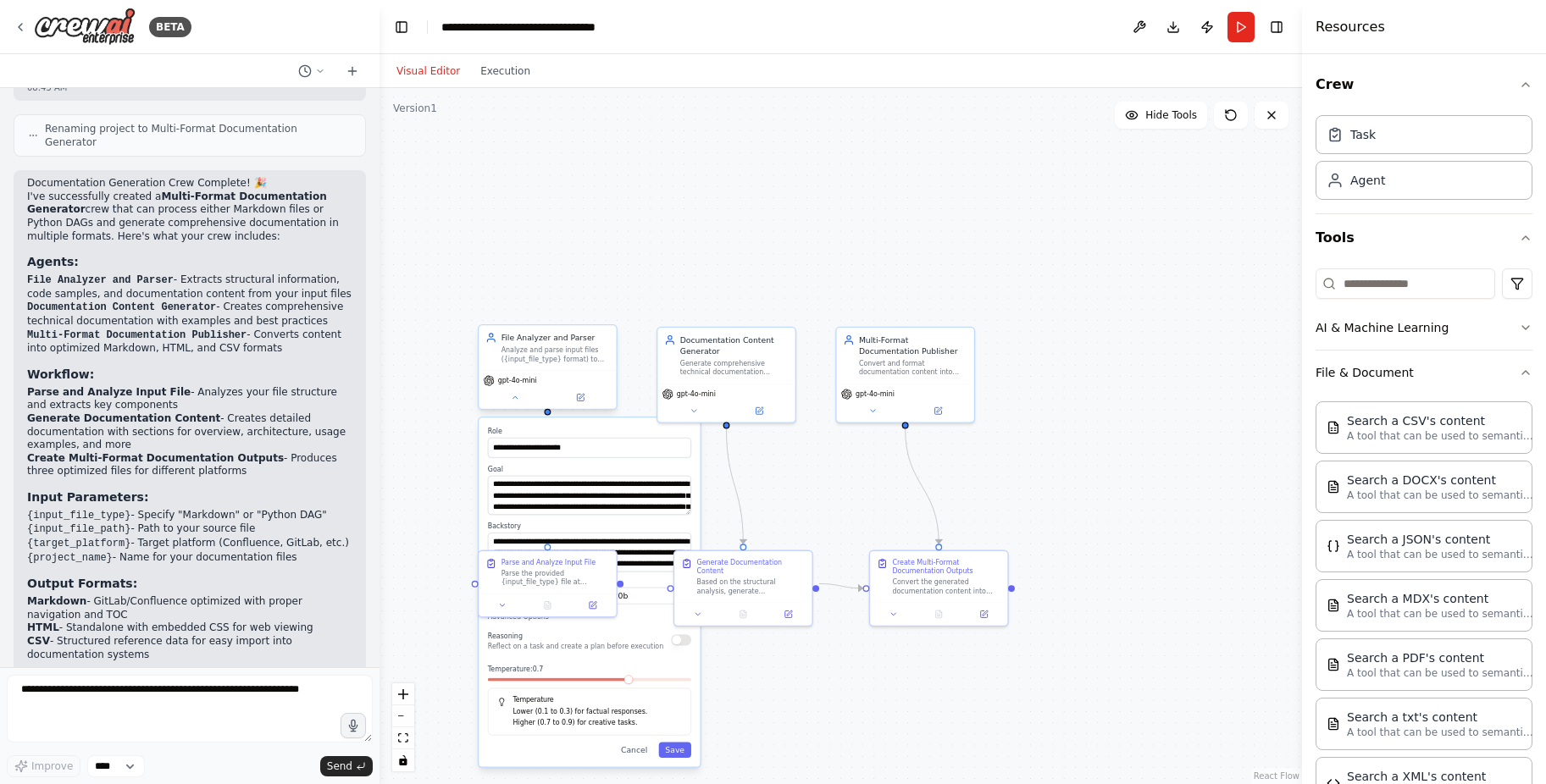
click at [523, 346] on div "Analyze and parse input files ({input_file_type} format) to extract structural …" at bounding box center [555, 354] width 109 height 18
click at [517, 400] on icon at bounding box center [516, 397] width 10 height 10
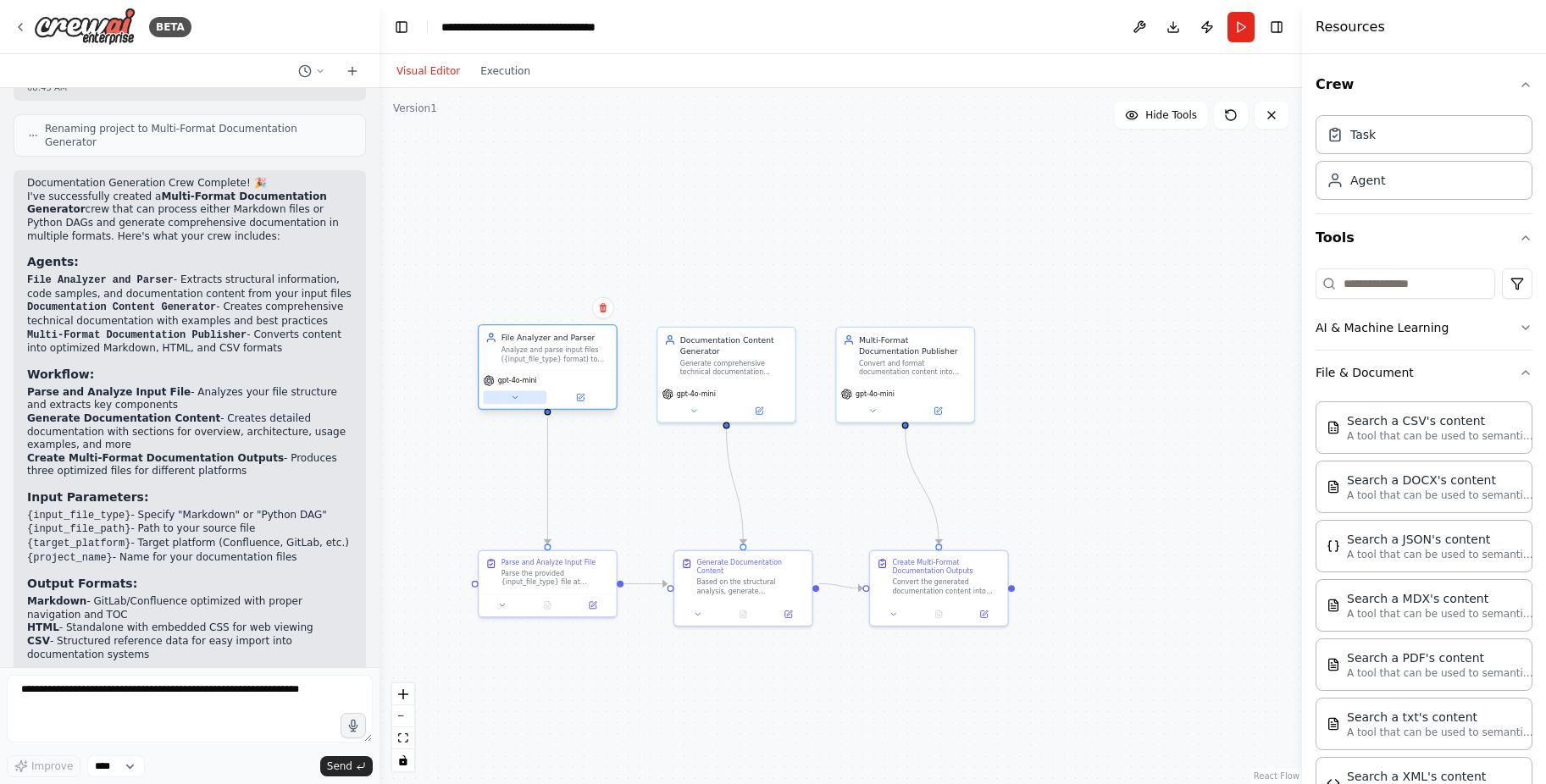
click at [517, 400] on icon at bounding box center [516, 397] width 10 height 10
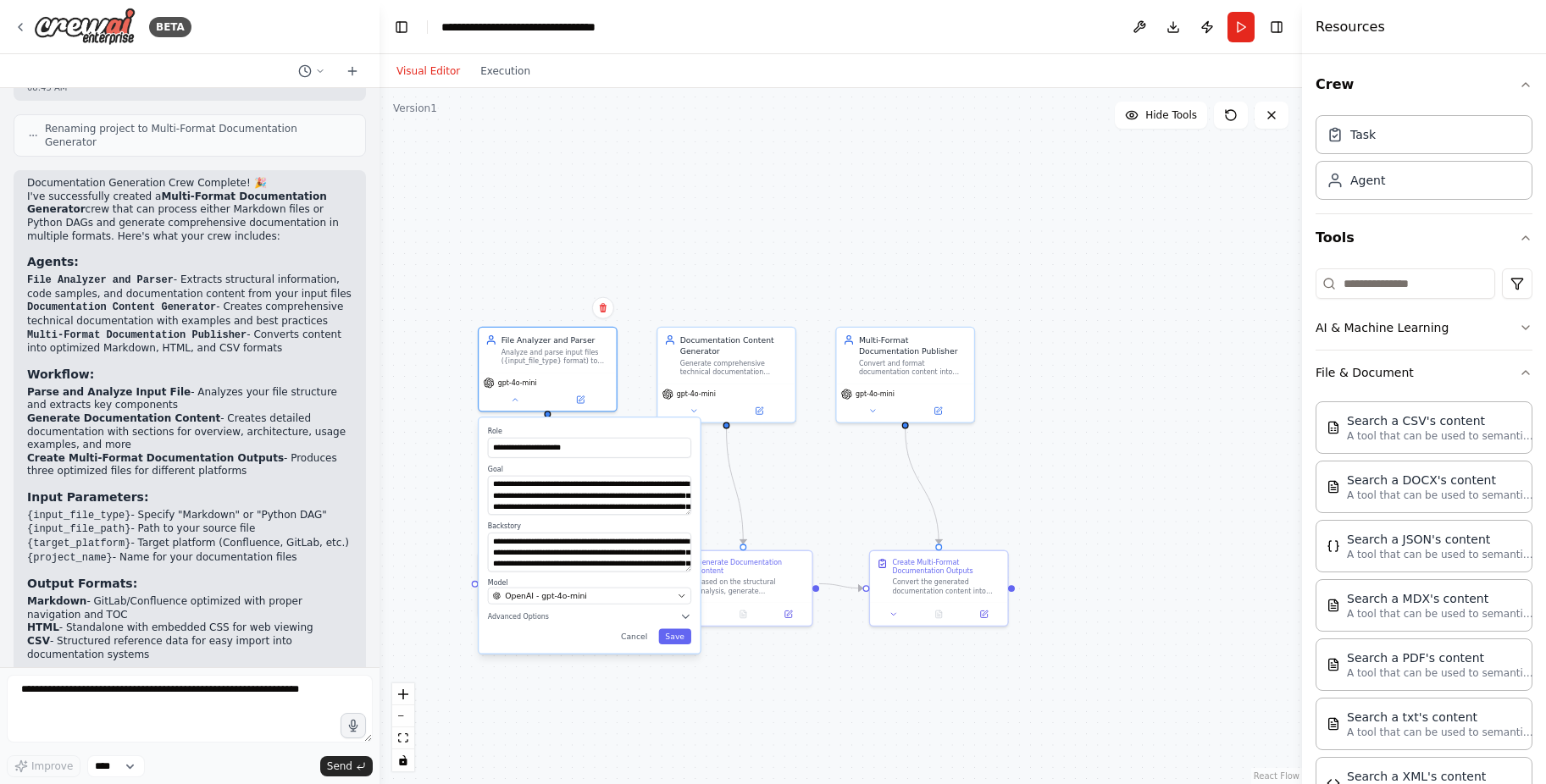
click at [578, 585] on label "Model" at bounding box center [589, 583] width 204 height 10
click at [577, 591] on span "OpenAI - gpt-4o-mini" at bounding box center [546, 595] width 82 height 11
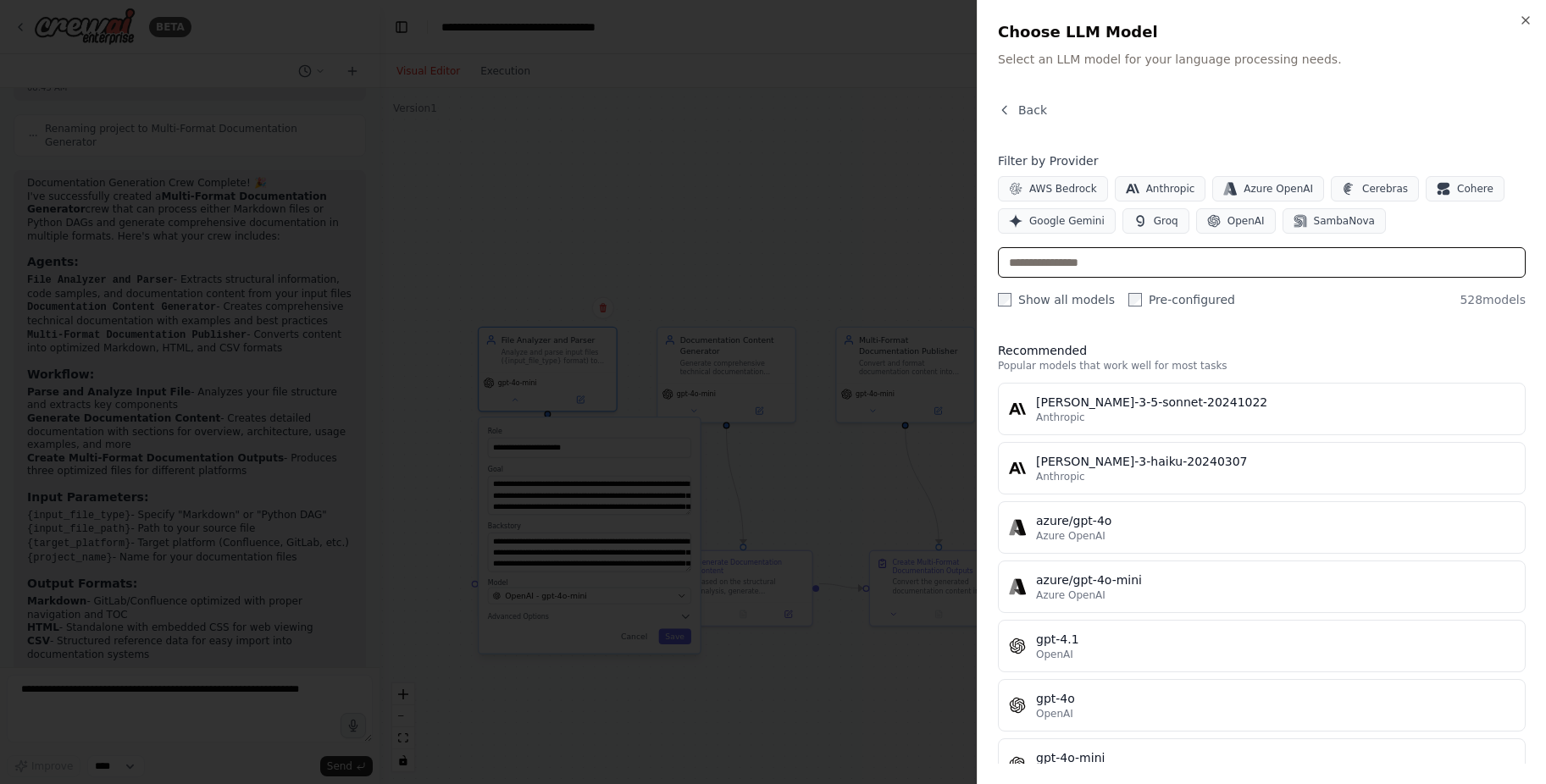
click at [1090, 257] on input "text" at bounding box center [1261, 262] width 528 height 30
paste input "**********"
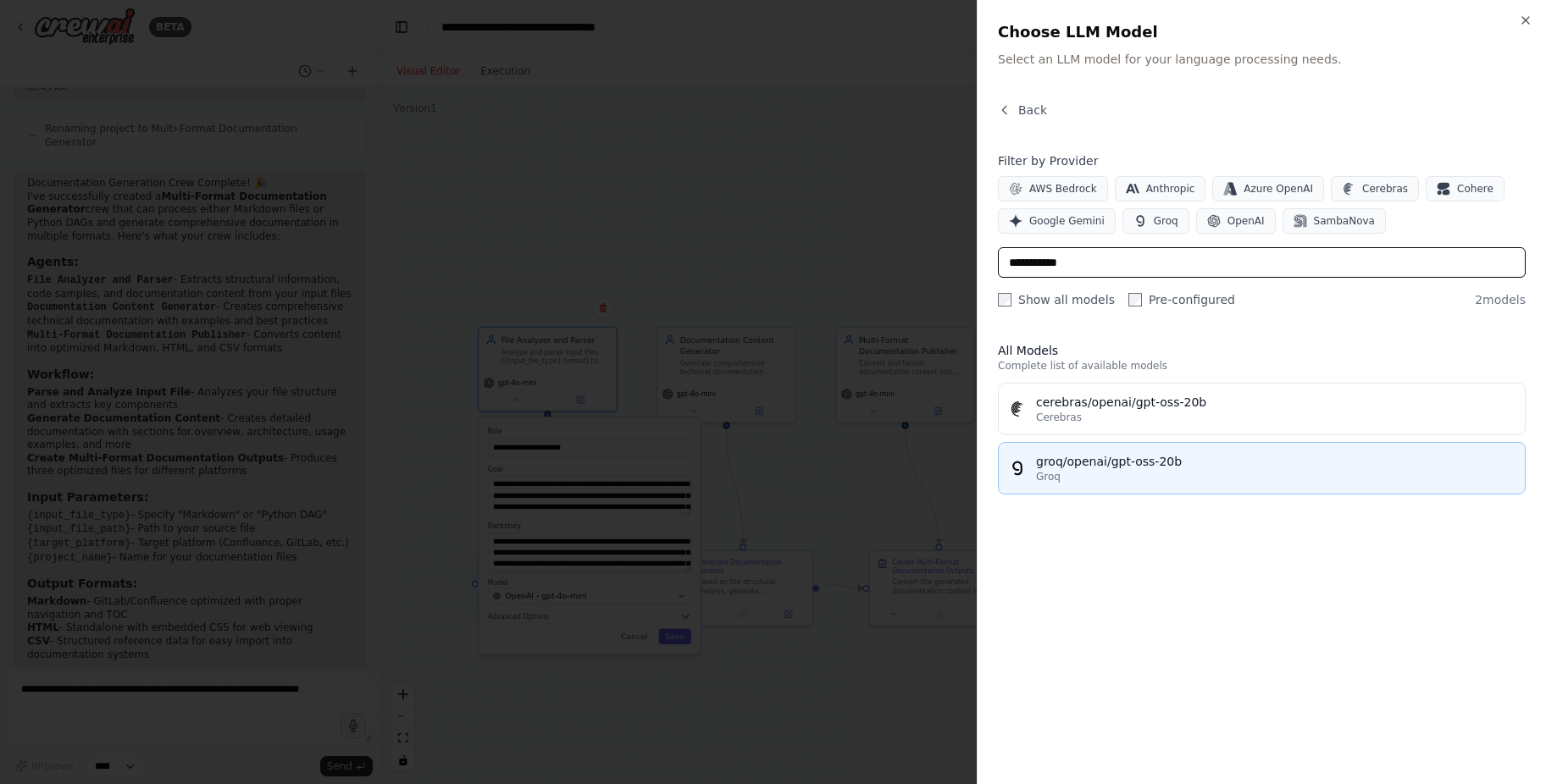
type input "**********"
click at [1115, 462] on div "groq/openai/gpt-oss-20b" at bounding box center [1275, 461] width 479 height 17
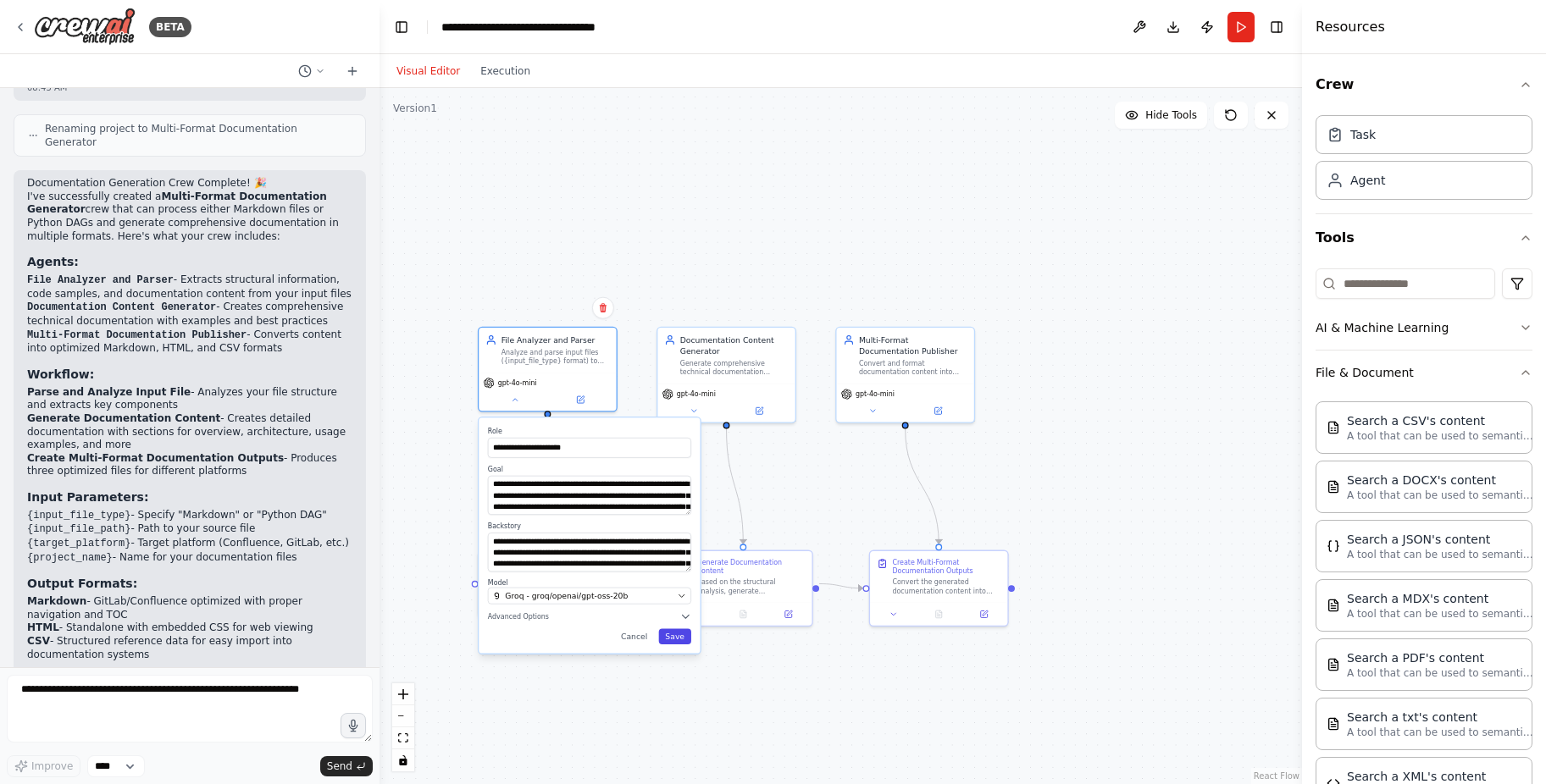
click at [686, 639] on button "Save" at bounding box center [675, 637] width 33 height 16
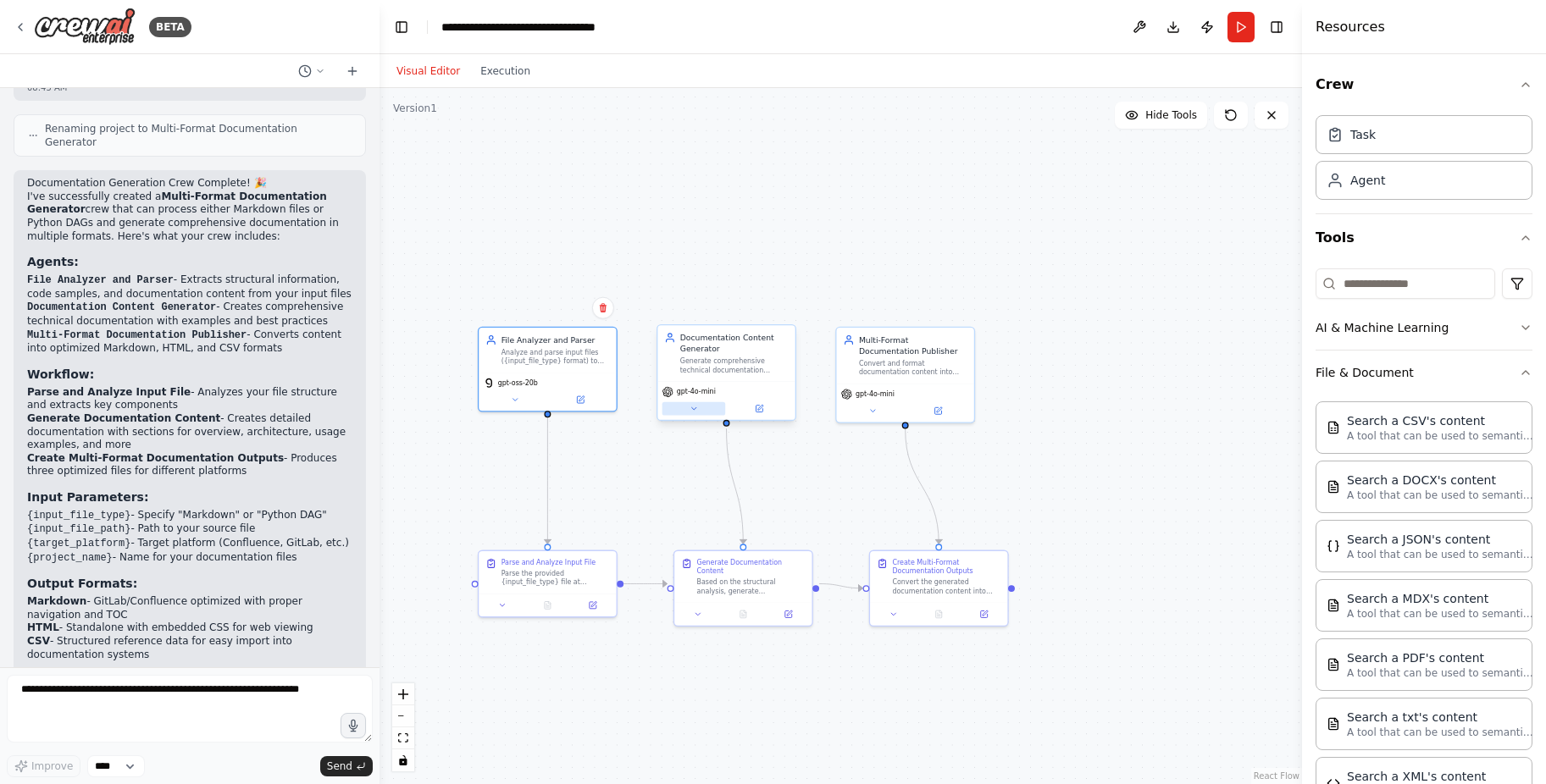
click at [698, 408] on icon at bounding box center [694, 409] width 10 height 10
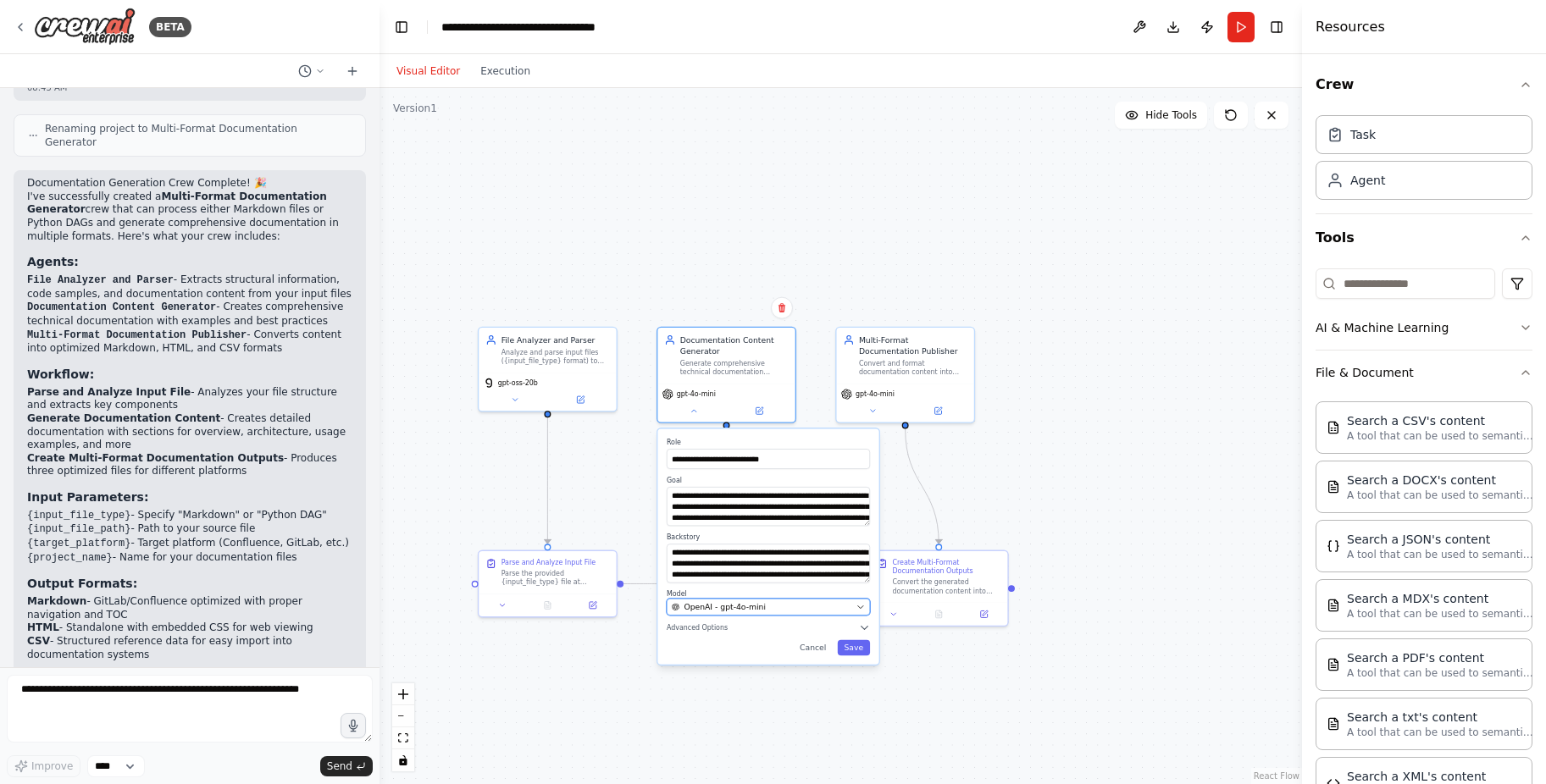
click at [852, 599] on button "OpenAI - gpt-4o-mini" at bounding box center [769, 607] width 204 height 17
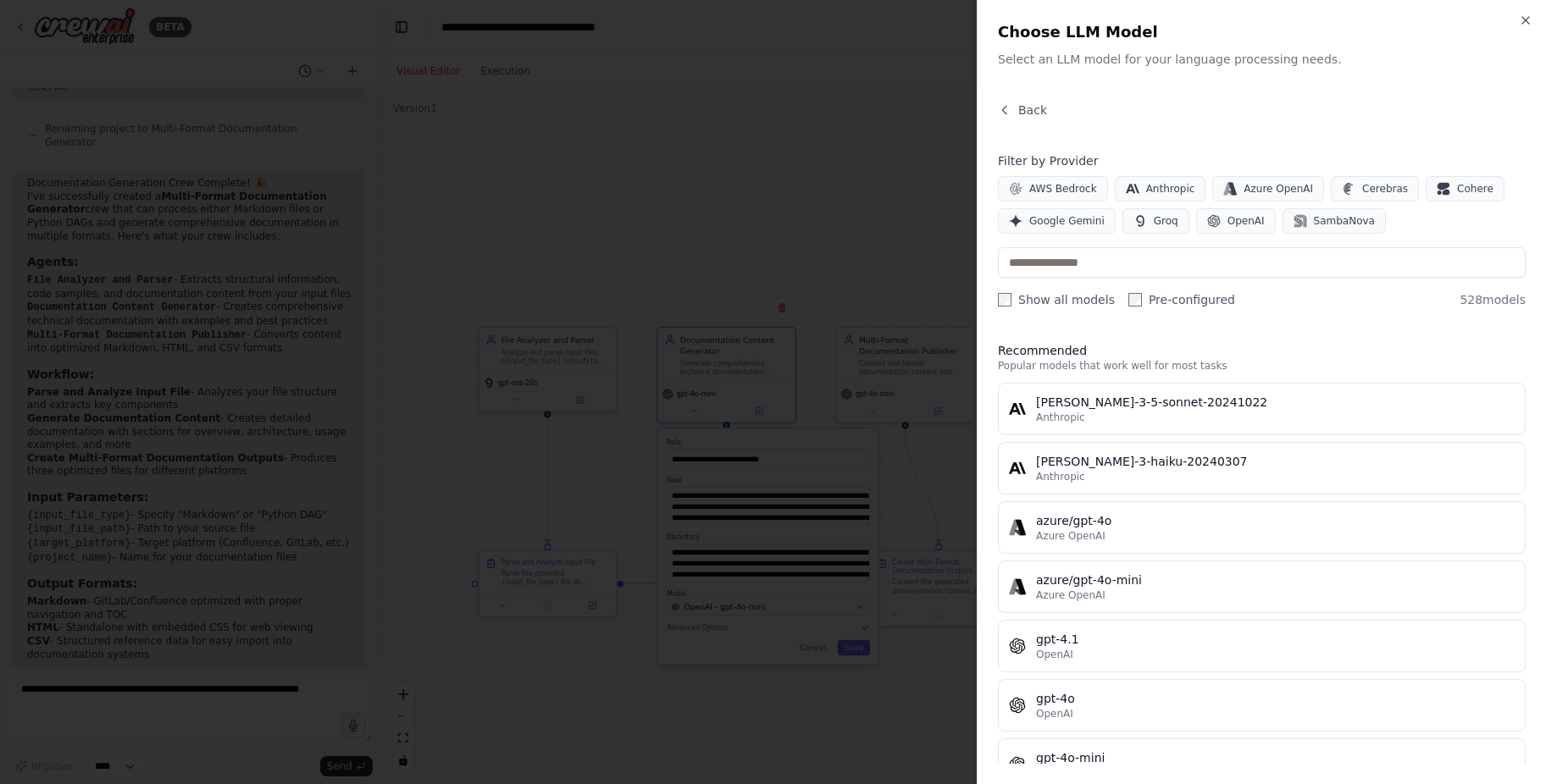
click at [1101, 281] on div "Filter by Provider AWS Bedrock Anthropic Azure OpenAI Cerebras Cohere Google Ge…" at bounding box center [1261, 230] width 528 height 156
click at [1103, 273] on input "text" at bounding box center [1261, 262] width 528 height 30
paste input "**********"
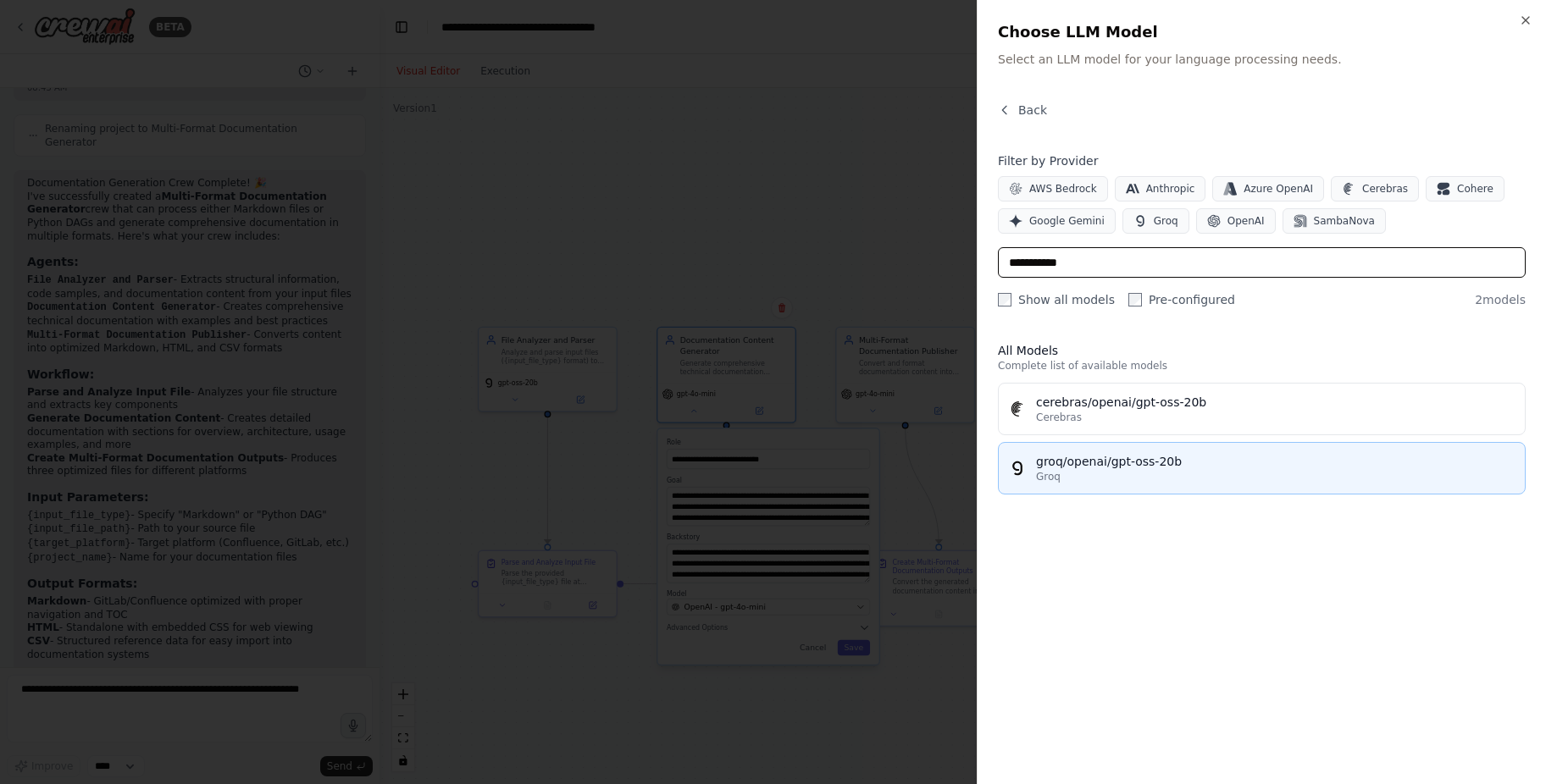
type input "**********"
click at [1099, 488] on button "groq/openai/gpt-oss-20b Groq" at bounding box center [1261, 469] width 528 height 53
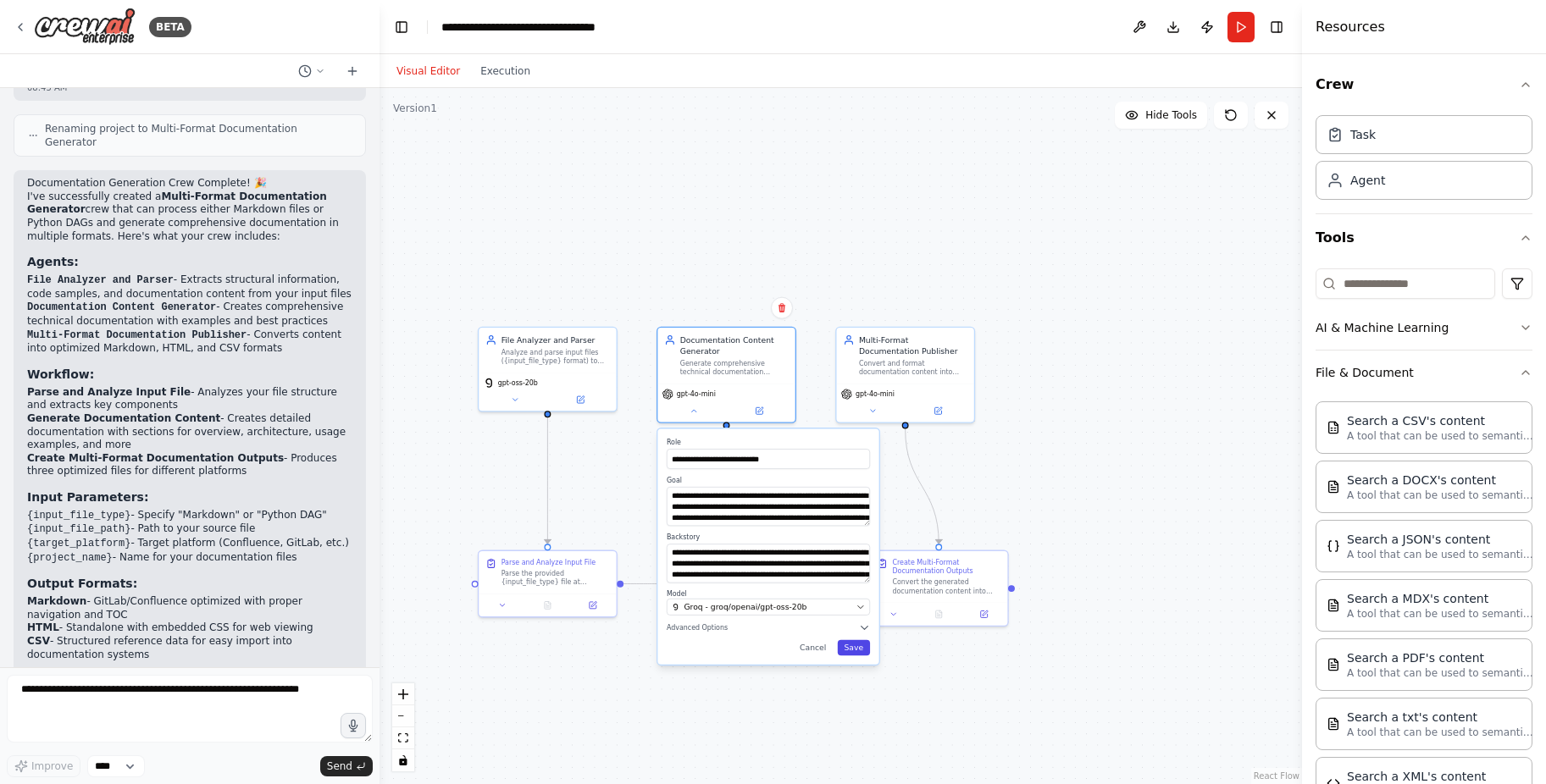
click at [852, 643] on button "Save" at bounding box center [855, 648] width 33 height 16
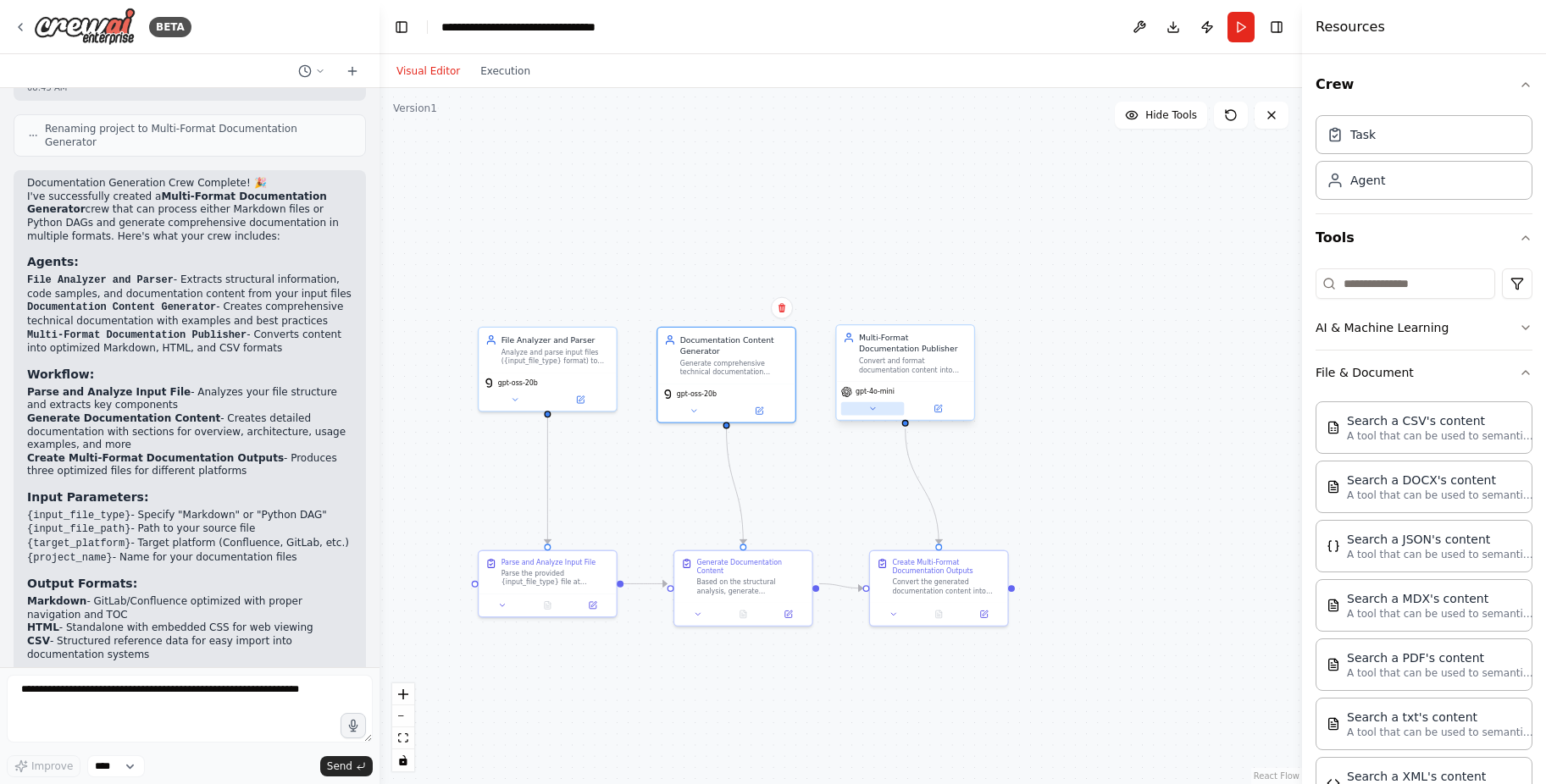
click at [864, 411] on button at bounding box center [872, 409] width 64 height 14
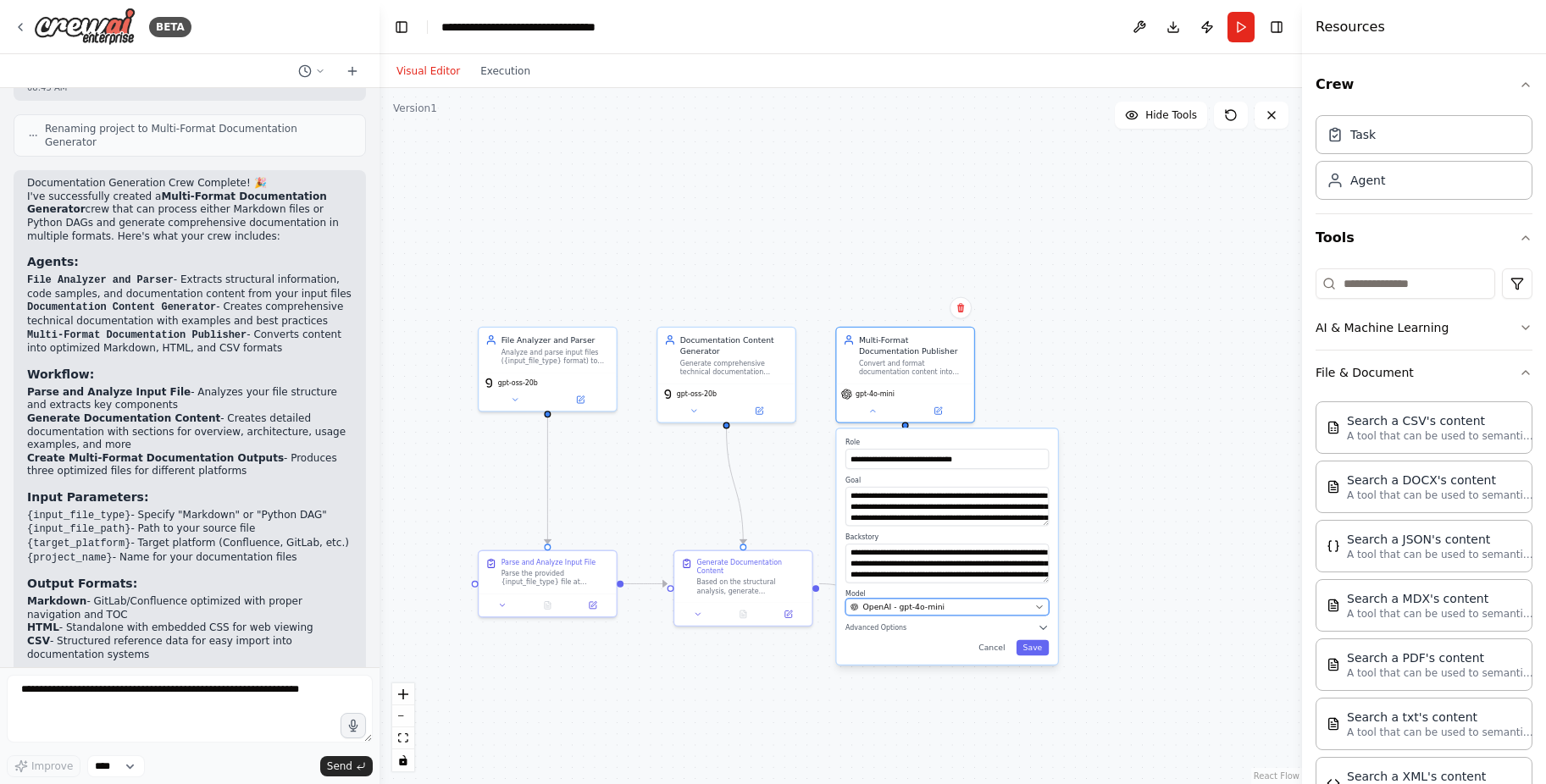
click at [934, 610] on span "OpenAI - gpt-4o-mini" at bounding box center [905, 606] width 82 height 11
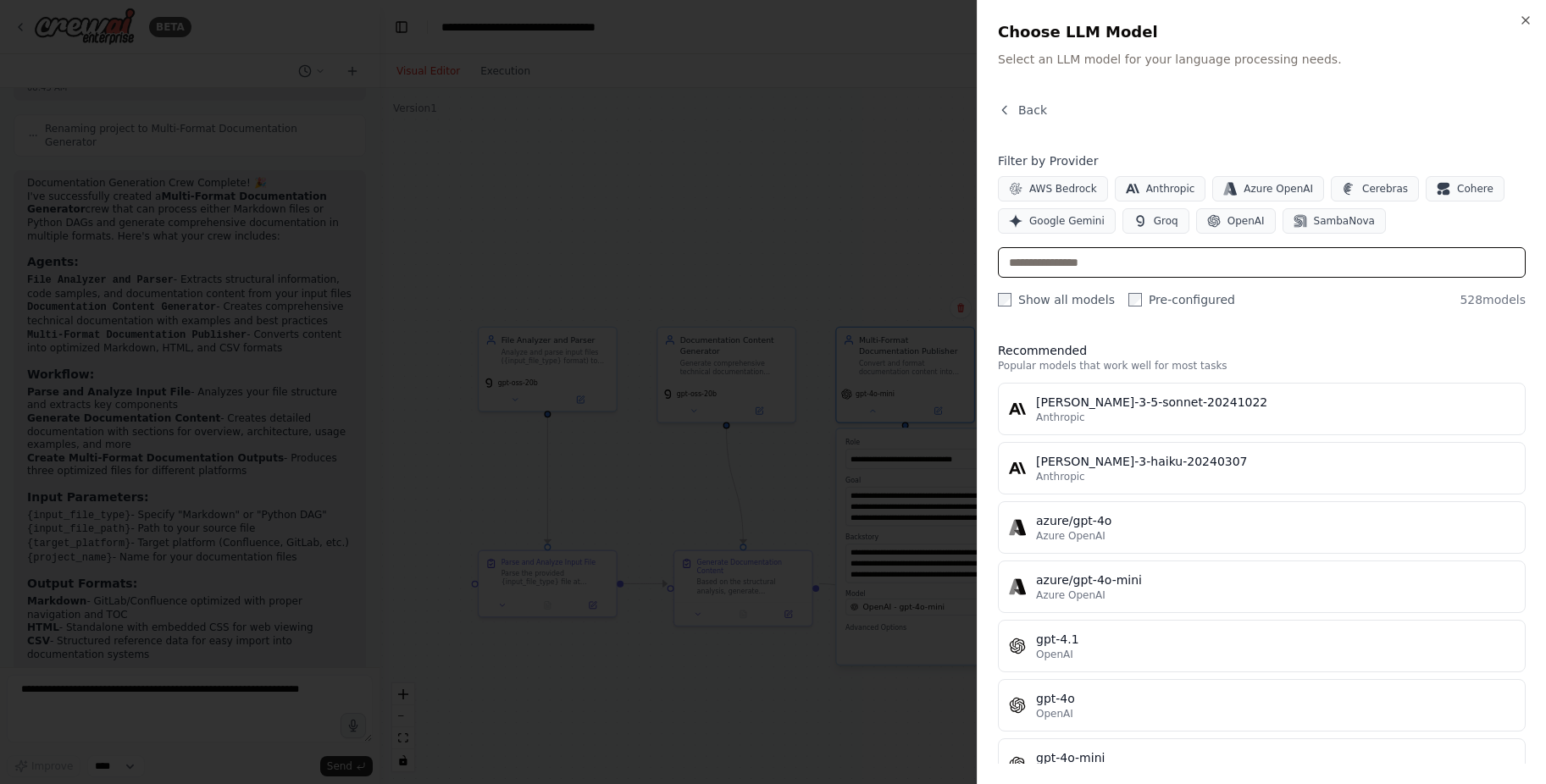
click at [1133, 273] on input "text" at bounding box center [1261, 262] width 528 height 30
paste input "**********"
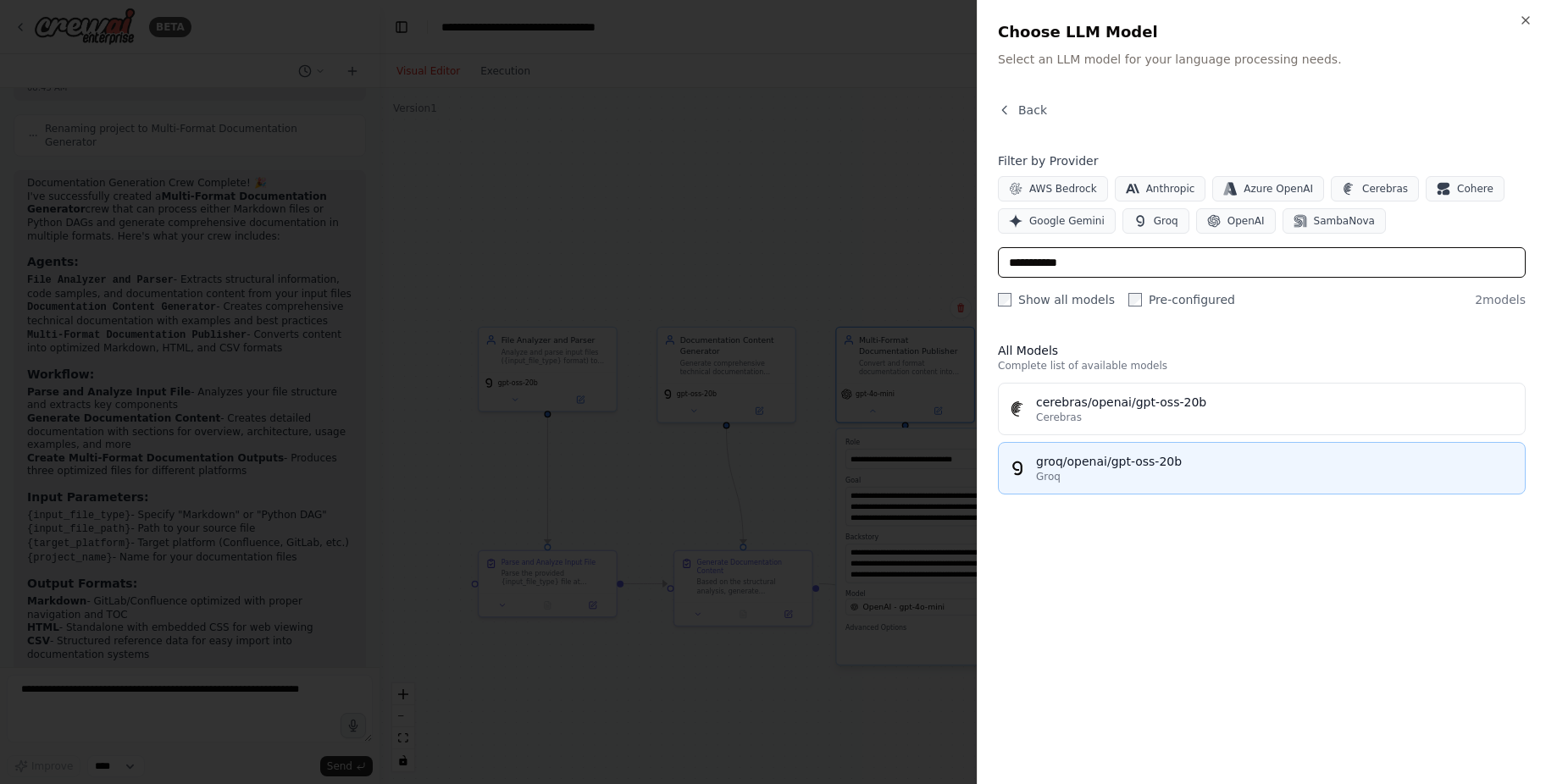
type input "**********"
click at [1117, 463] on div "groq/openai/gpt-oss-20b" at bounding box center [1275, 461] width 479 height 17
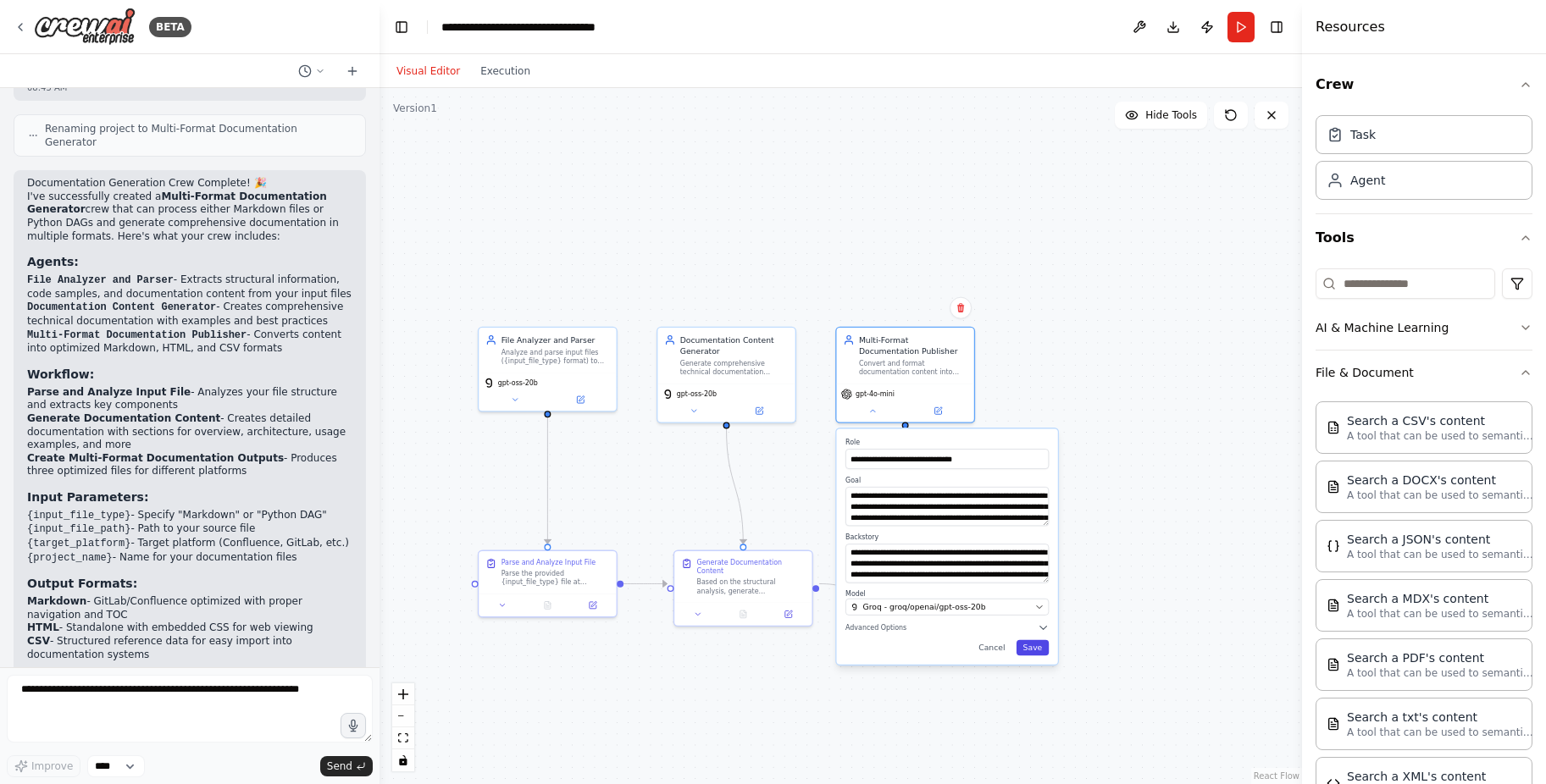
click at [1034, 650] on button "Save" at bounding box center [1033, 648] width 33 height 16
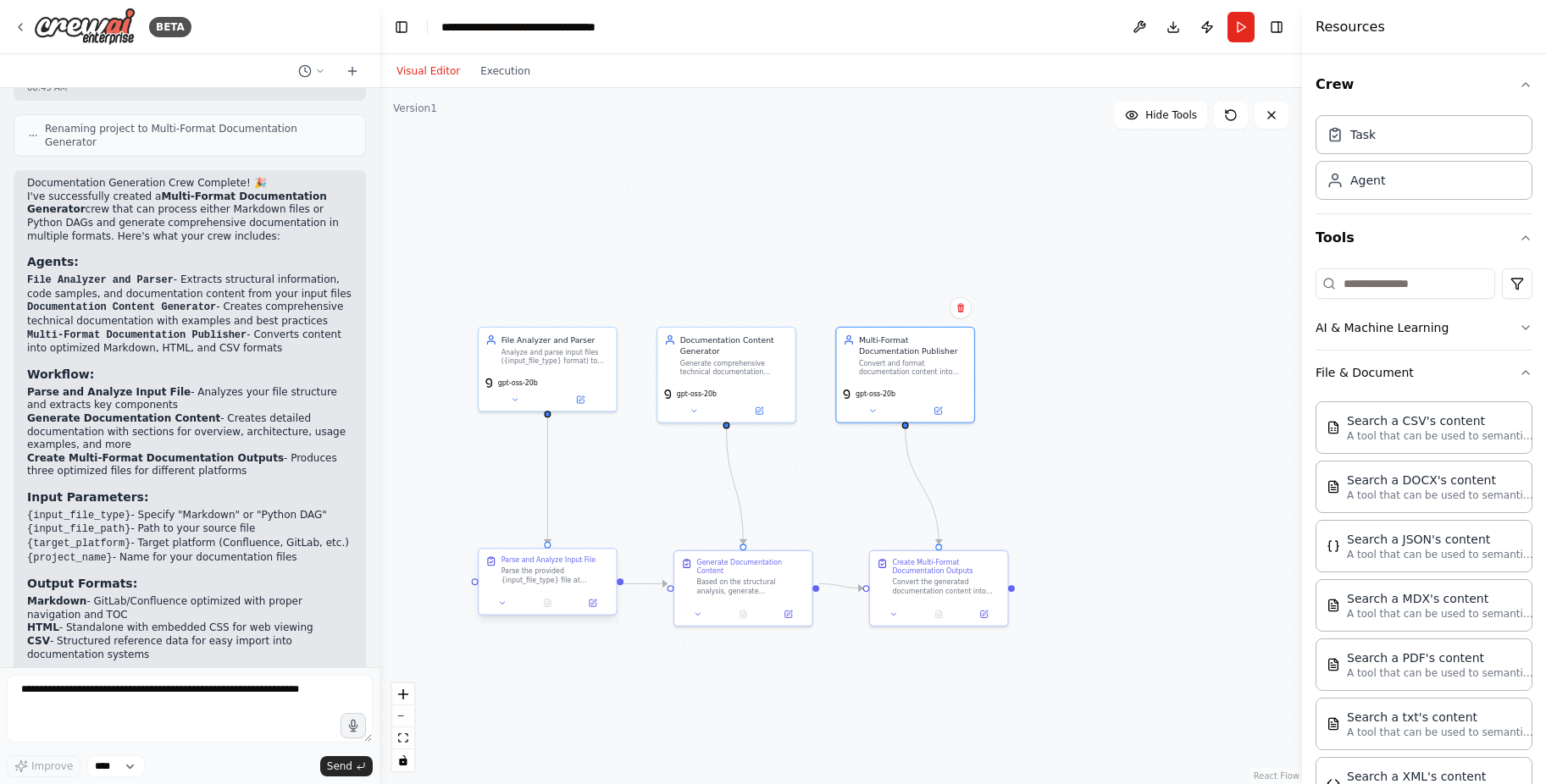
click at [548, 574] on div "Parse the provided {input_file_type} file at {input_file_path} and extract all …" at bounding box center [555, 576] width 109 height 18
click at [503, 605] on icon at bounding box center [503, 604] width 10 height 10
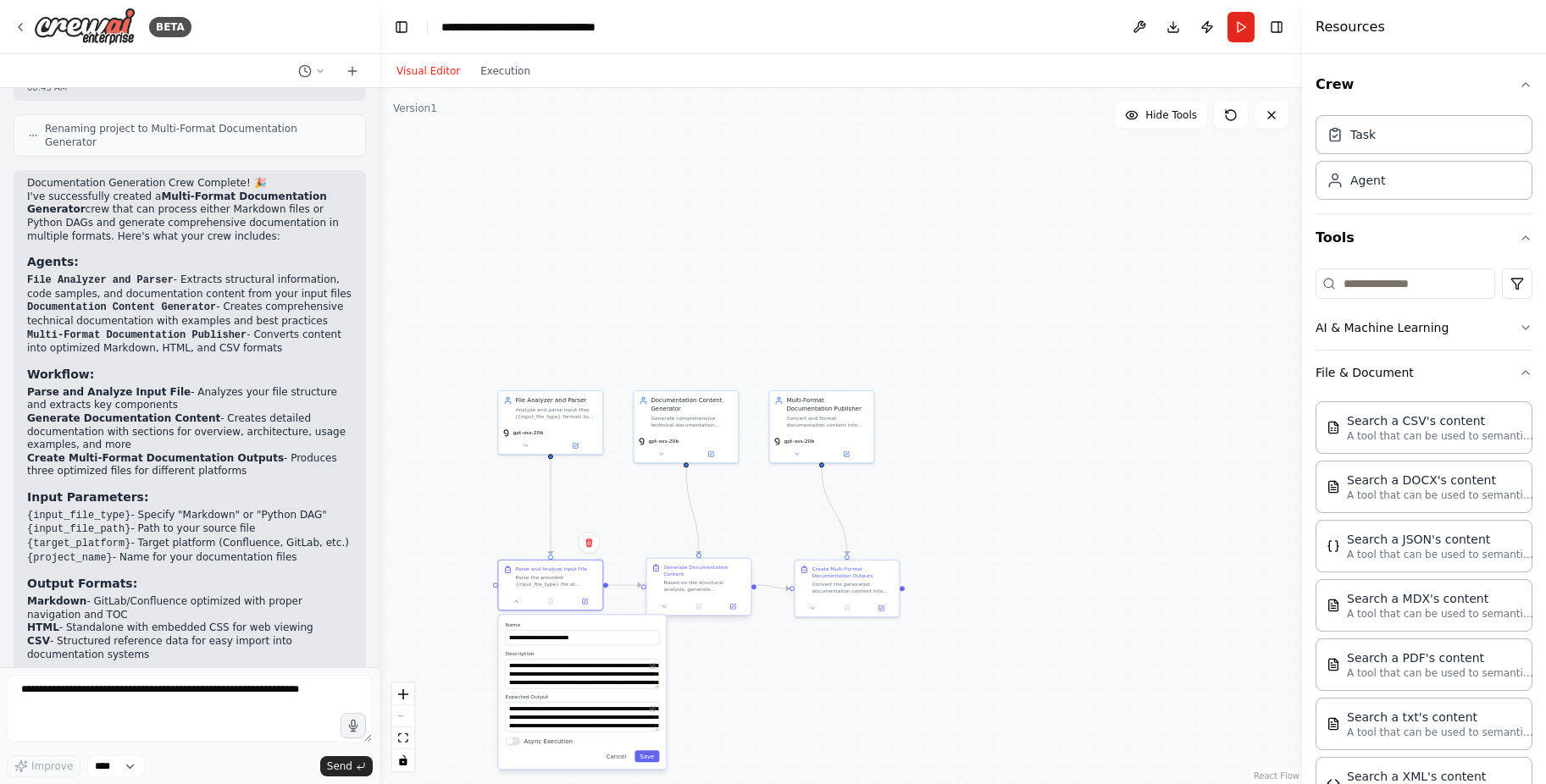
click at [686, 580] on div "Based on the structural analysis, generate comprehensive technical documentatio…" at bounding box center [704, 586] width 82 height 14
click at [659, 603] on button at bounding box center [664, 606] width 28 height 10
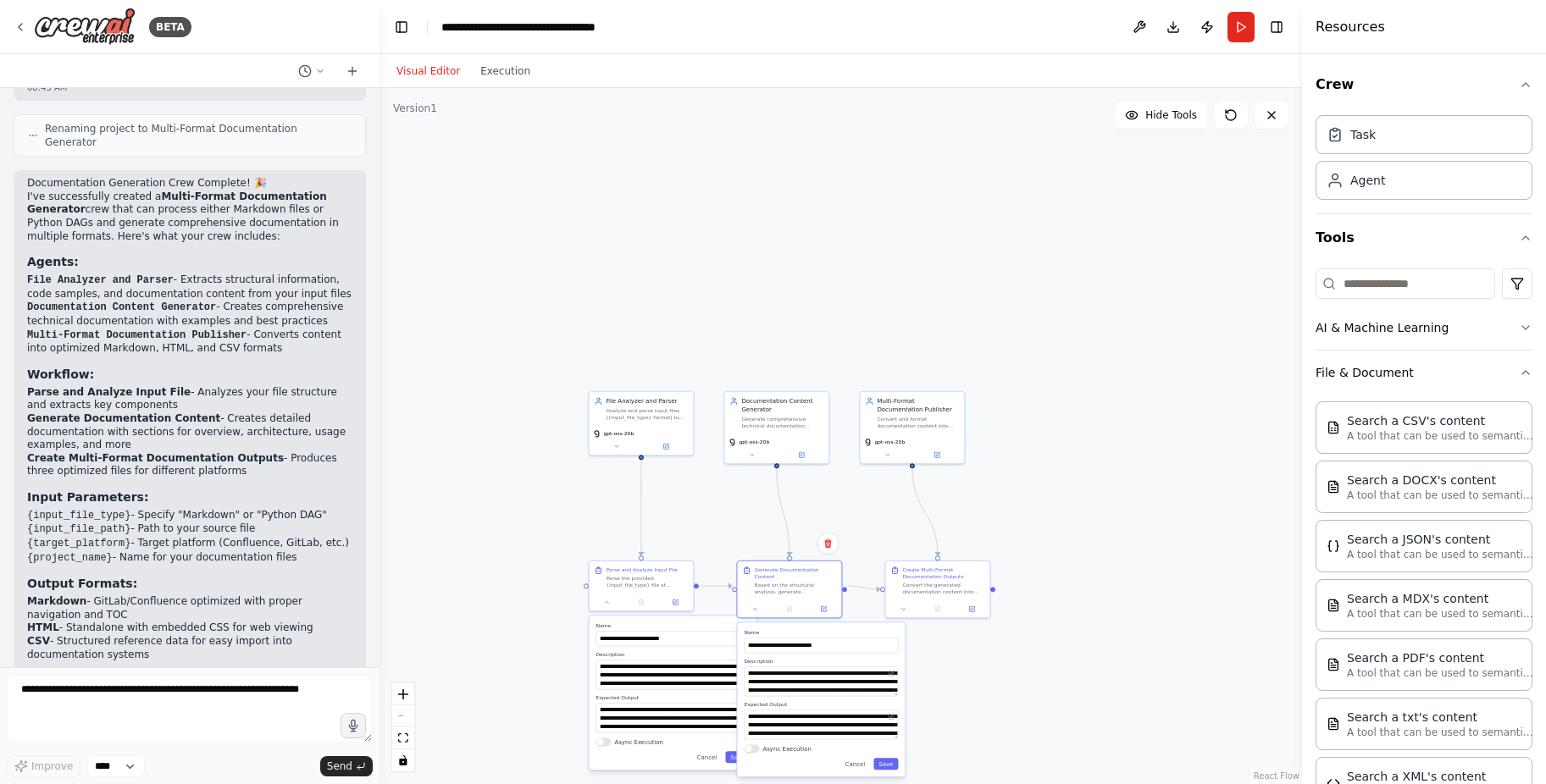
drag, startPoint x: 1103, startPoint y: 657, endPoint x: 1191, endPoint y: 652, distance: 88.1
click at [1192, 653] on div ".deletable-edge-delete-btn { width: 20px; height: 20px; border: 0px solid #ffff…" at bounding box center [841, 436] width 922 height 696
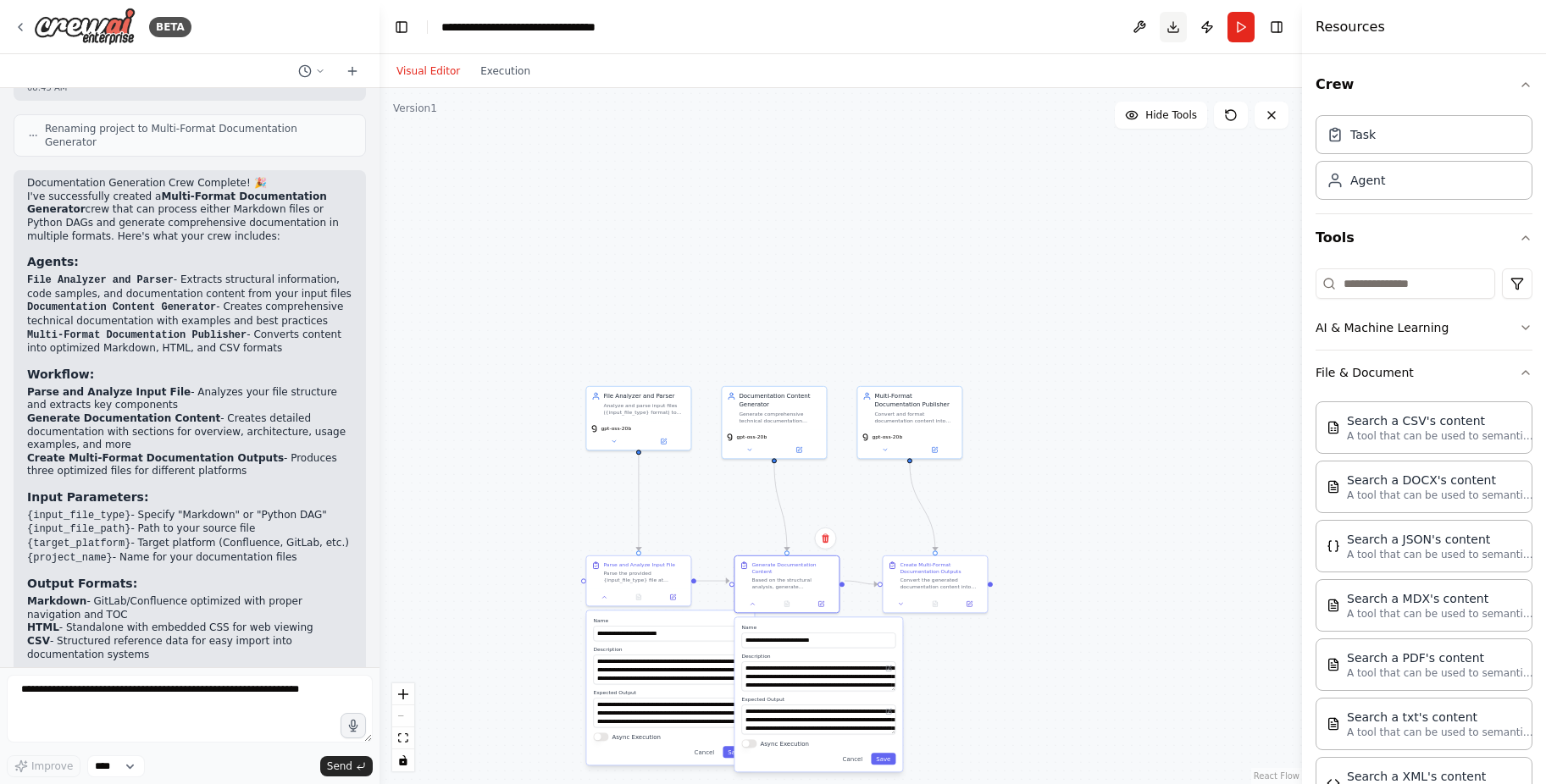
click at [1165, 27] on button "Download" at bounding box center [1173, 26] width 27 height 30
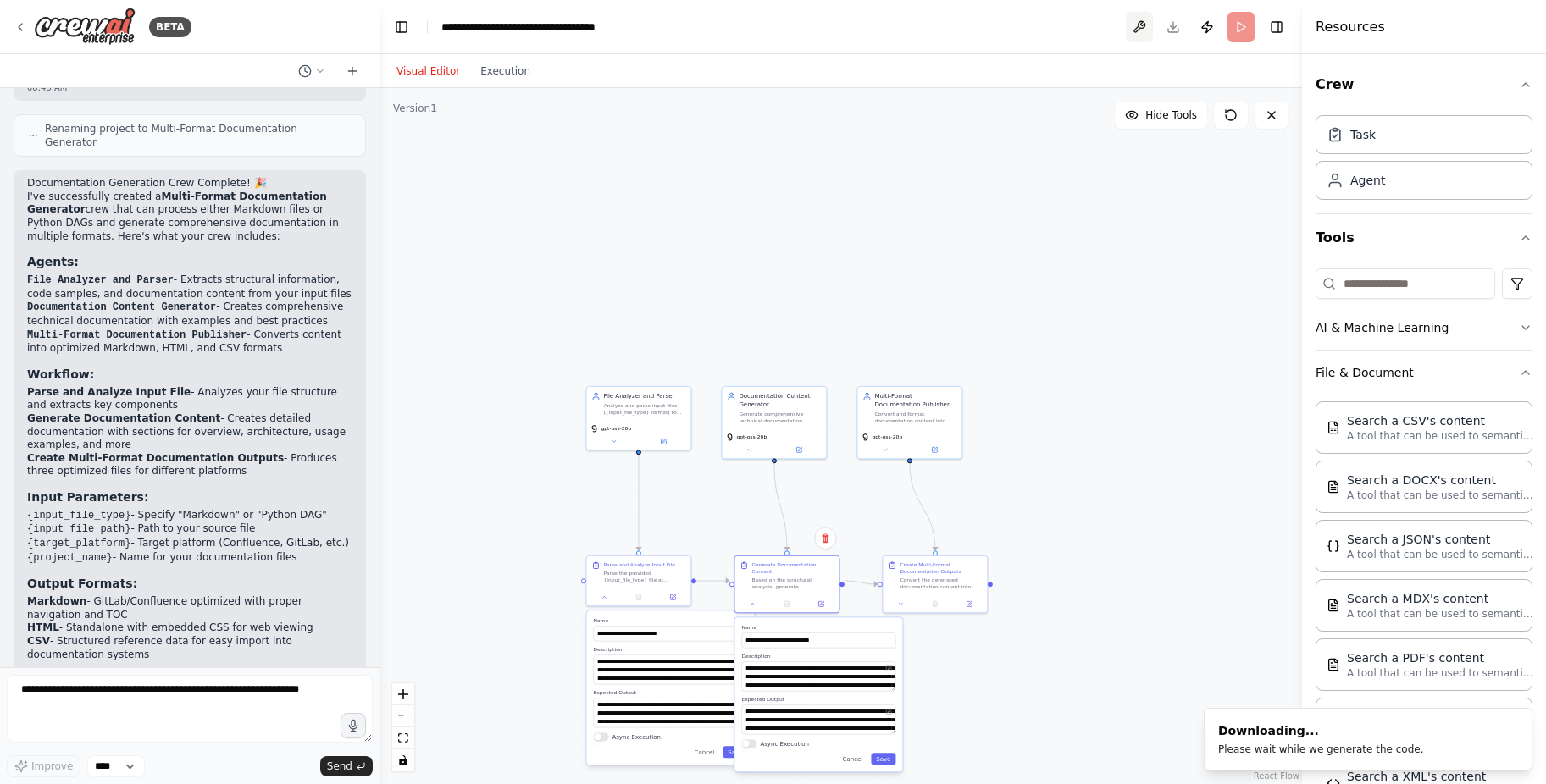
click at [1140, 24] on button at bounding box center [1140, 26] width 27 height 30
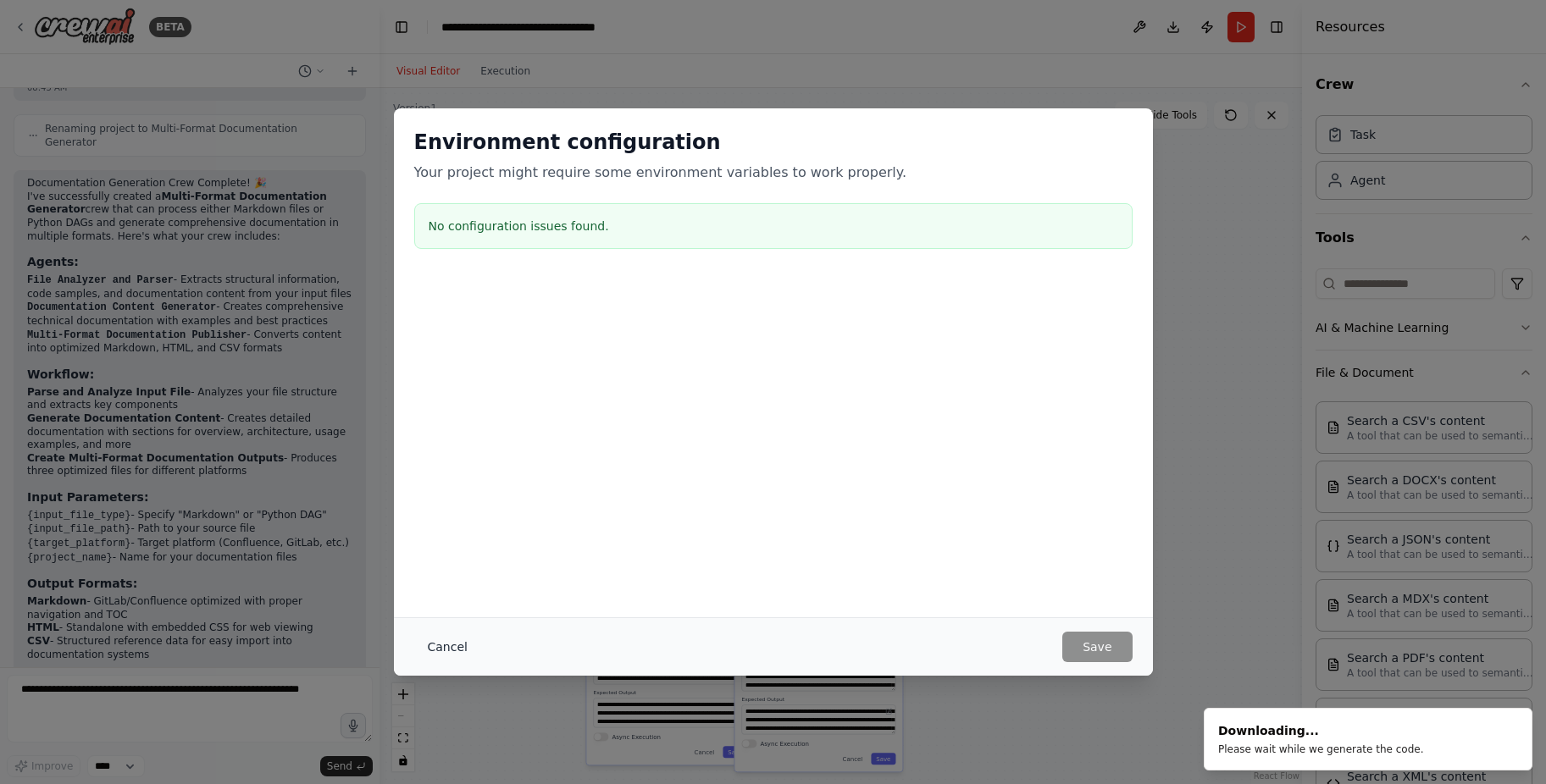
click at [441, 641] on button "Cancel" at bounding box center [447, 646] width 67 height 30
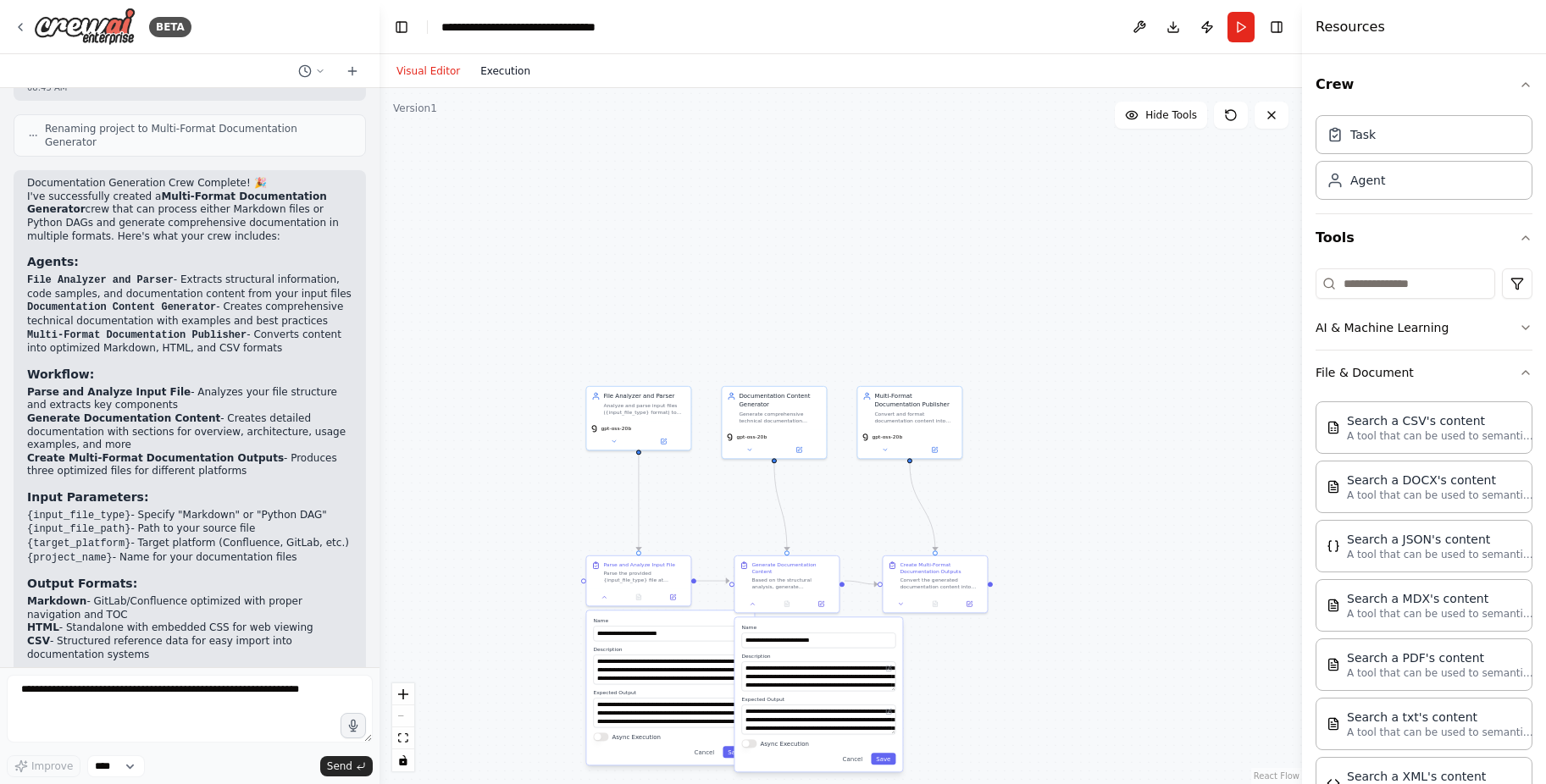
click at [519, 77] on button "Execution" at bounding box center [505, 70] width 70 height 21
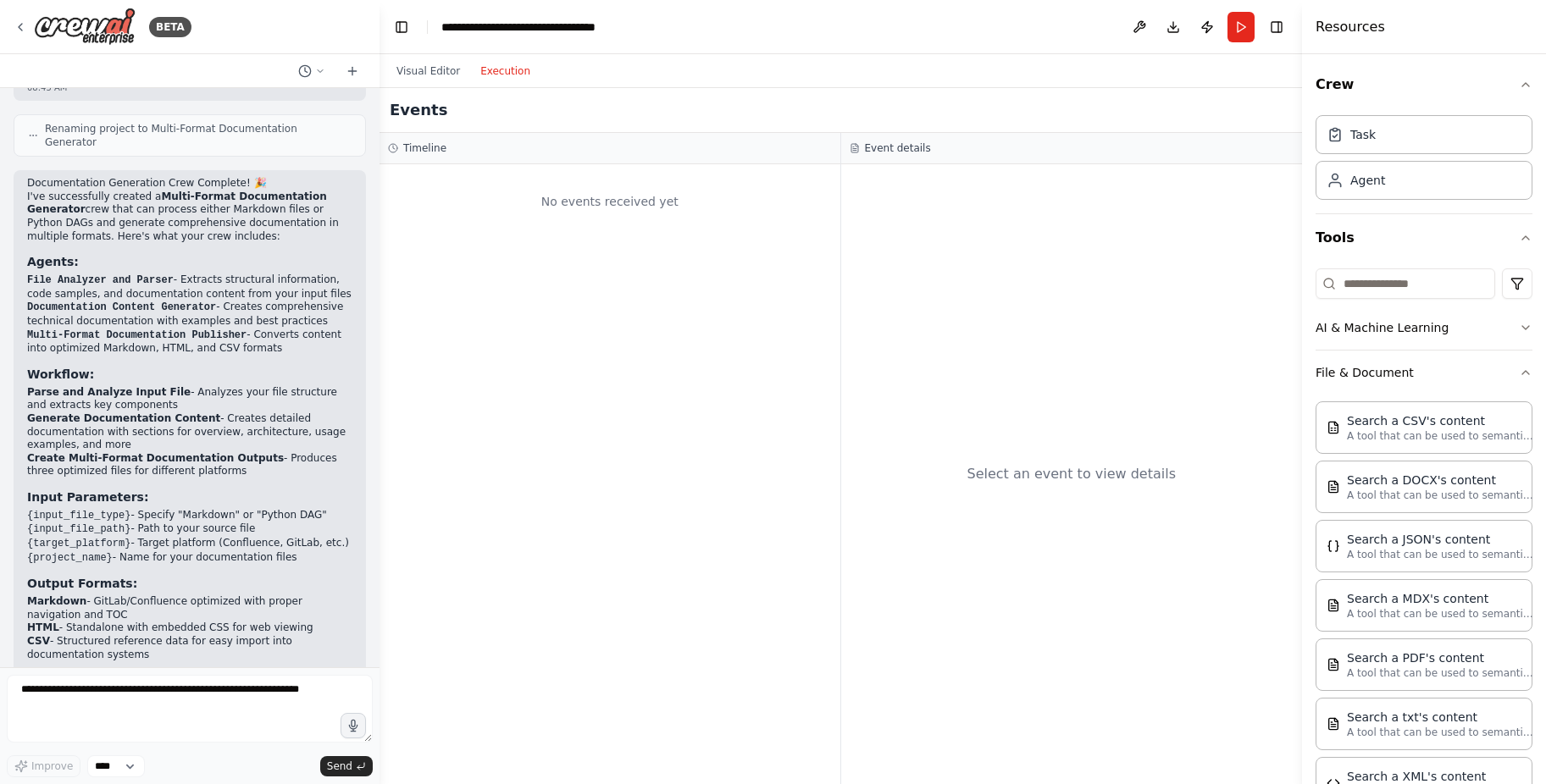
click at [414, 56] on div "Visual Editor Execution" at bounding box center [463, 70] width 154 height 34
click at [420, 75] on button "Visual Editor" at bounding box center [429, 70] width 84 height 21
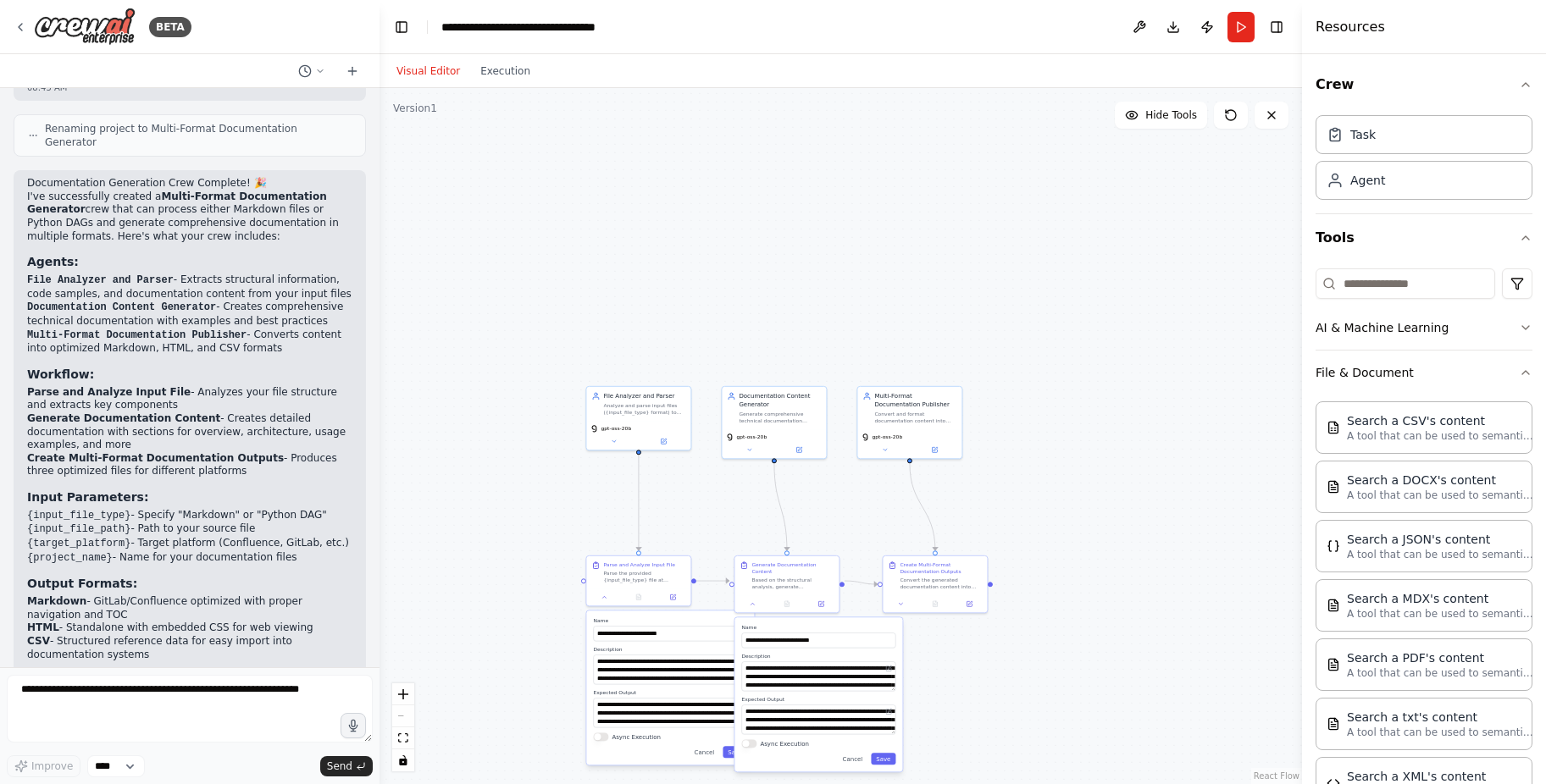
drag, startPoint x: 574, startPoint y: 223, endPoint x: 467, endPoint y: 304, distance: 134.2
click at [574, 223] on div ".deletable-edge-delete-btn { width: 20px; height: 20px; border: 0px solid #ffff…" at bounding box center [841, 436] width 922 height 696
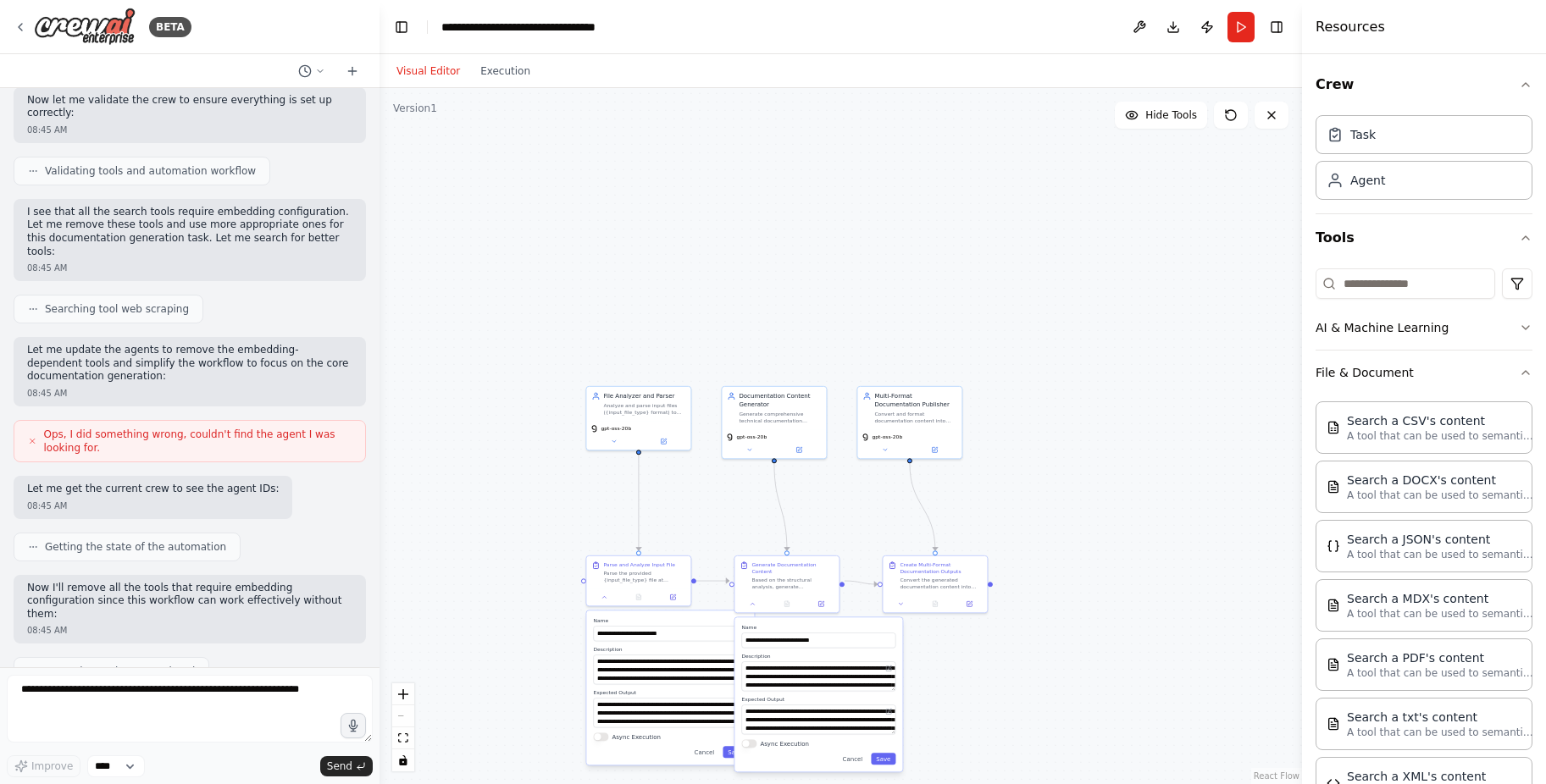
scroll to position [1693, 0]
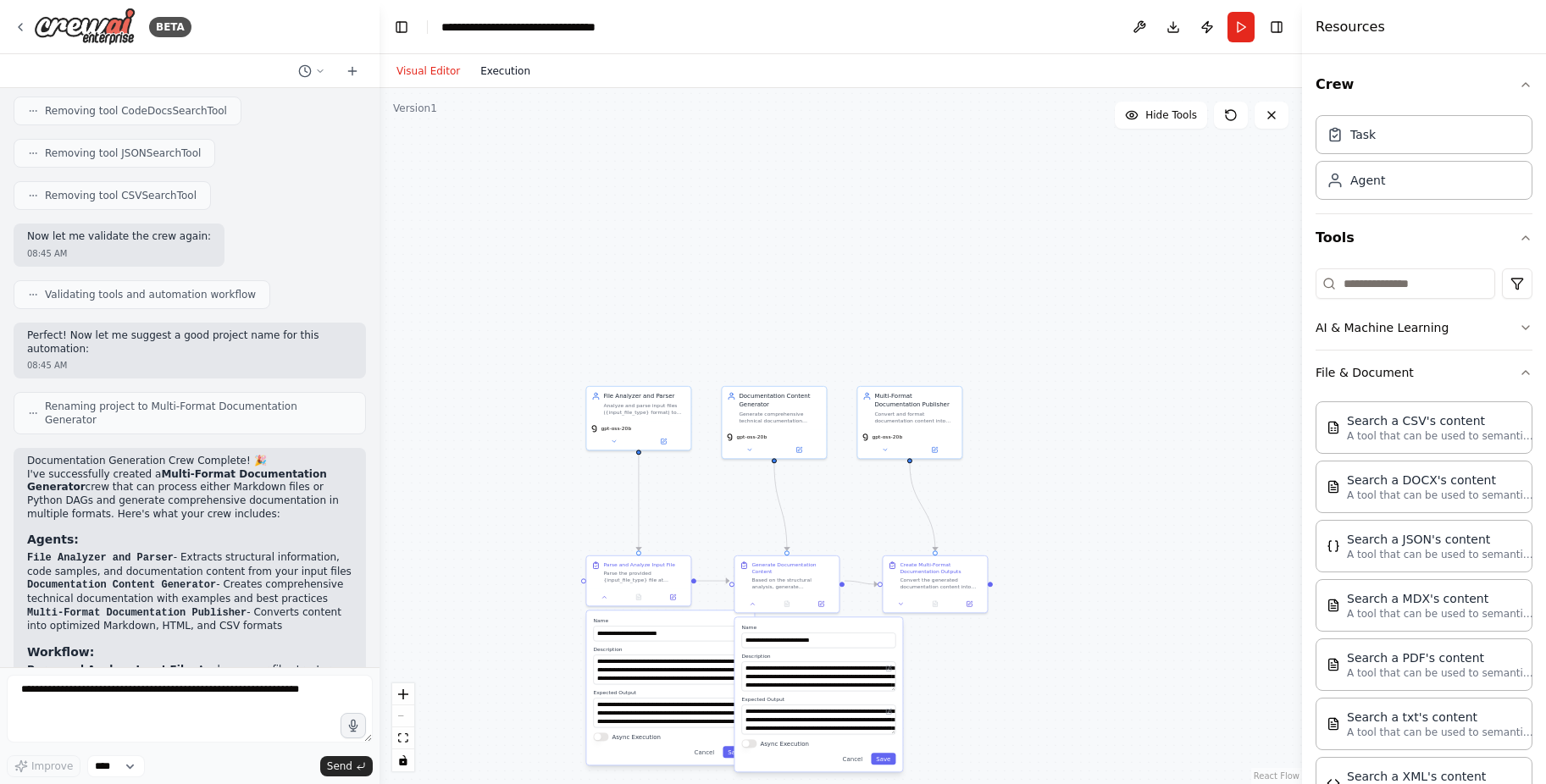
click at [494, 75] on button "Execution" at bounding box center [505, 70] width 70 height 21
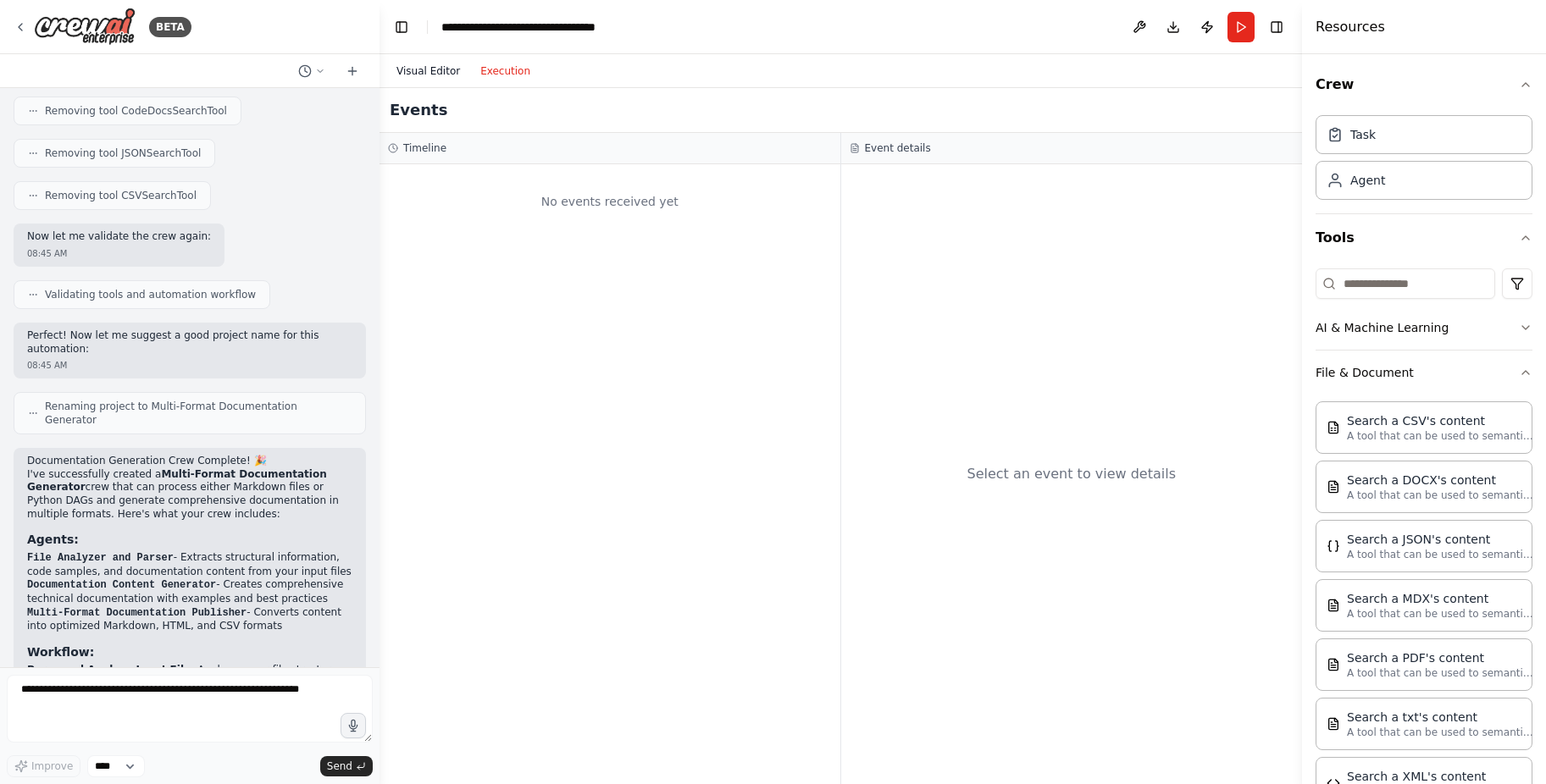
click at [436, 61] on button "Visual Editor" at bounding box center [429, 70] width 84 height 21
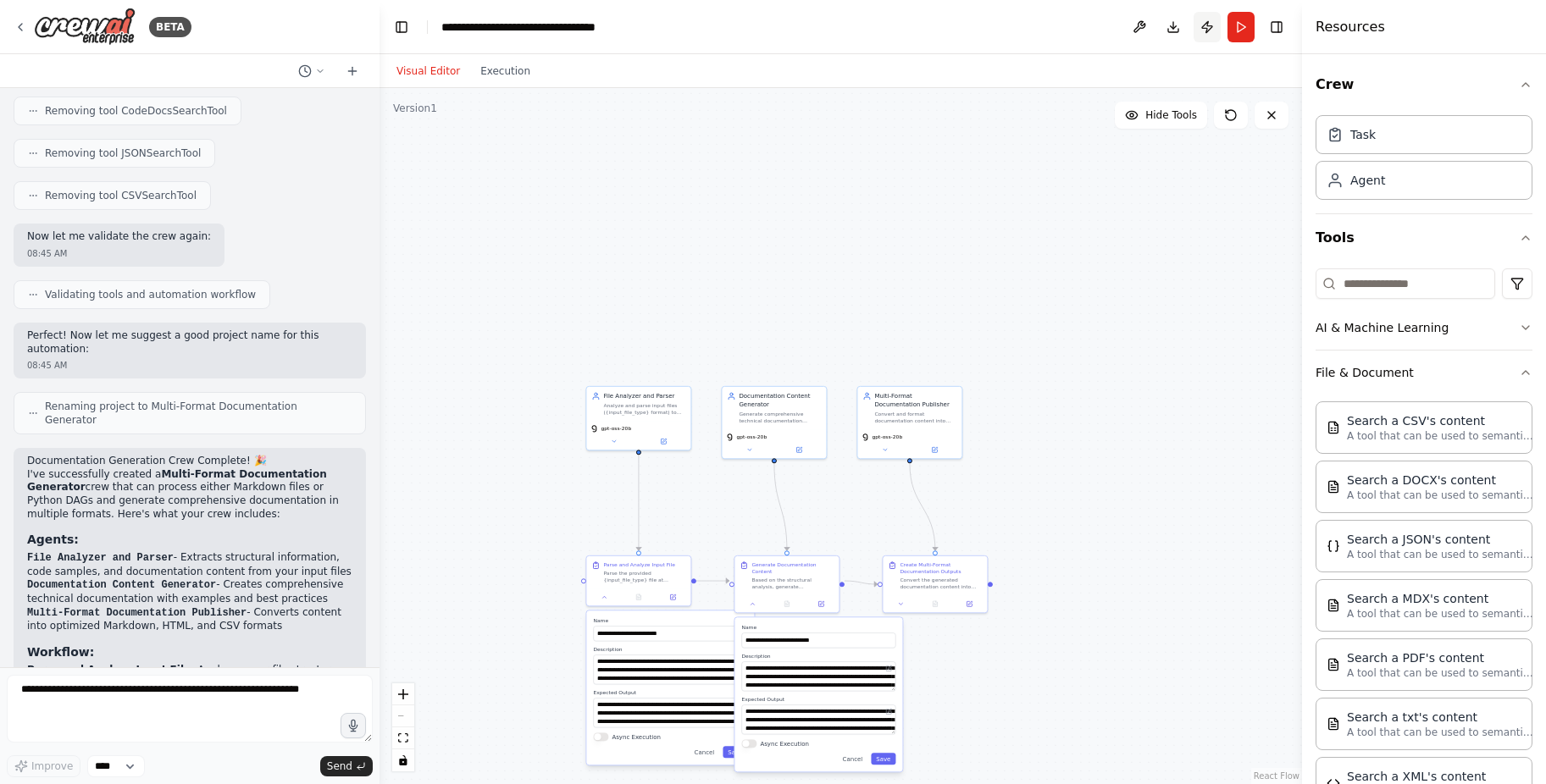
click at [1209, 27] on button "Publish" at bounding box center [1207, 26] width 27 height 30
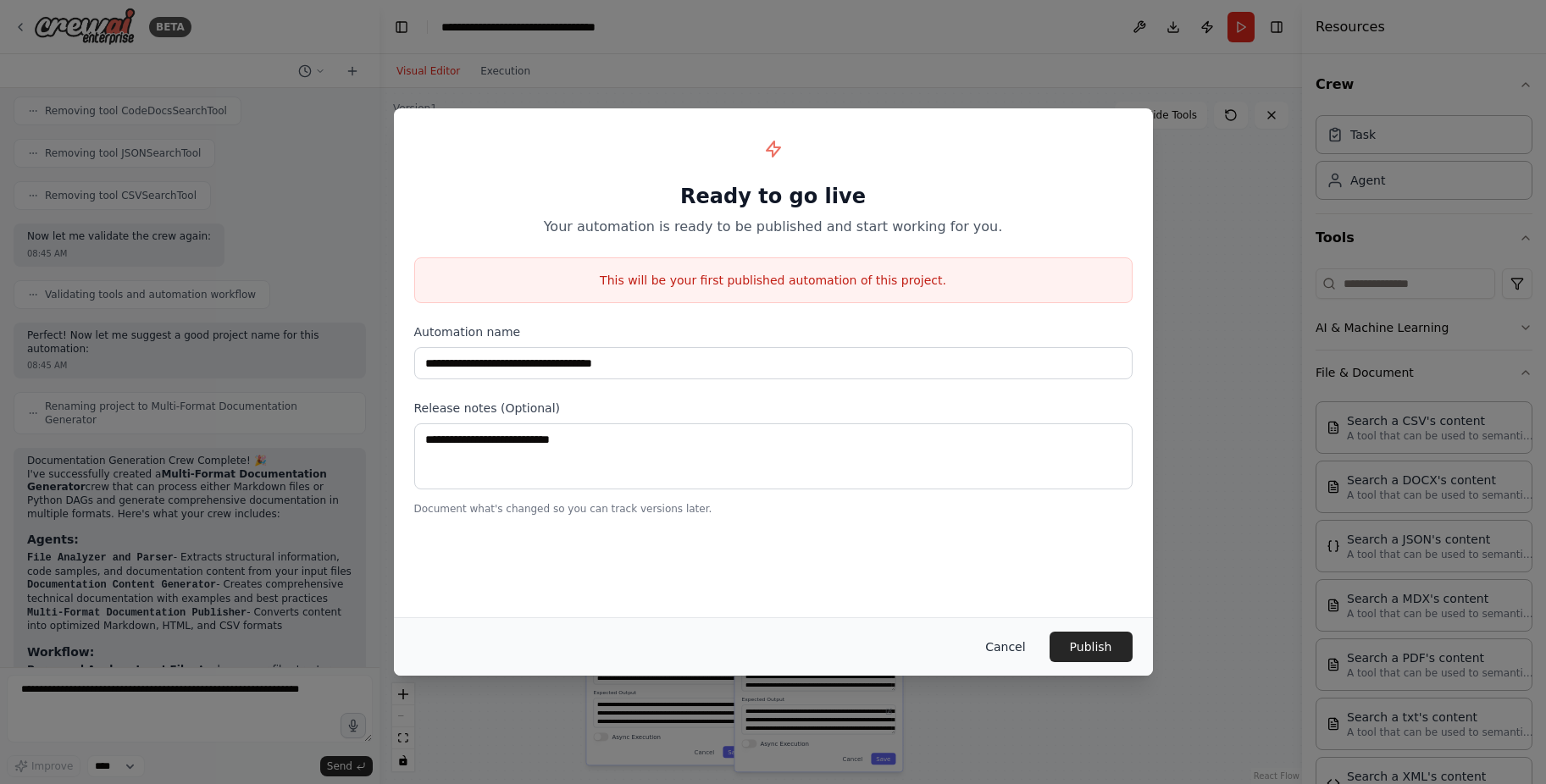
click at [999, 643] on button "Cancel" at bounding box center [1005, 646] width 67 height 30
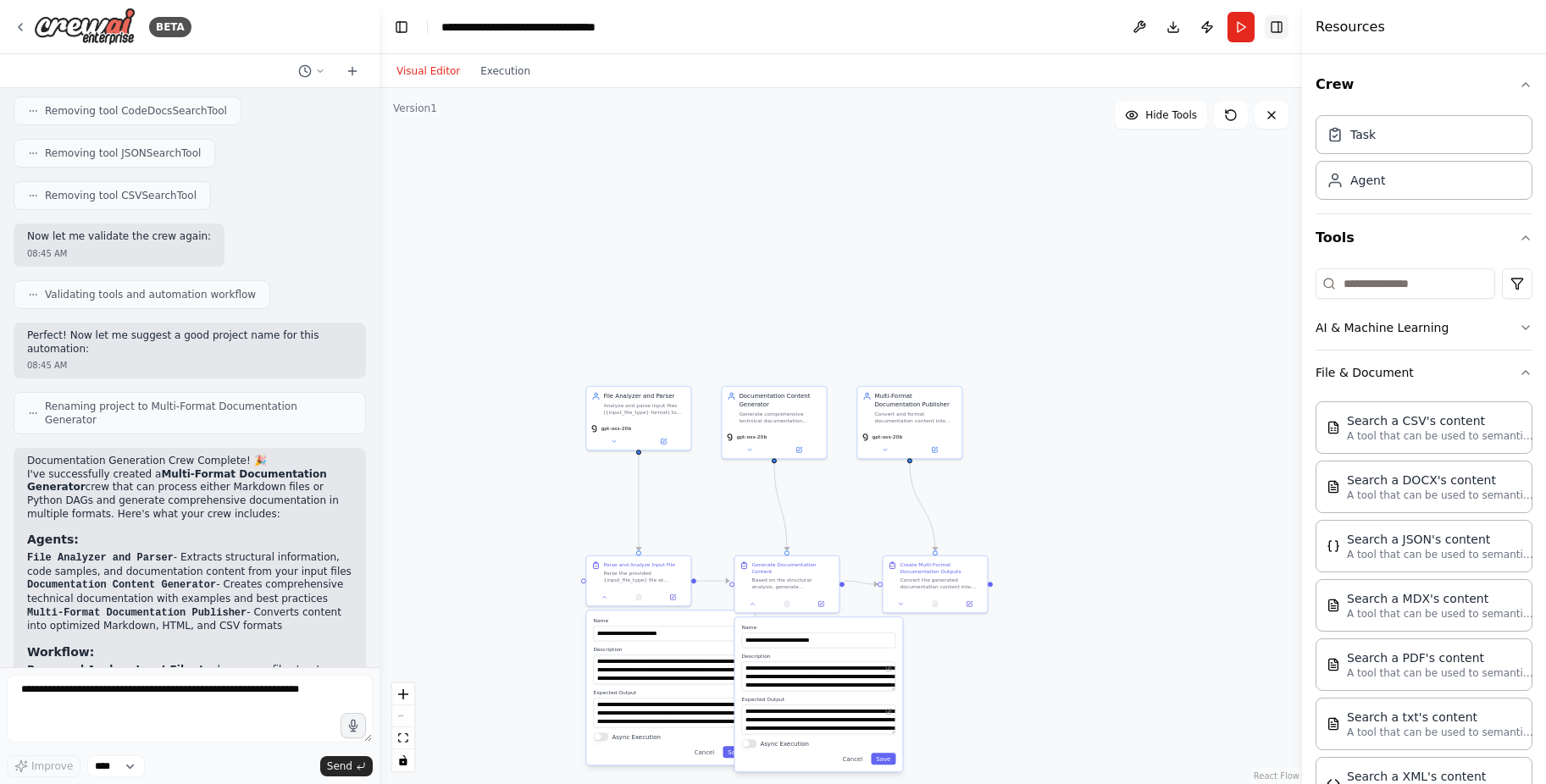
click at [1281, 30] on button "Toggle Right Sidebar" at bounding box center [1277, 27] width 23 height 23
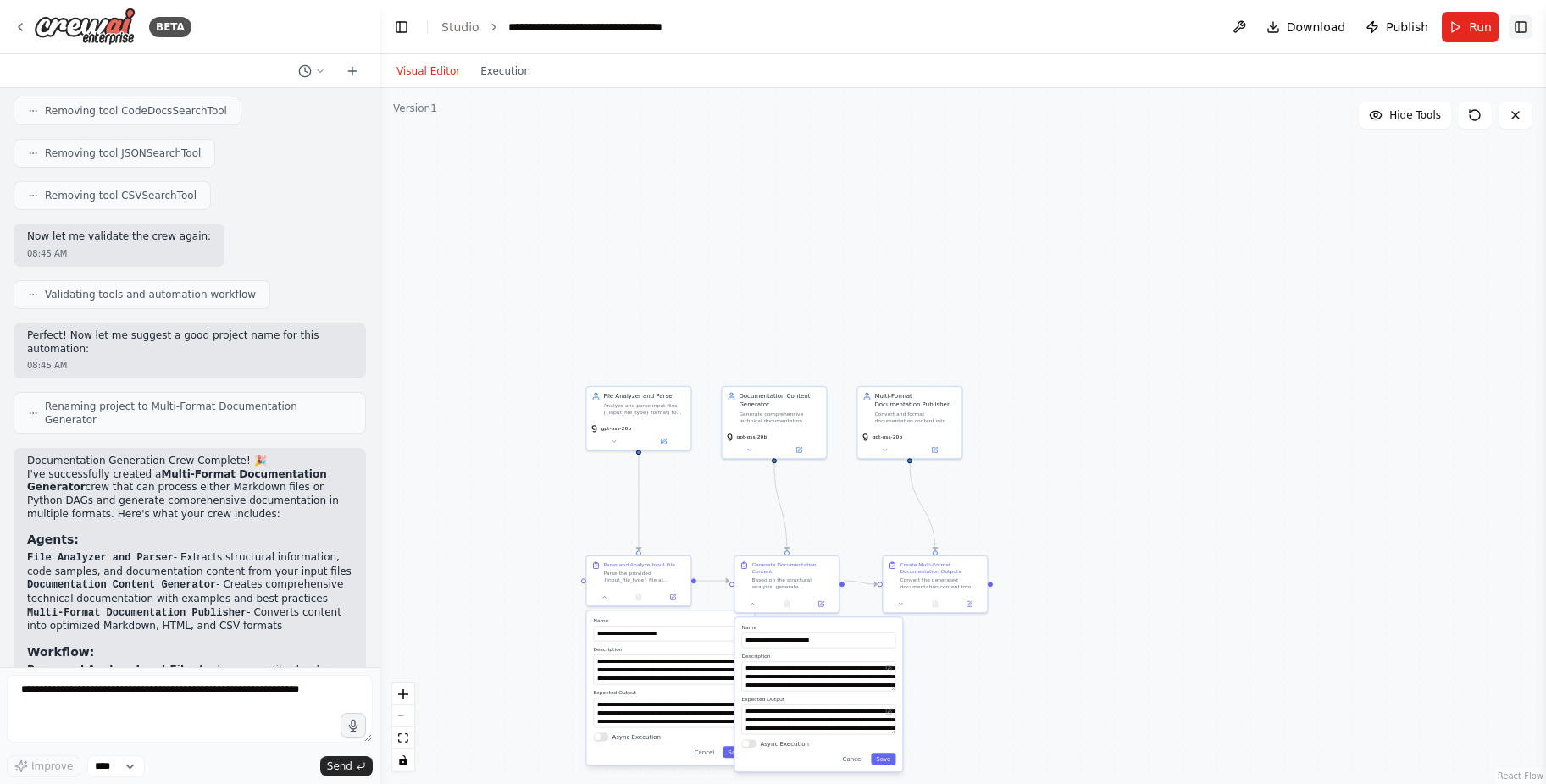
click at [1281, 30] on button "Download" at bounding box center [1305, 26] width 93 height 30
click at [1517, 718] on icon "Notifications (F8)" at bounding box center [1518, 722] width 14 height 14
click at [1495, 486] on div ".deletable-edge-delete-btn { width: 20px; height: 20px; border: 0px solid #ffff…" at bounding box center [962, 436] width 1166 height 696
click at [1248, 28] on button at bounding box center [1240, 26] width 27 height 30
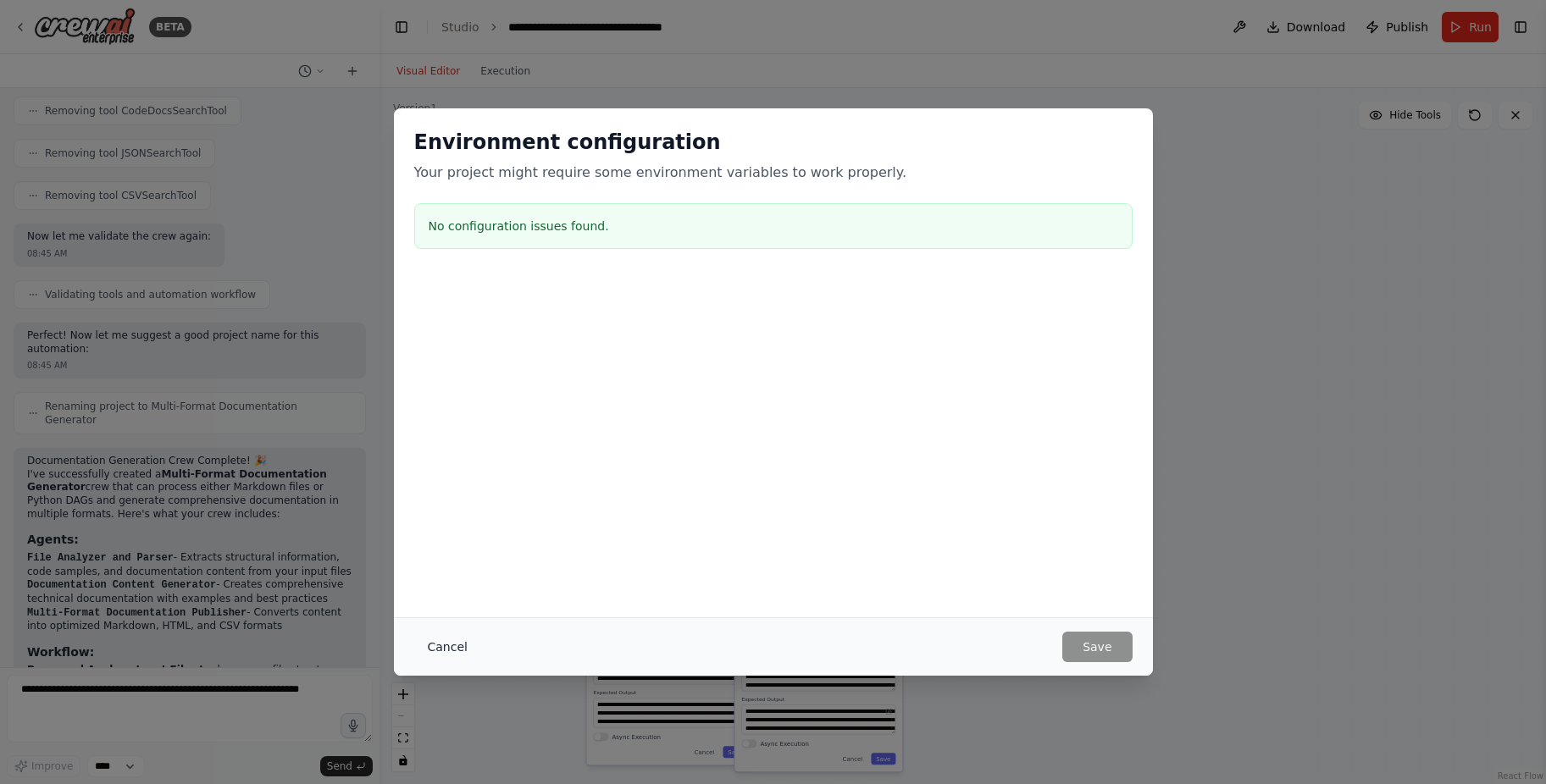
click at [435, 650] on button "Cancel" at bounding box center [447, 646] width 67 height 30
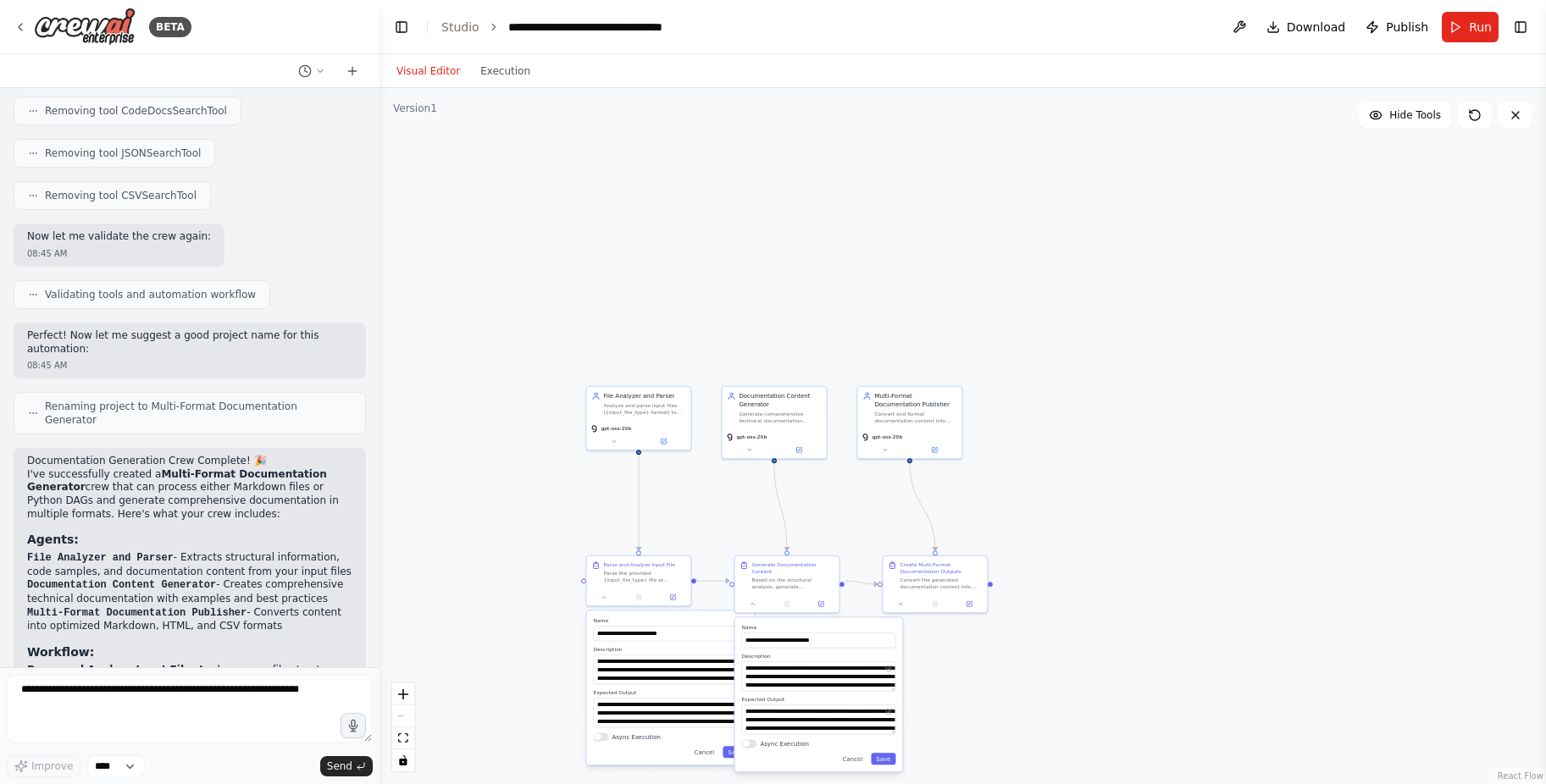
click at [437, 28] on header "**********" at bounding box center [962, 26] width 1166 height 54
click at [449, 30] on link "Studio" at bounding box center [460, 27] width 38 height 14
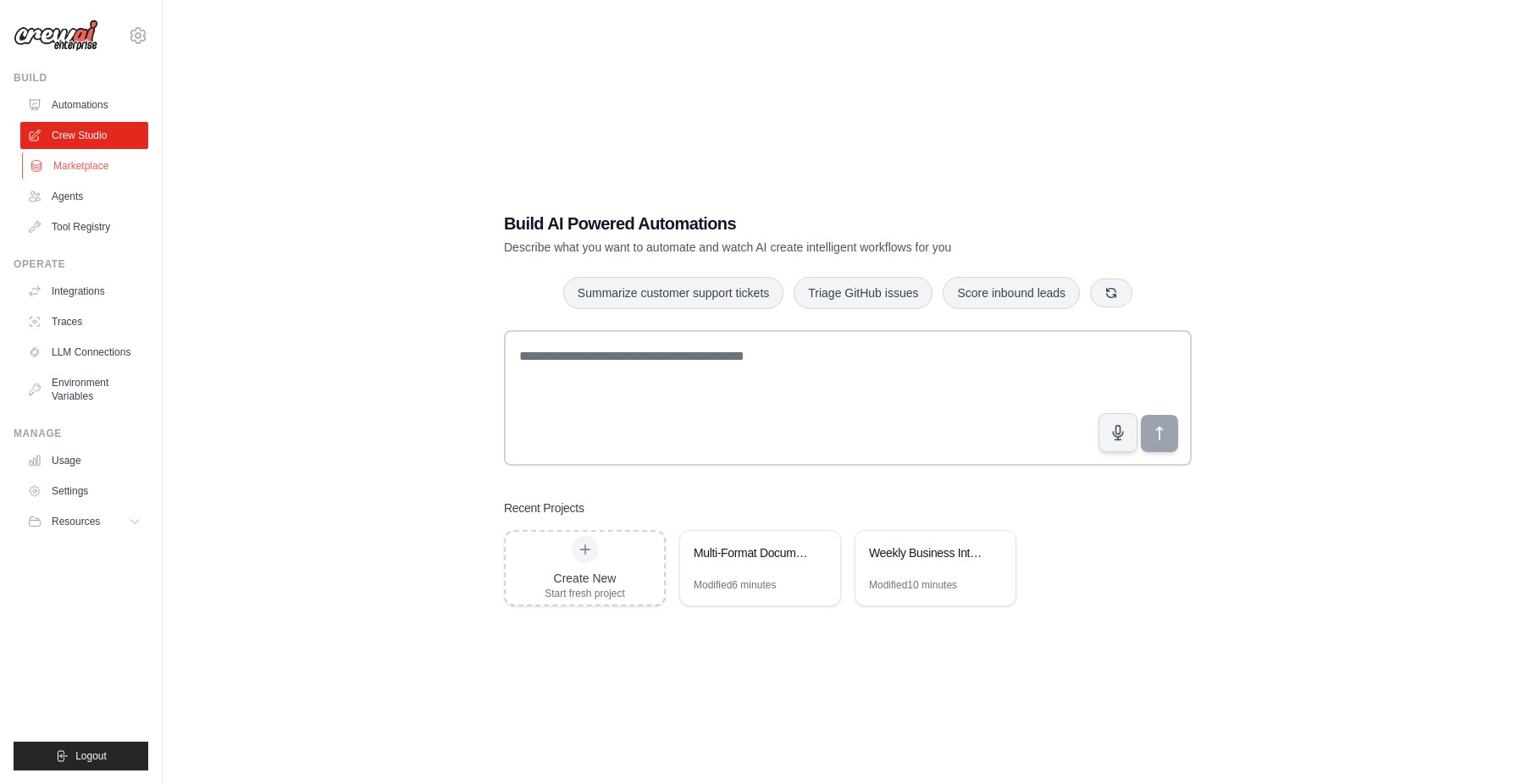
click at [94, 168] on link "Marketplace" at bounding box center [85, 166] width 128 height 27
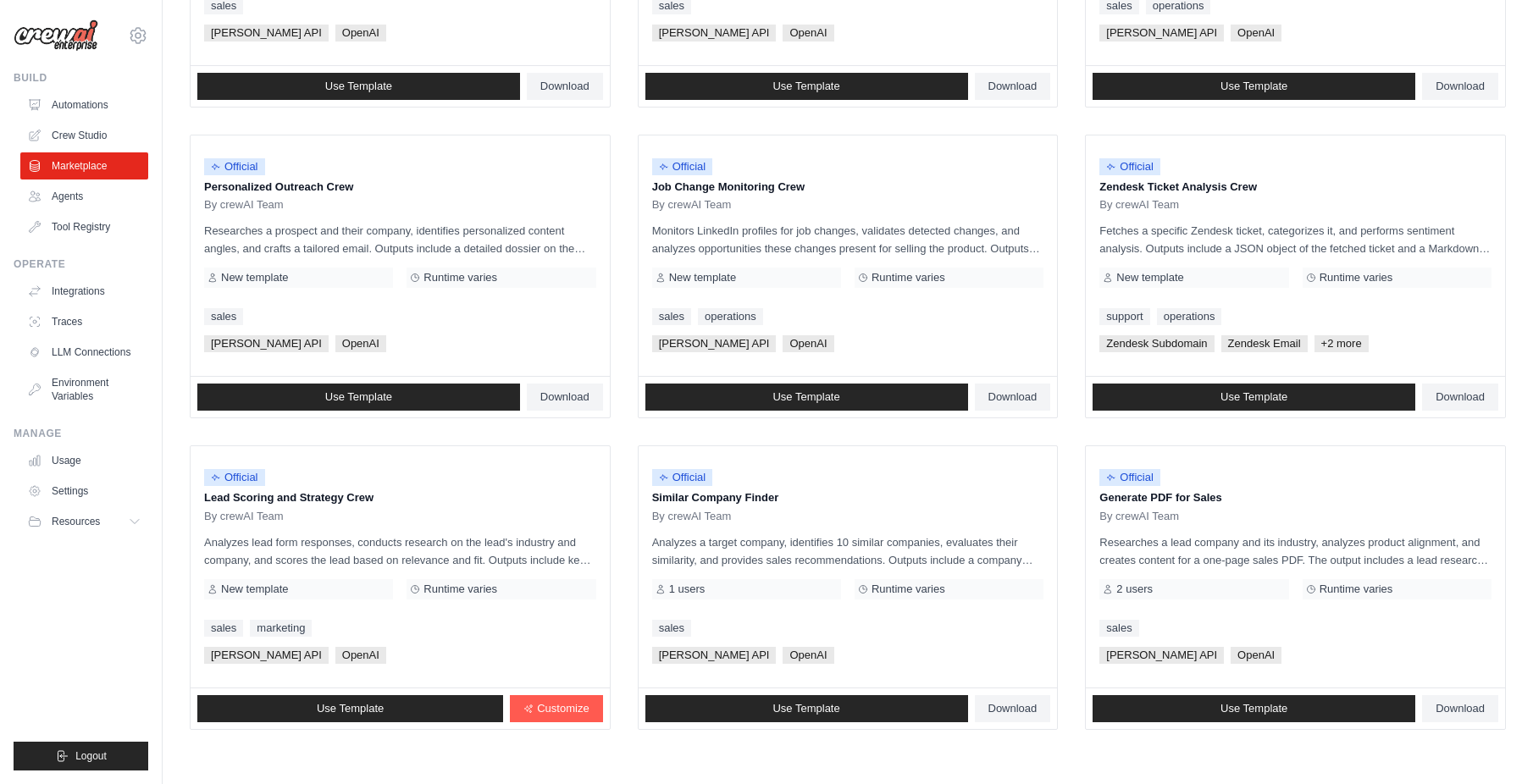
scroll to position [785, 0]
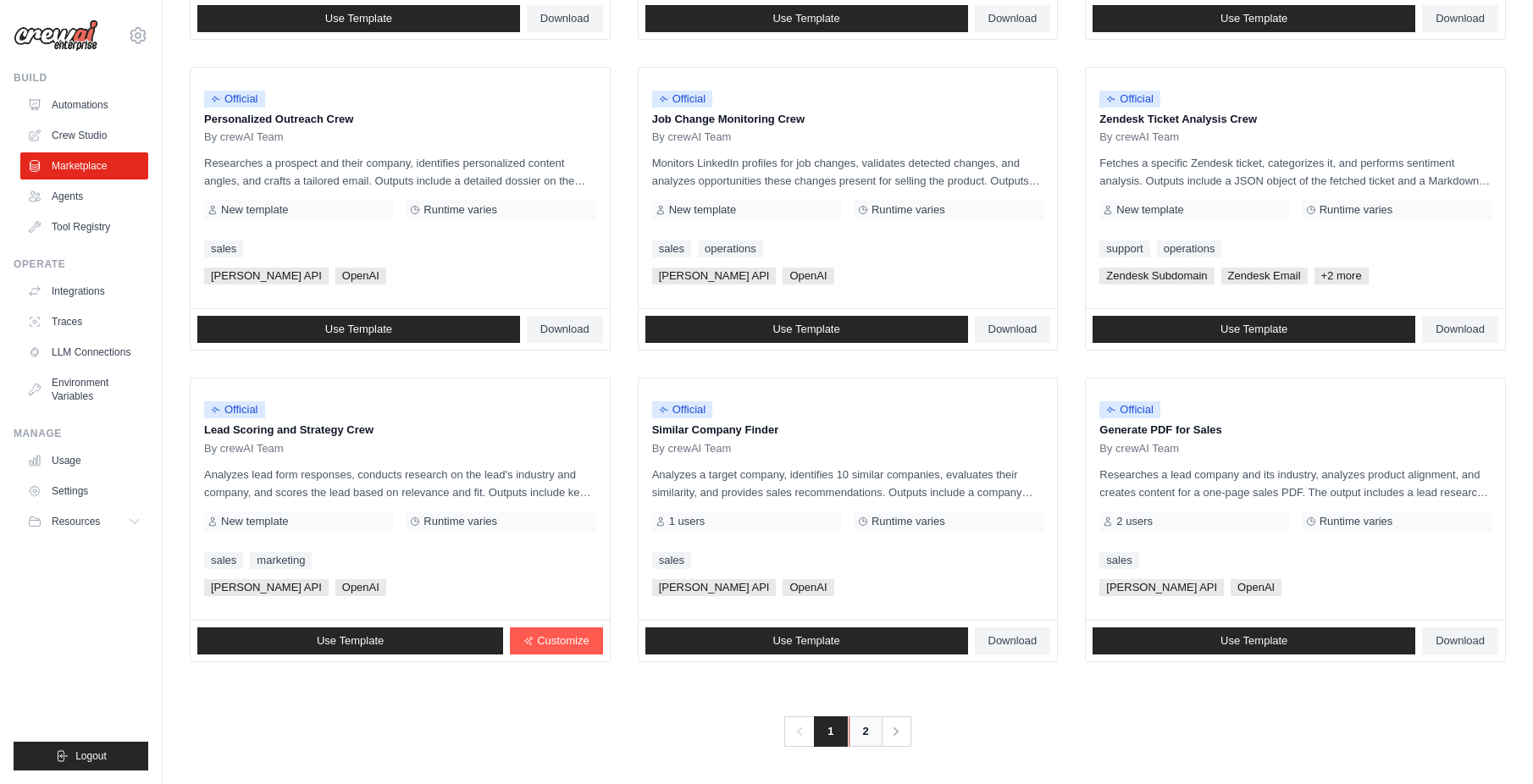
click at [855, 720] on link "2" at bounding box center [865, 731] width 34 height 30
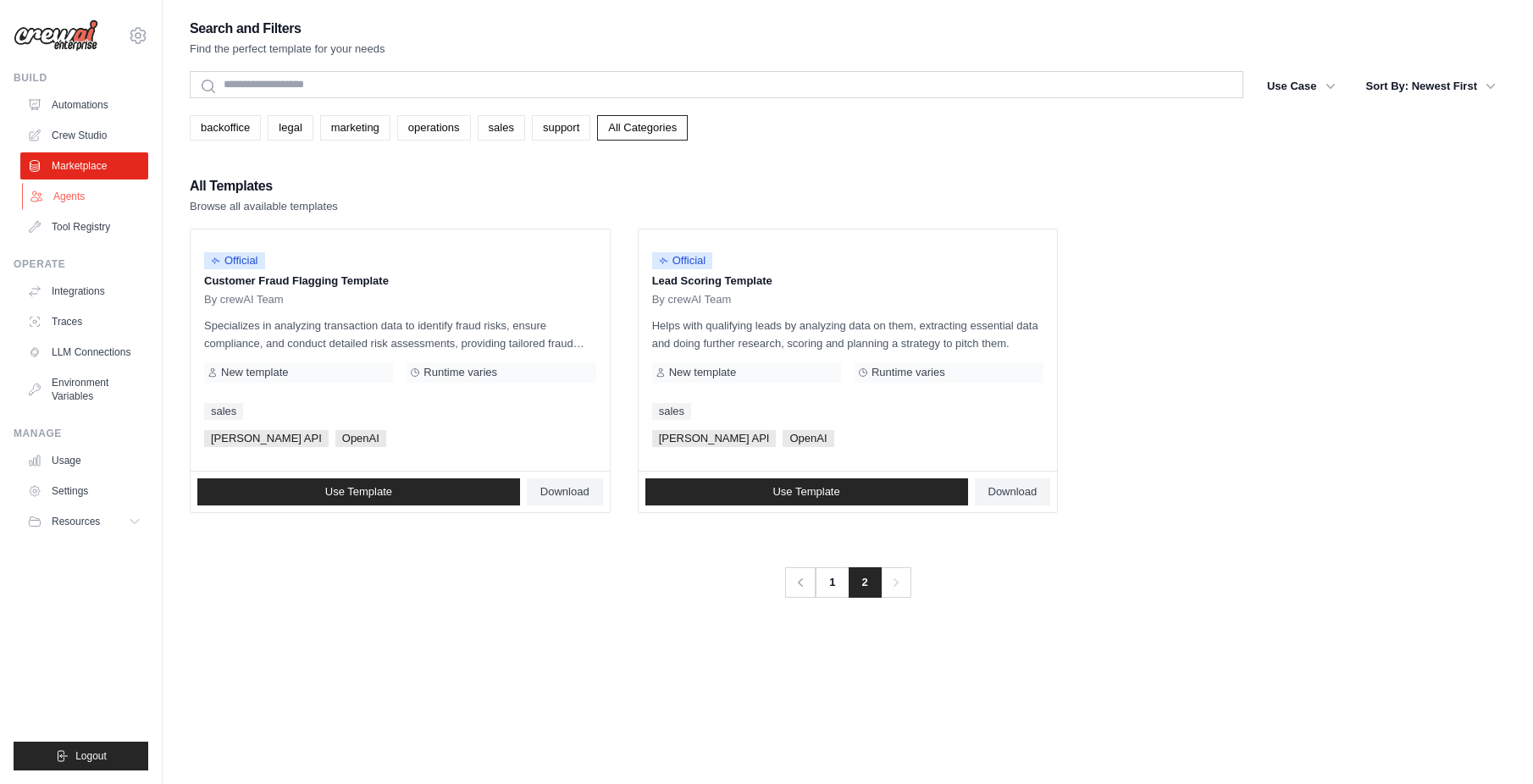
click at [78, 202] on link "Agents" at bounding box center [85, 197] width 128 height 27
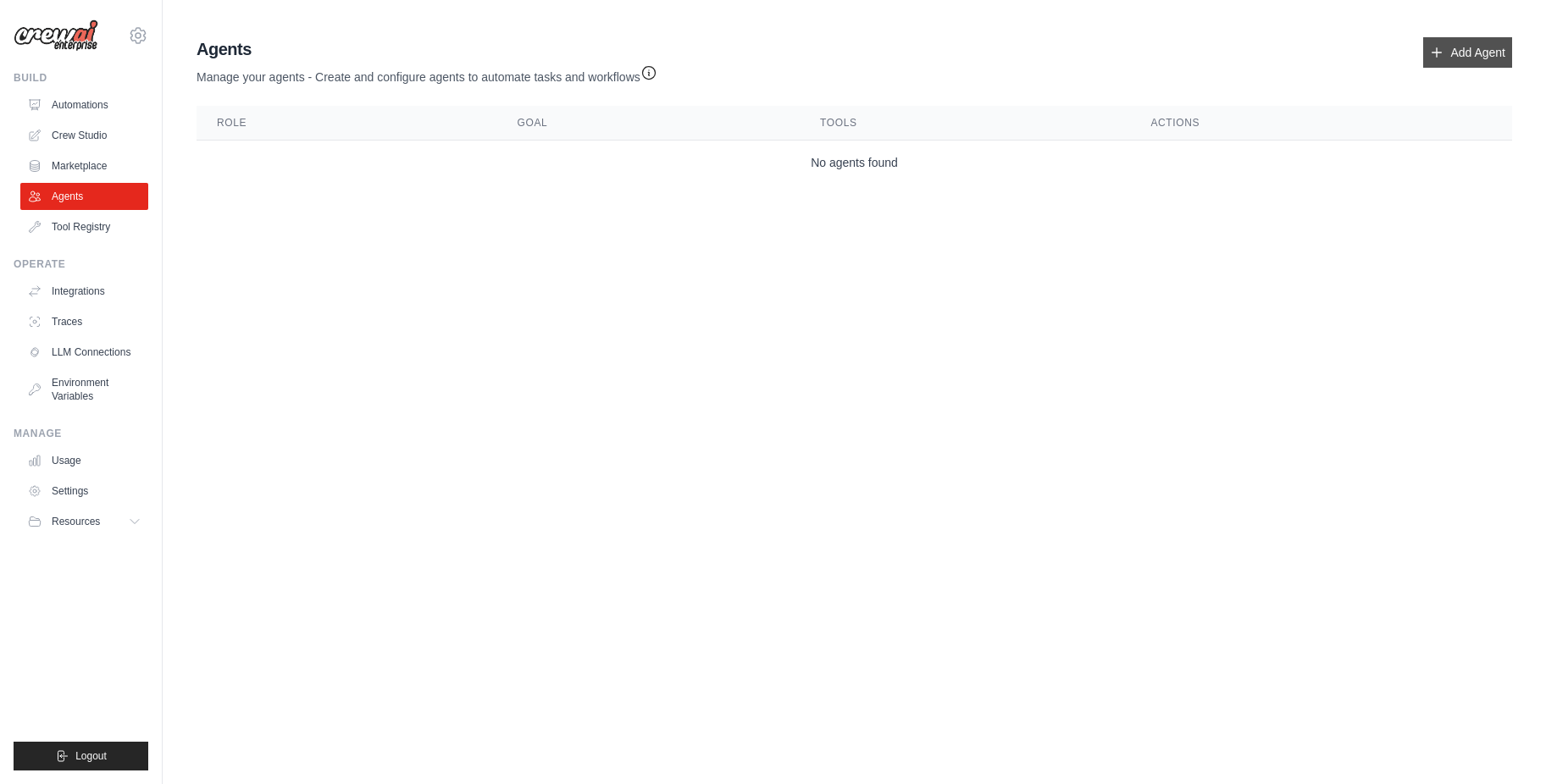
click at [1495, 41] on link "Add Agent" at bounding box center [1467, 52] width 89 height 30
click at [1470, 49] on link "Add Agent" at bounding box center [1467, 52] width 89 height 30
click at [1457, 60] on link "Add Agent" at bounding box center [1467, 52] width 89 height 30
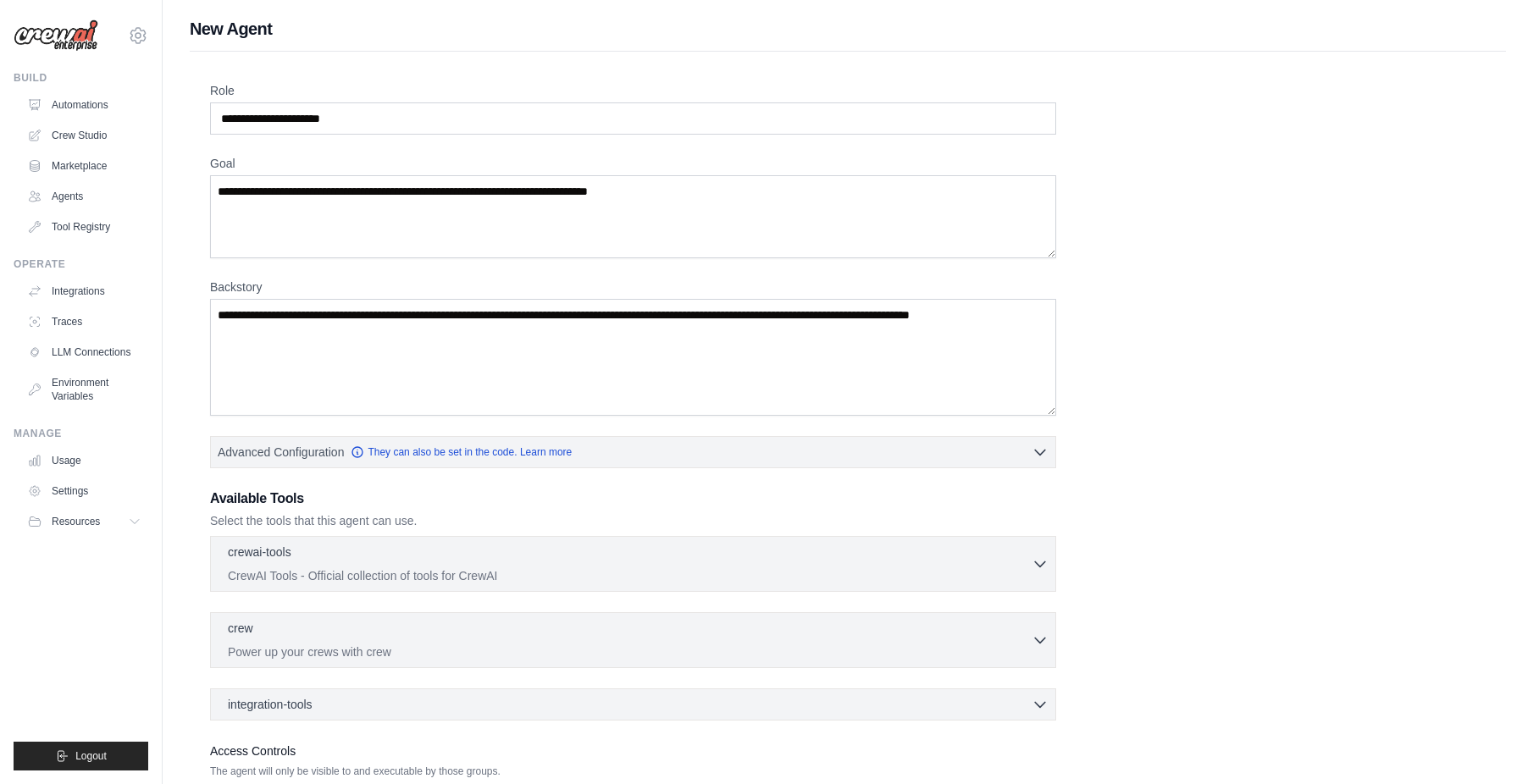
click at [97, 229] on link "Tool Registry" at bounding box center [84, 227] width 128 height 27
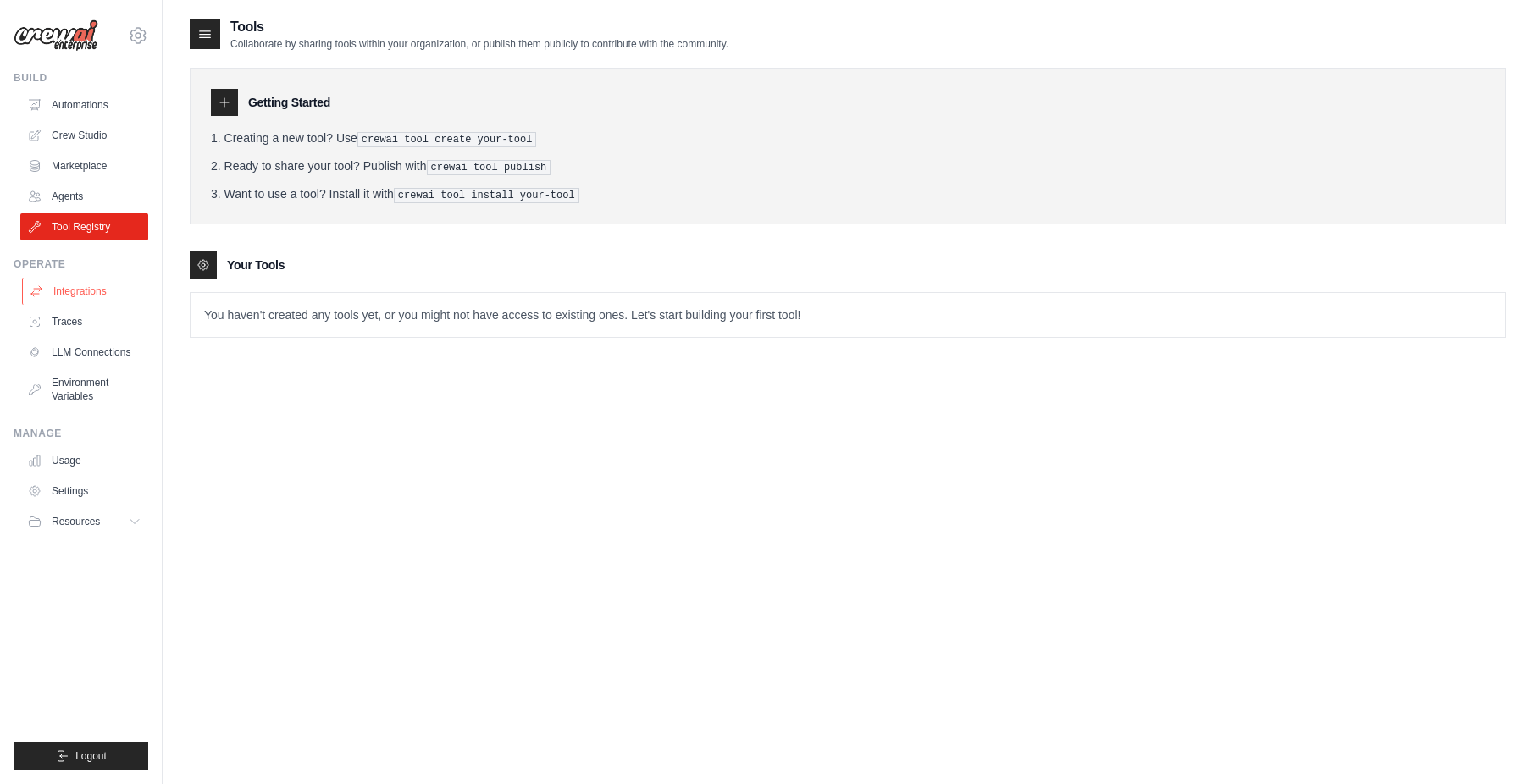
click at [78, 297] on link "Integrations" at bounding box center [85, 292] width 128 height 27
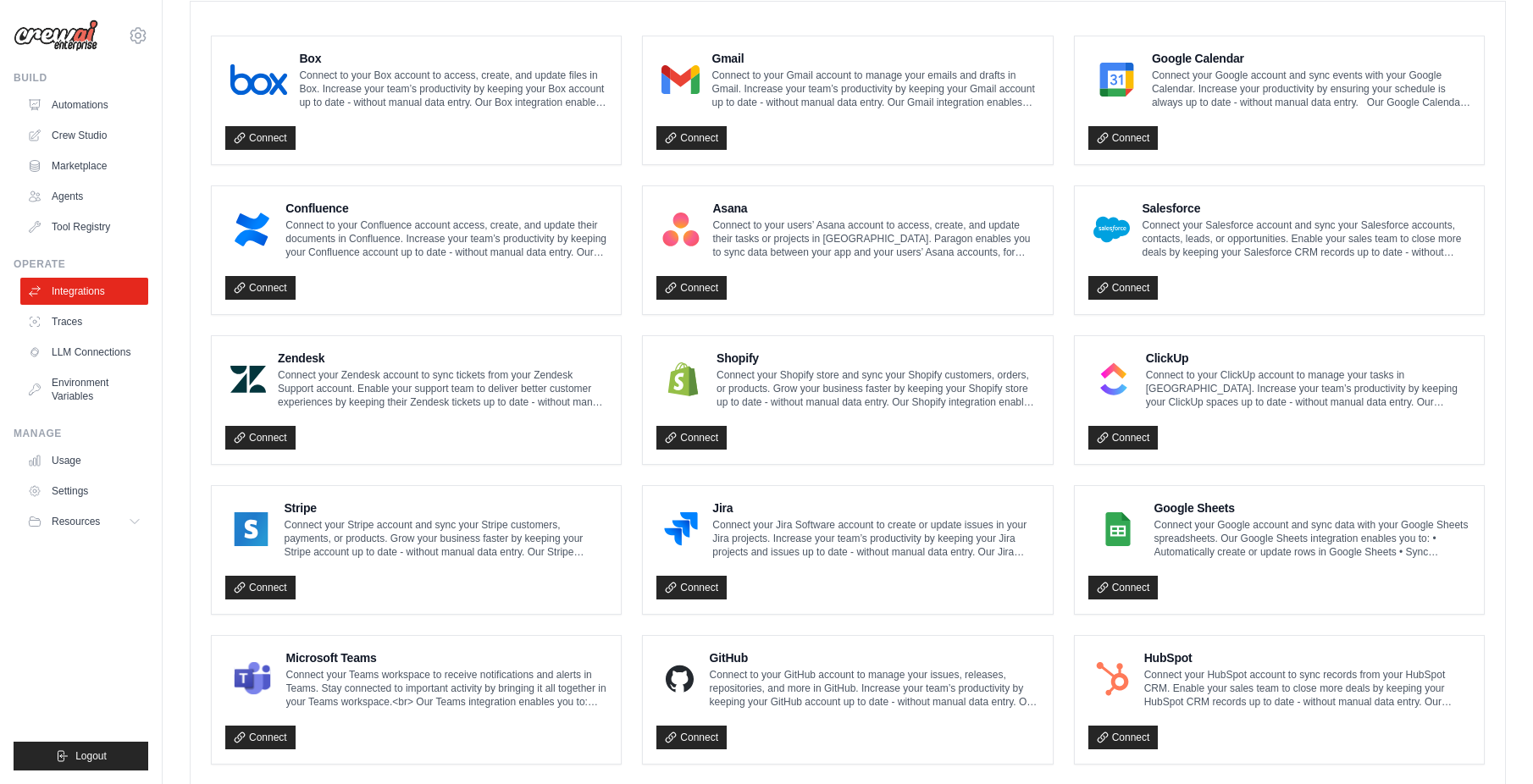
scroll to position [131, 0]
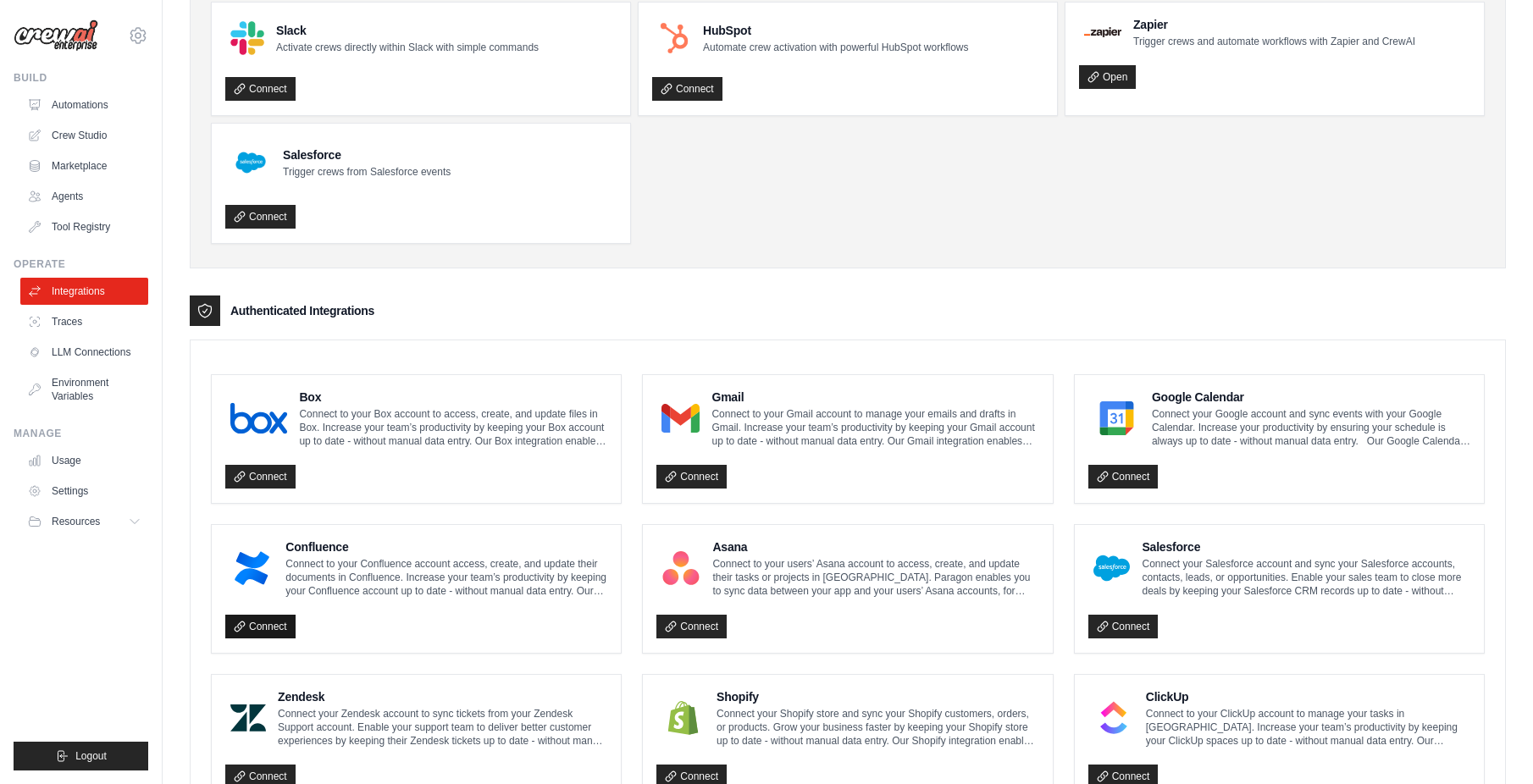
click at [270, 617] on link "Connect" at bounding box center [260, 626] width 70 height 23
click at [838, 303] on div "Authenticated Integrations" at bounding box center [848, 310] width 1316 height 30
click at [88, 323] on link "Traces" at bounding box center [85, 322] width 128 height 27
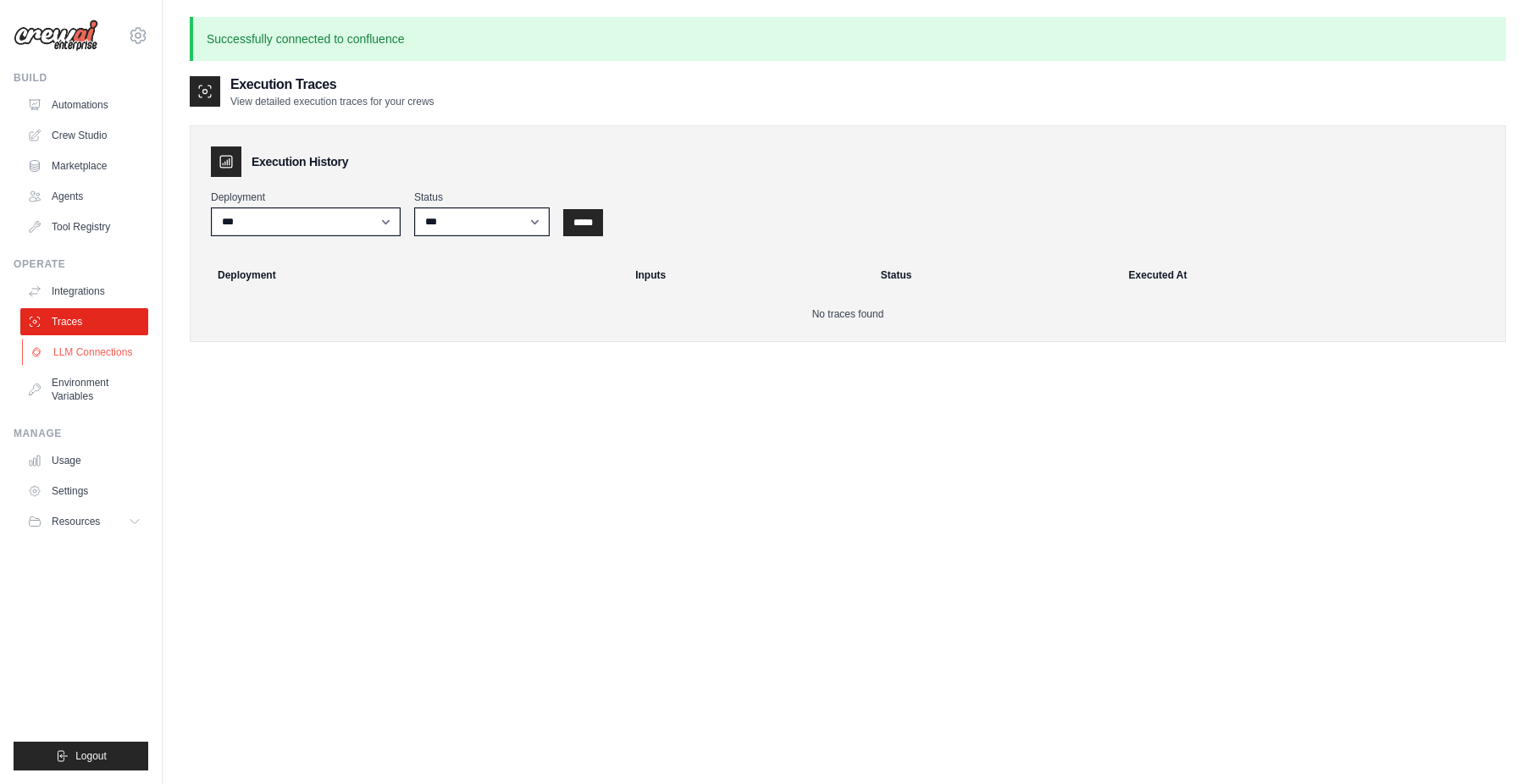
click at [97, 357] on link "LLM Connections" at bounding box center [85, 352] width 128 height 27
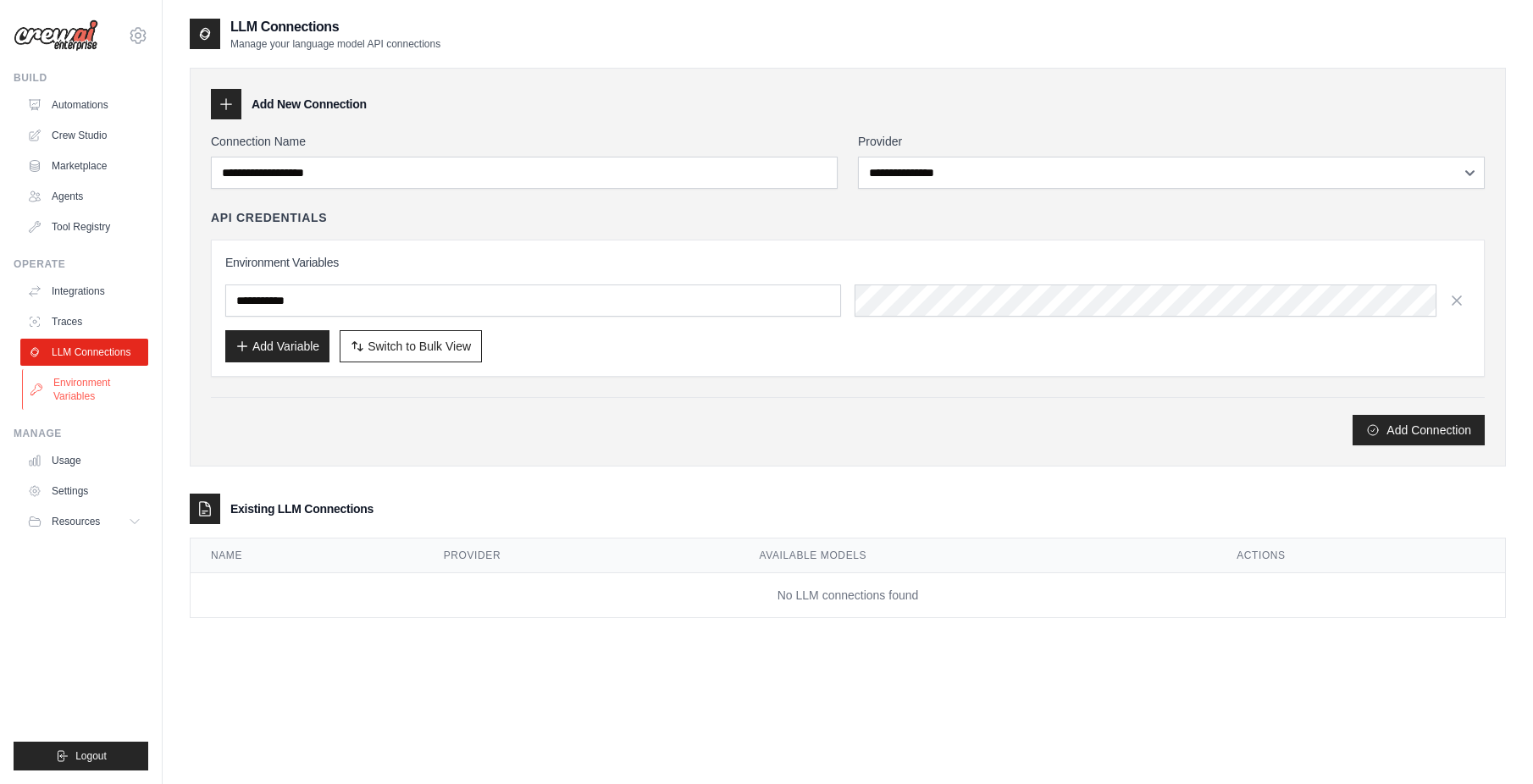
click at [76, 395] on link "Environment Variables" at bounding box center [85, 390] width 128 height 41
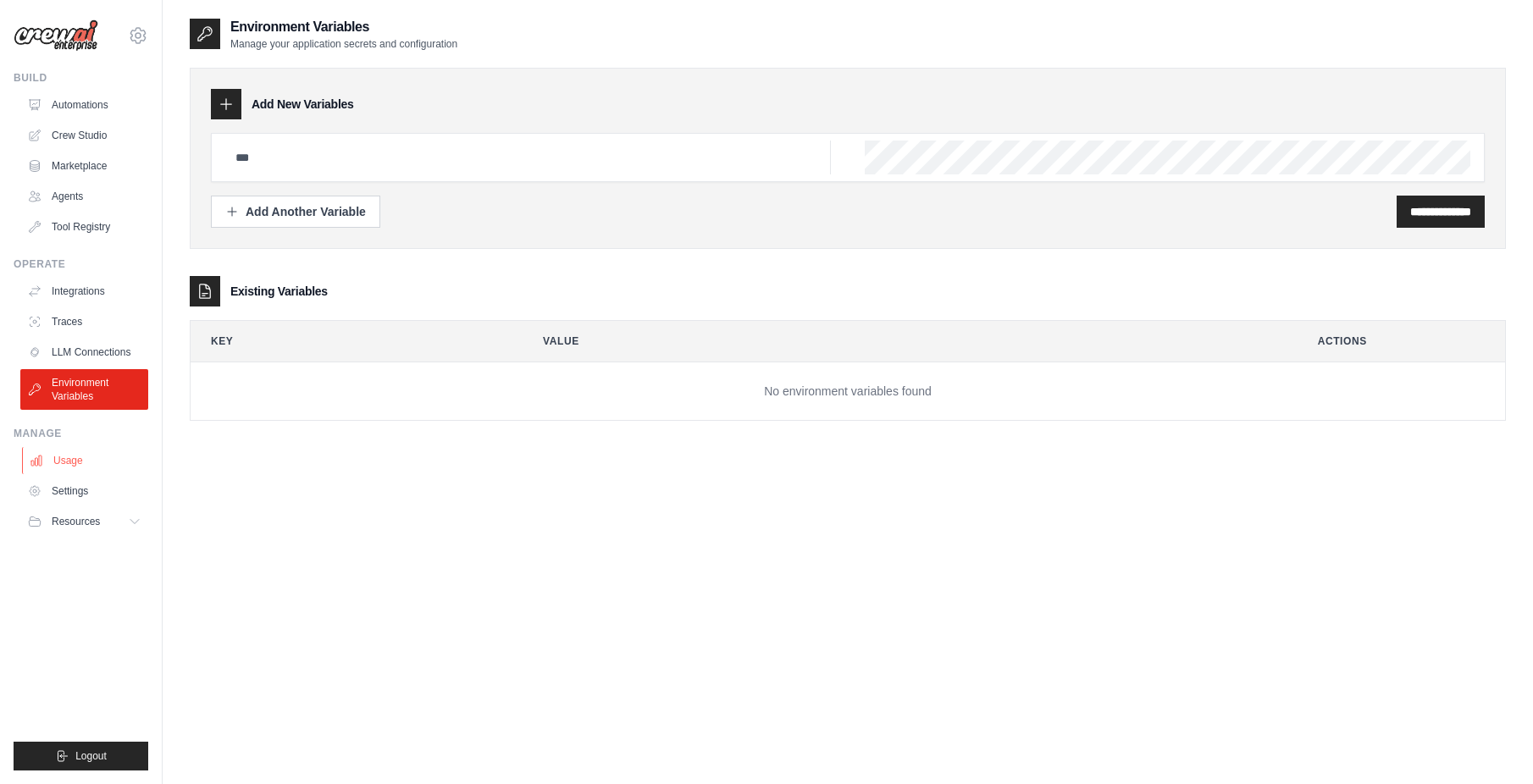
click at [68, 461] on link "Usage" at bounding box center [85, 461] width 128 height 27
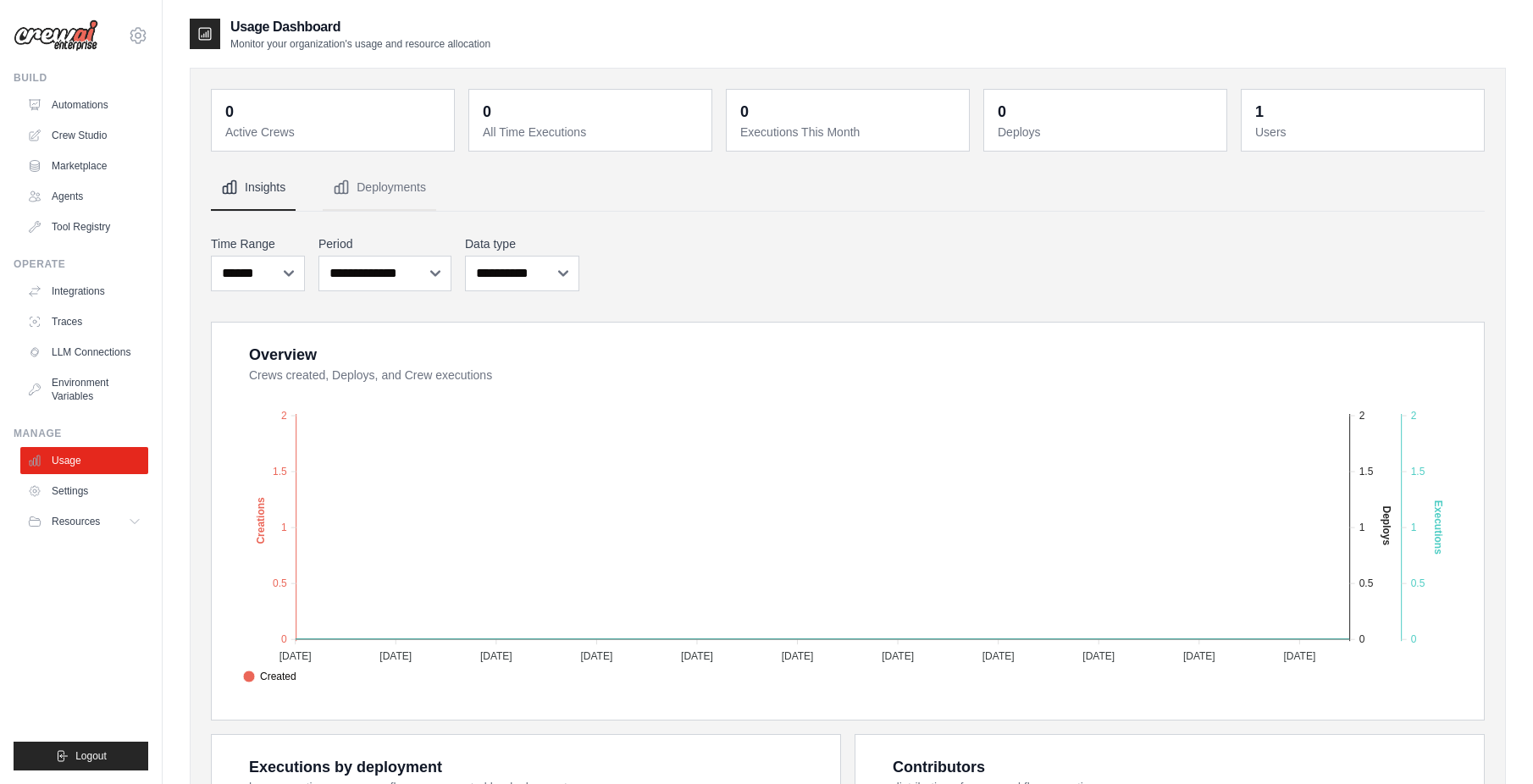
scroll to position [339, 0]
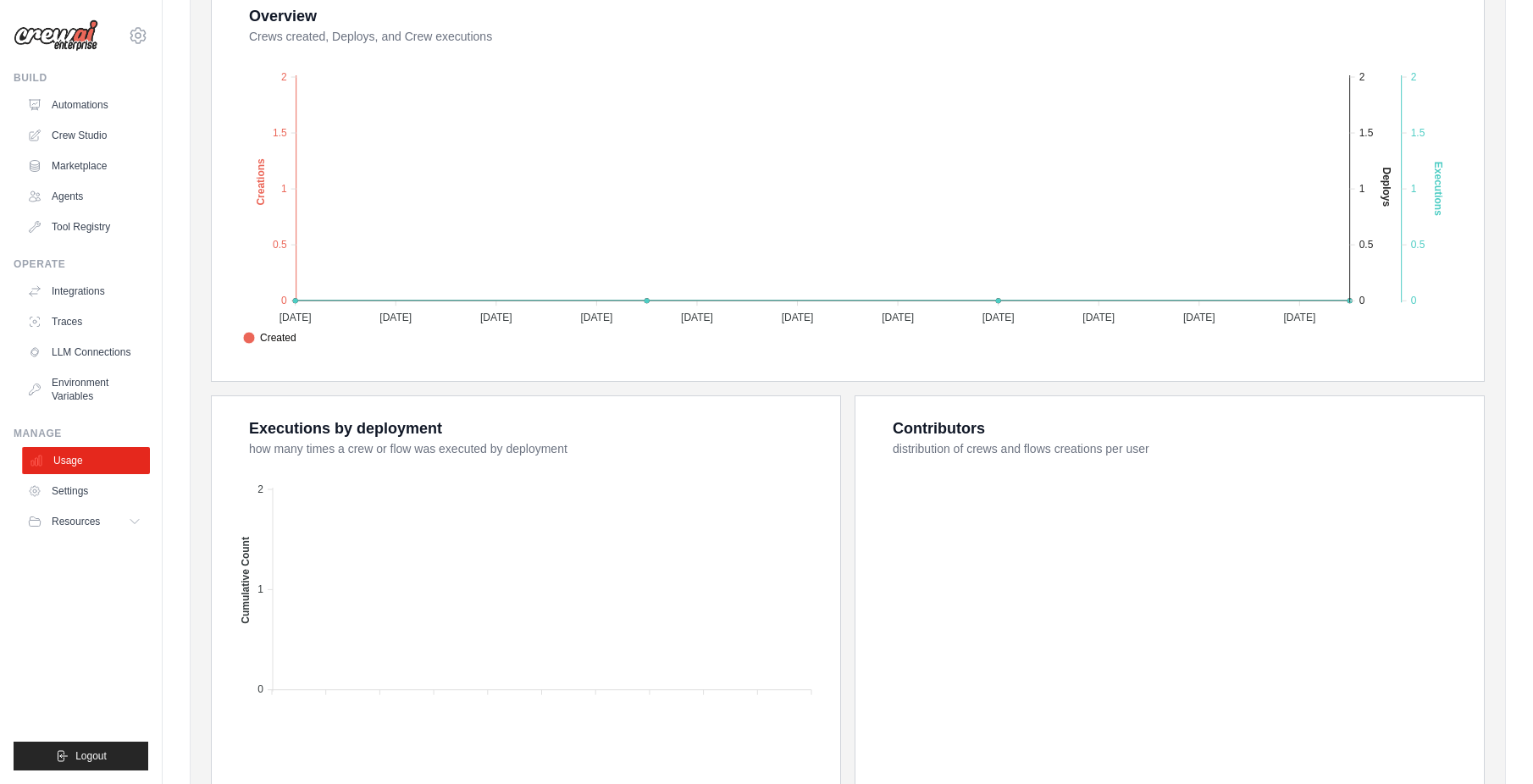
click at [81, 474] on link "Usage" at bounding box center [85, 461] width 128 height 27
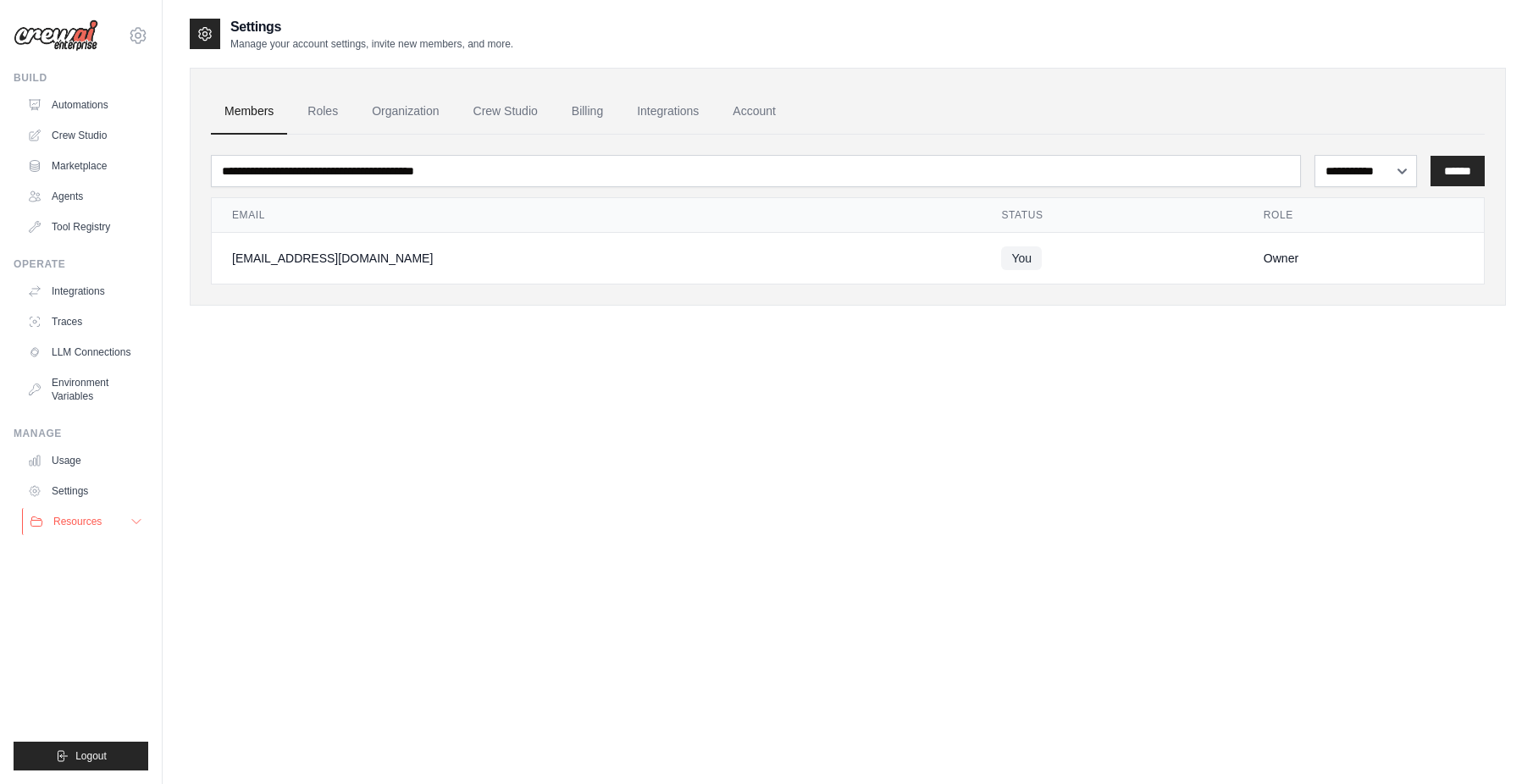
click at [69, 515] on span "Resources" at bounding box center [77, 522] width 48 height 14
click at [105, 553] on span "Documentation" at bounding box center [94, 550] width 69 height 14
click at [93, 576] on link "GitHub" at bounding box center [91, 577] width 117 height 23
click at [66, 605] on span "Blog" at bounding box center [70, 605] width 21 height 14
